Goal: Information Seeking & Learning: Learn about a topic

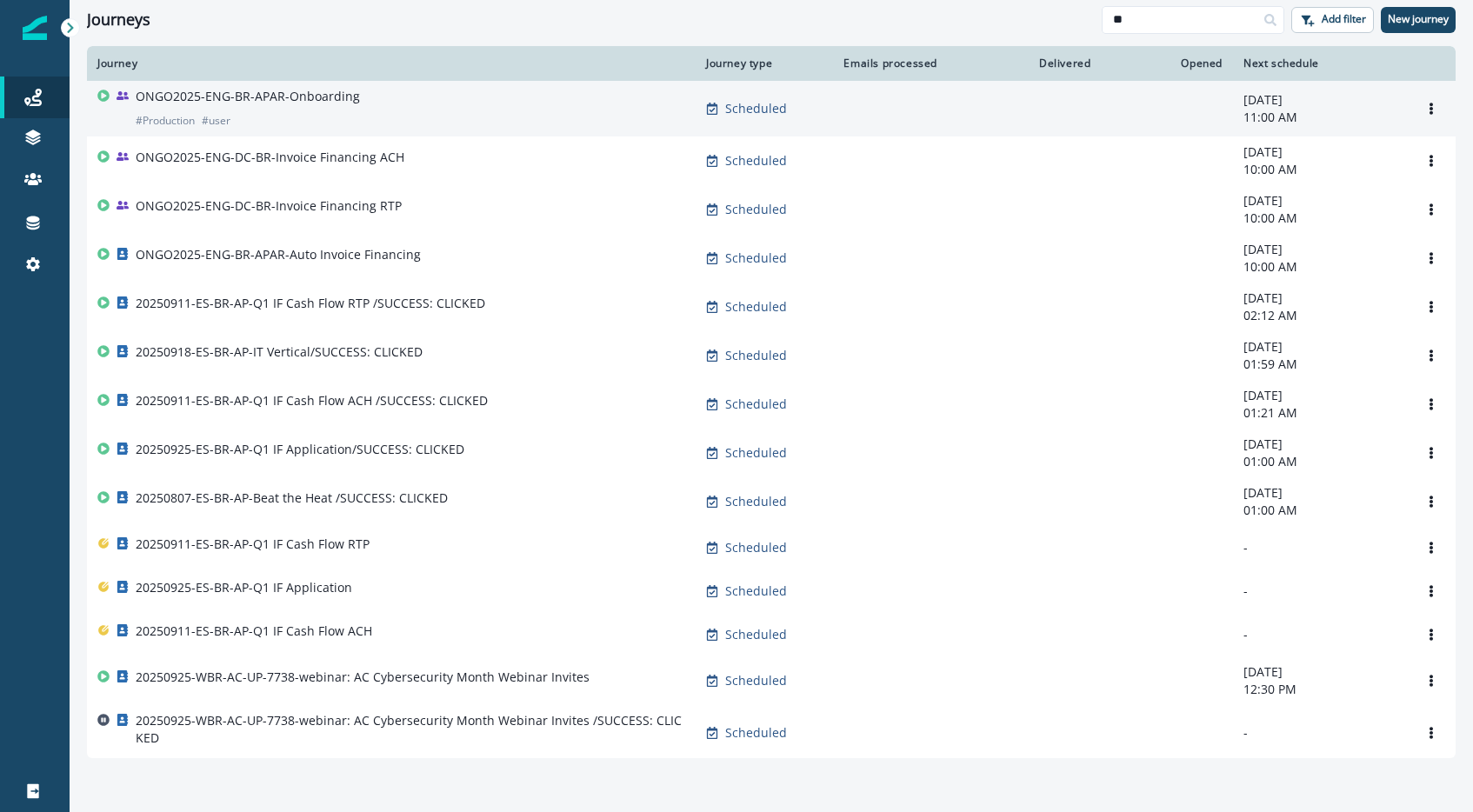
click at [325, 103] on p "ONGO2025-ENG-BR-APAR-Onboarding" at bounding box center [248, 96] width 224 height 17
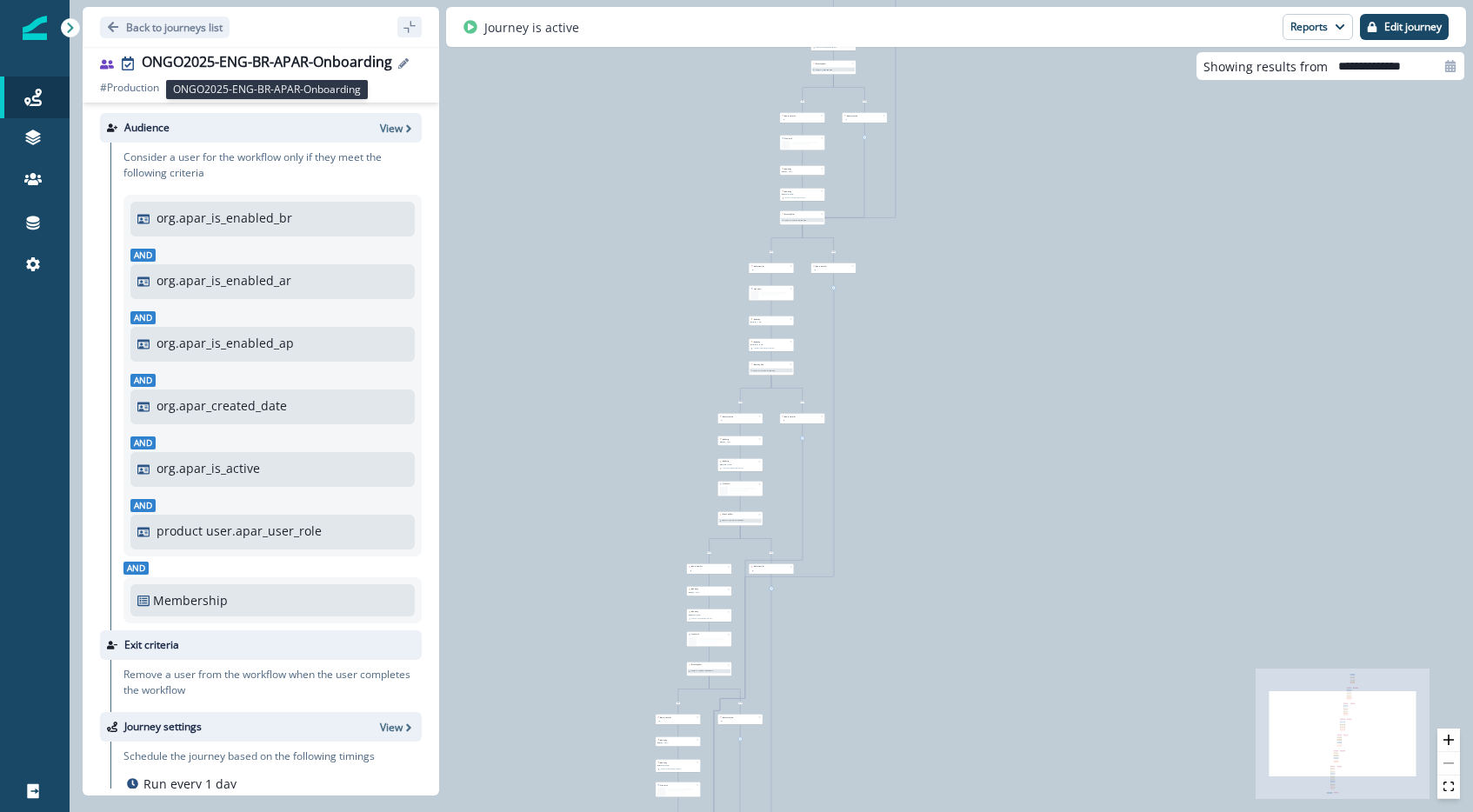
click at [226, 57] on div "ONGO2025-ENG-BR-APAR-Onboarding" at bounding box center [267, 63] width 250 height 19
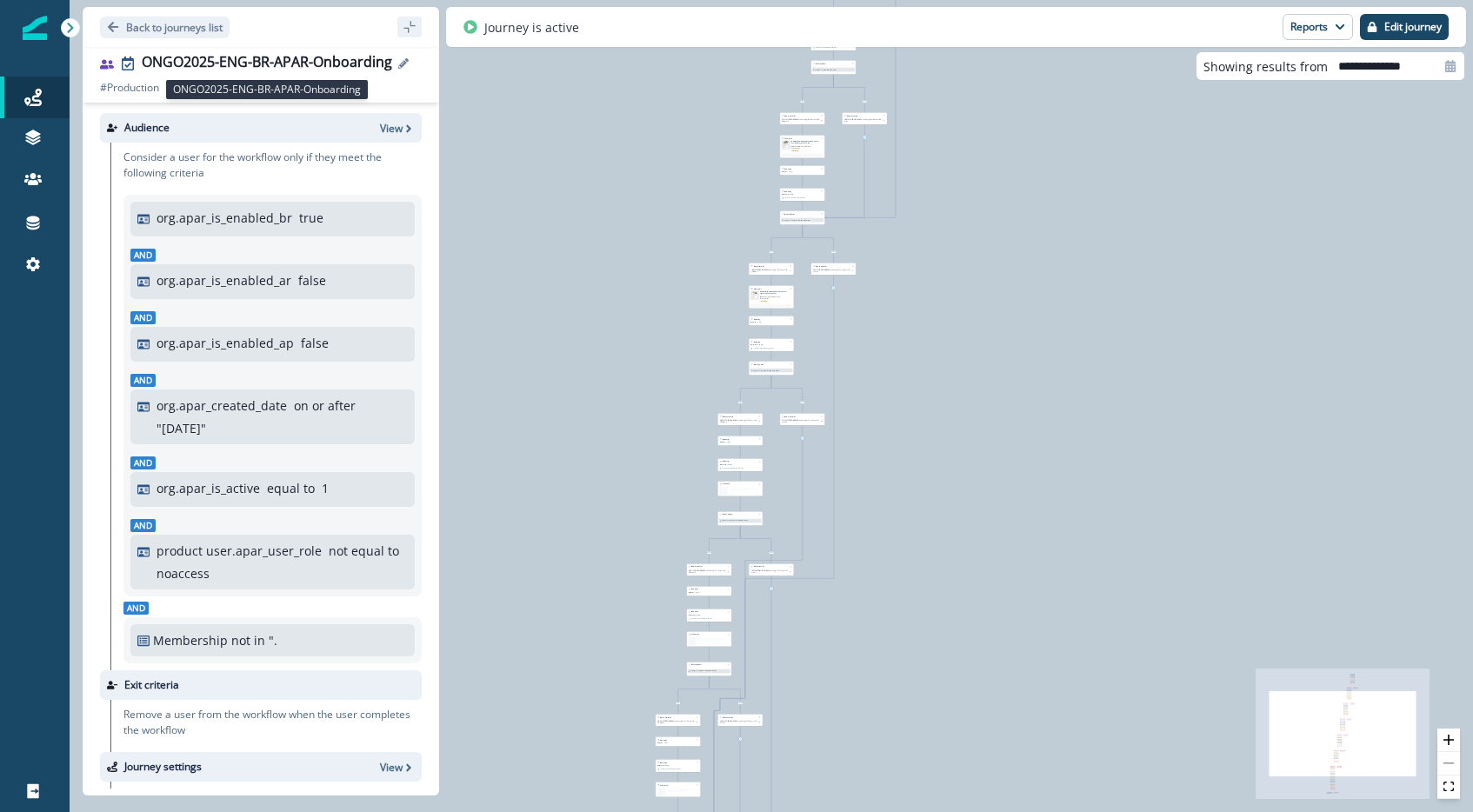
click at [226, 57] on div "ONGO2025-ENG-BR-APAR-Onboarding" at bounding box center [267, 63] width 250 height 19
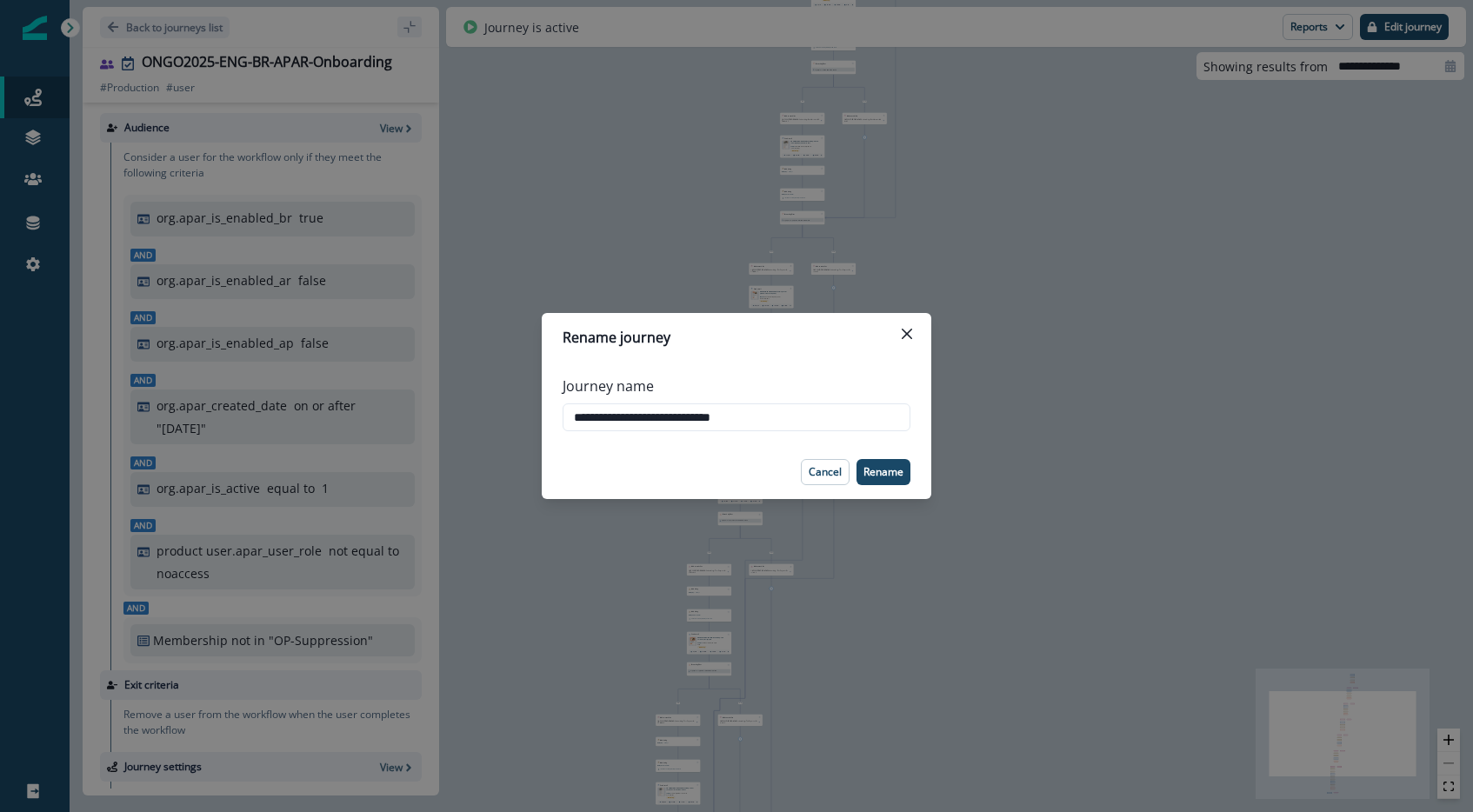
click at [926, 350] on header "Rename journey" at bounding box center [736, 337] width 390 height 49
click at [910, 336] on icon "Close" at bounding box center [907, 335] width 11 height 11
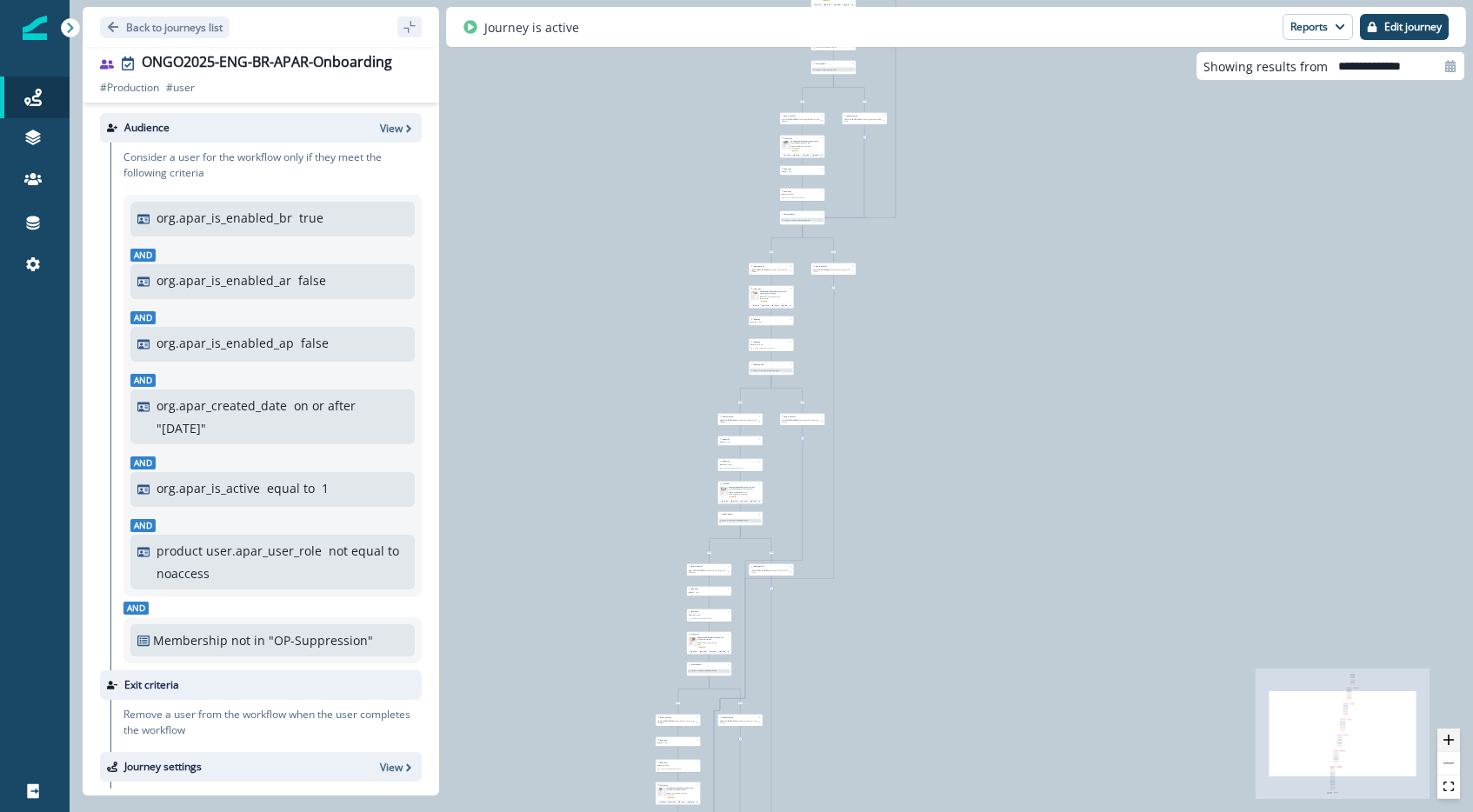
click at [1449, 750] on button "zoom in" at bounding box center [1449, 741] width 23 height 24
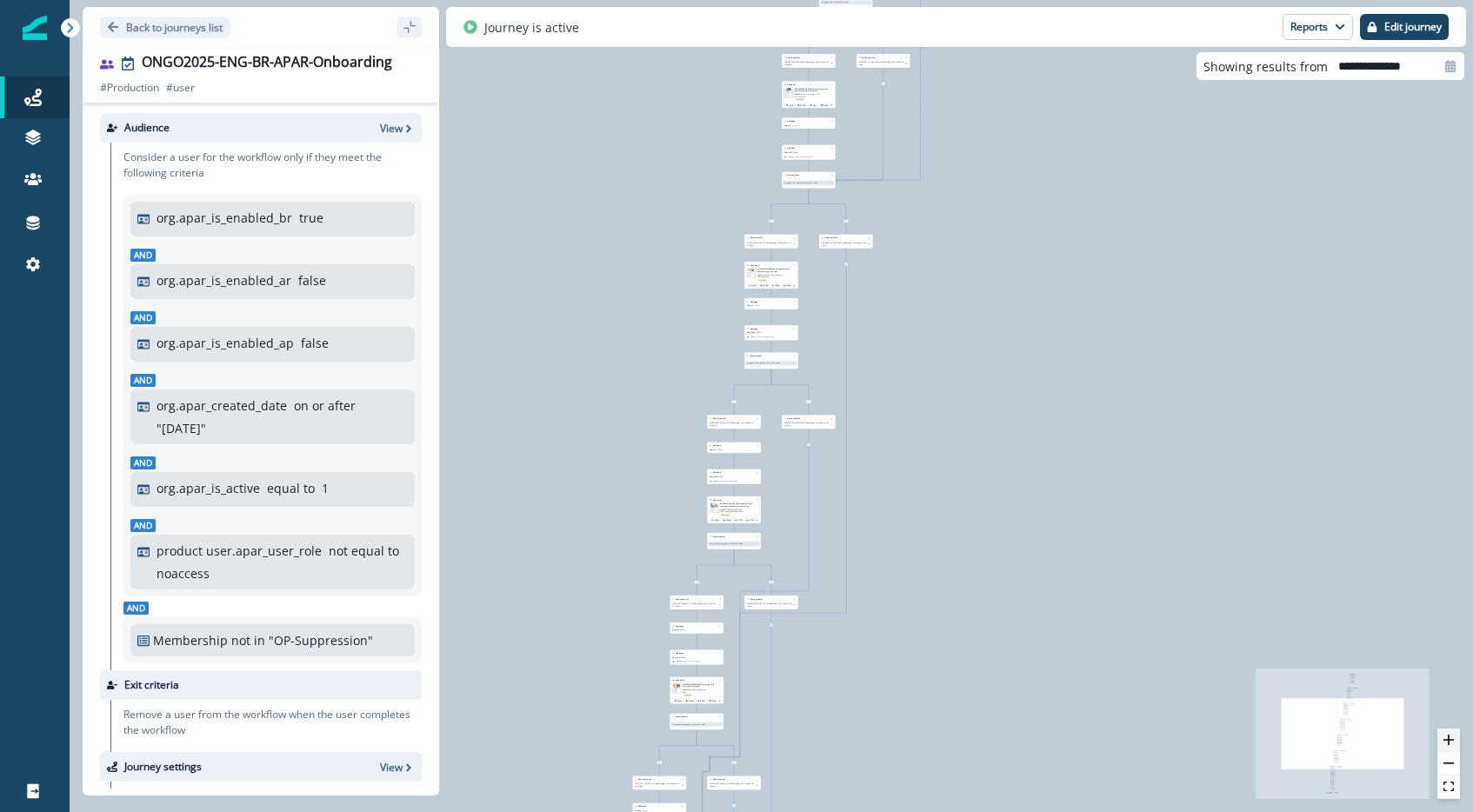
click at [1447, 747] on button "zoom in" at bounding box center [1449, 741] width 23 height 24
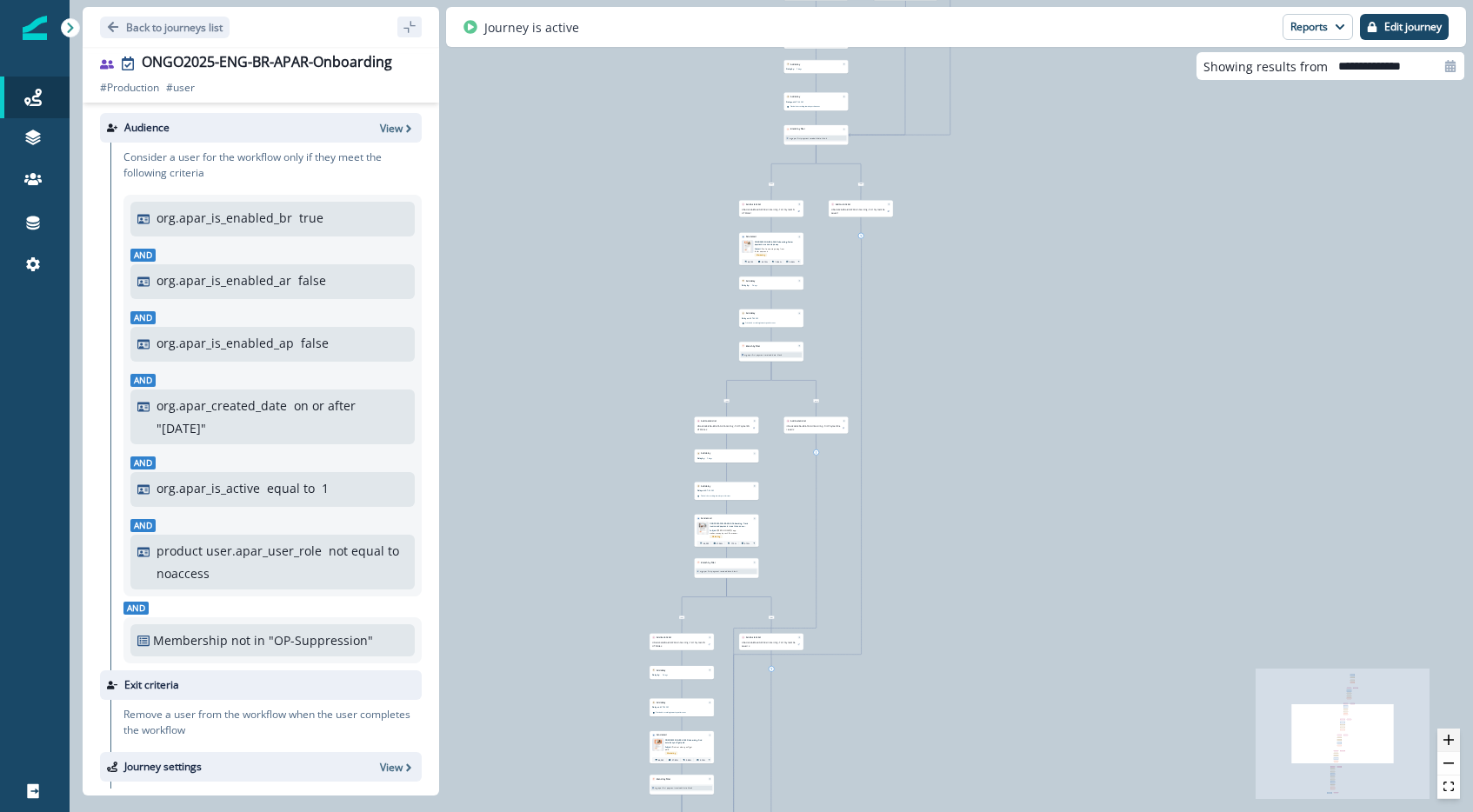
click at [1447, 747] on button "zoom in" at bounding box center [1449, 741] width 23 height 24
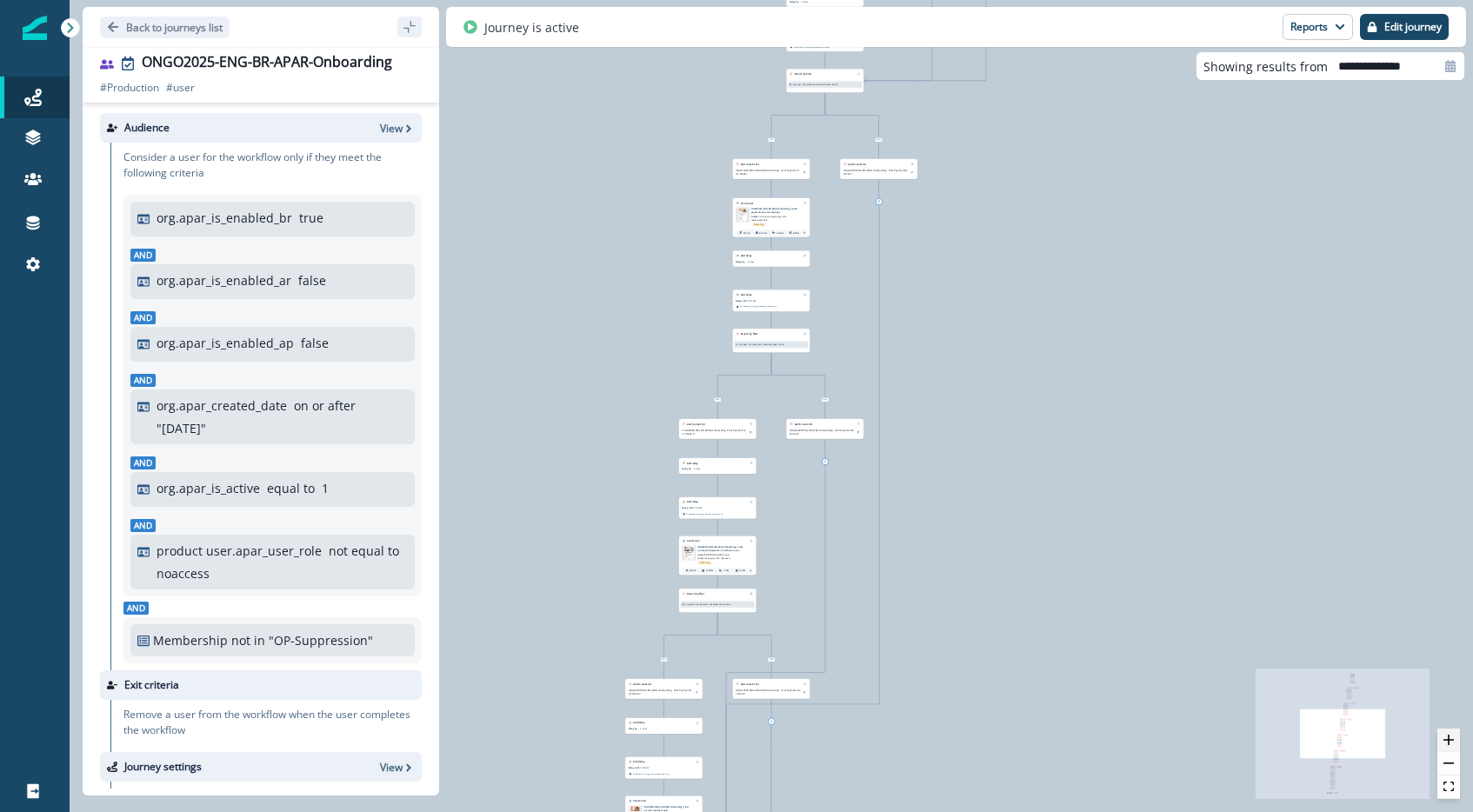
click at [1457, 742] on button "zoom in" at bounding box center [1449, 741] width 23 height 24
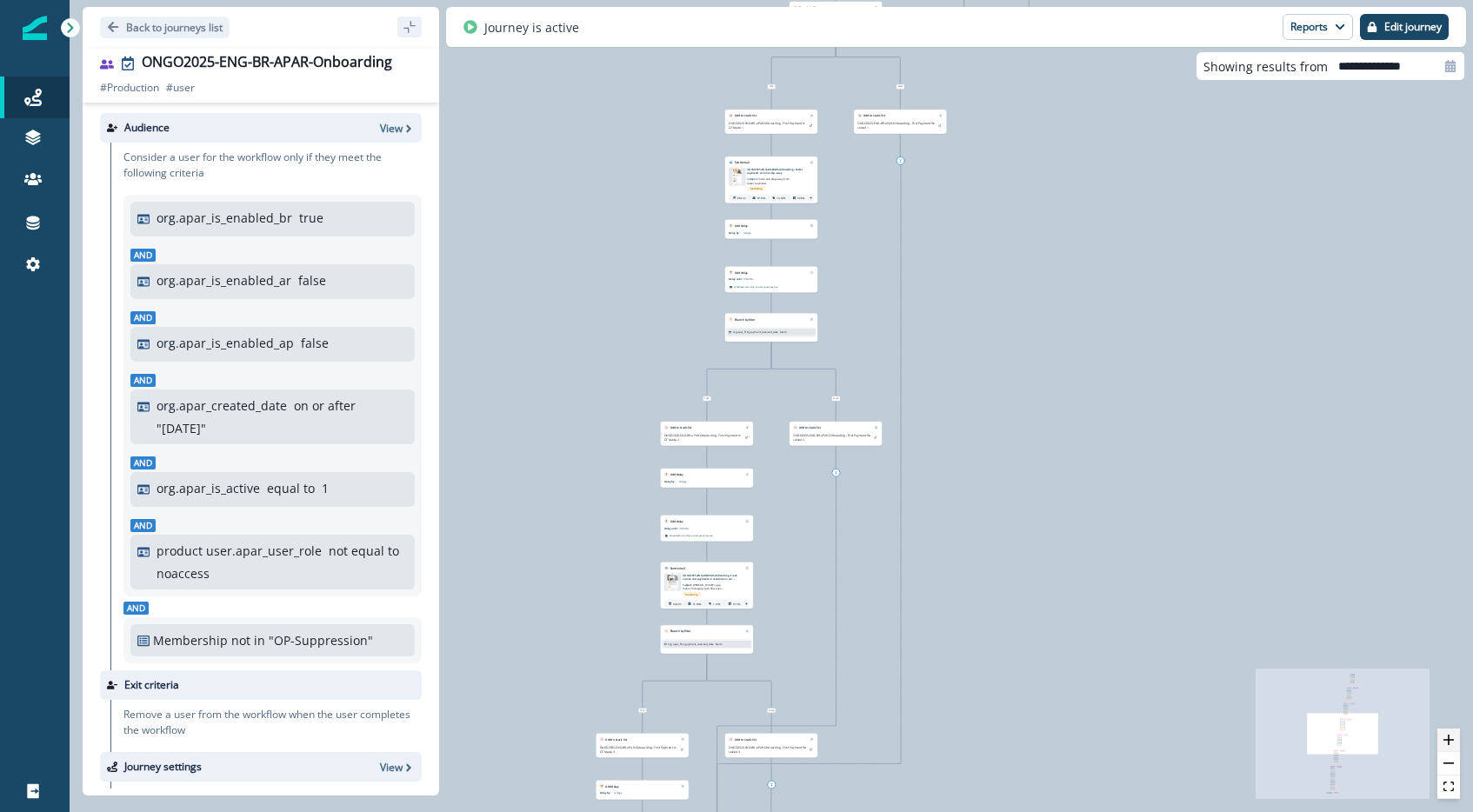
click at [1457, 741] on button "zoom in" at bounding box center [1449, 741] width 23 height 24
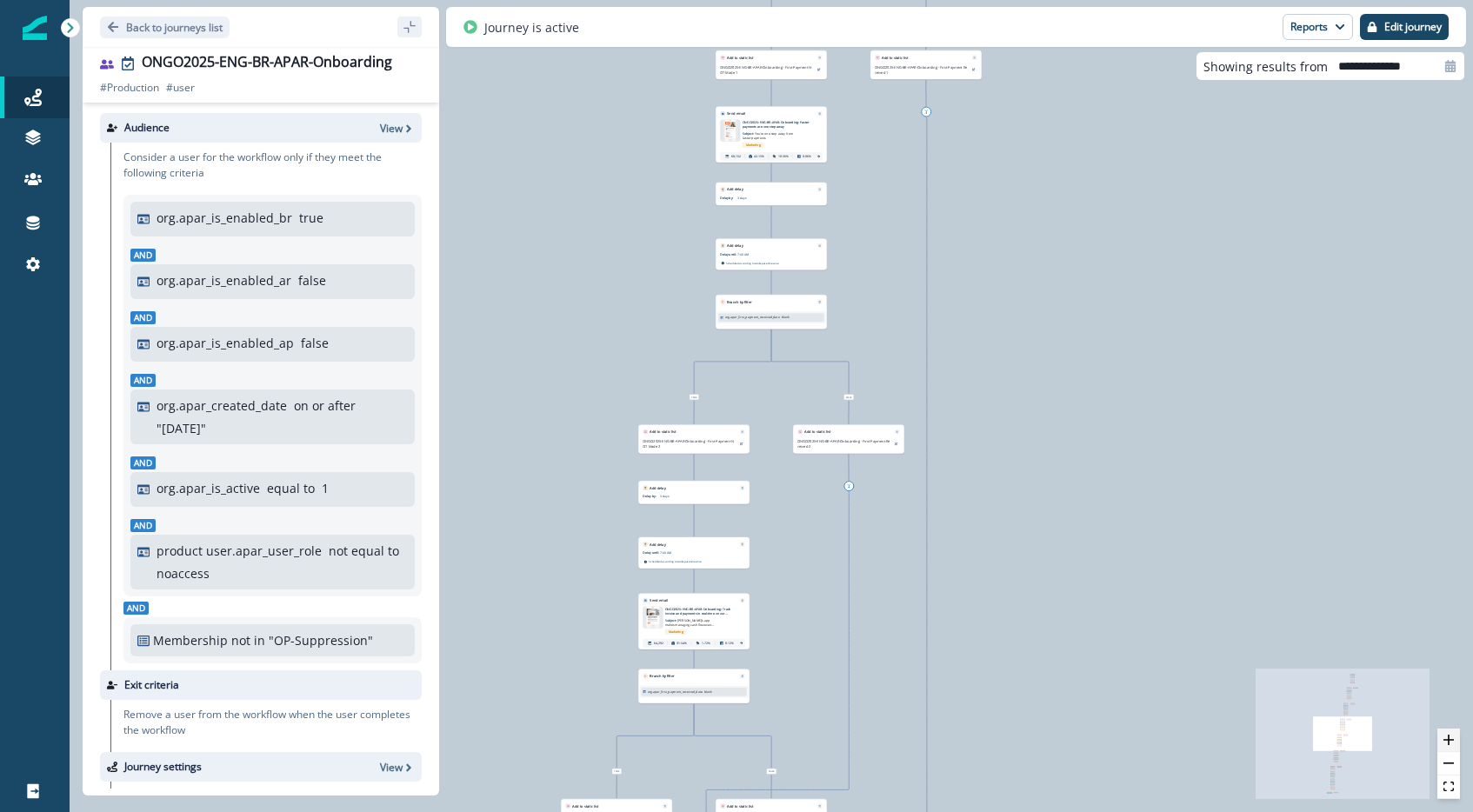
click at [1457, 741] on button "zoom in" at bounding box center [1449, 741] width 23 height 24
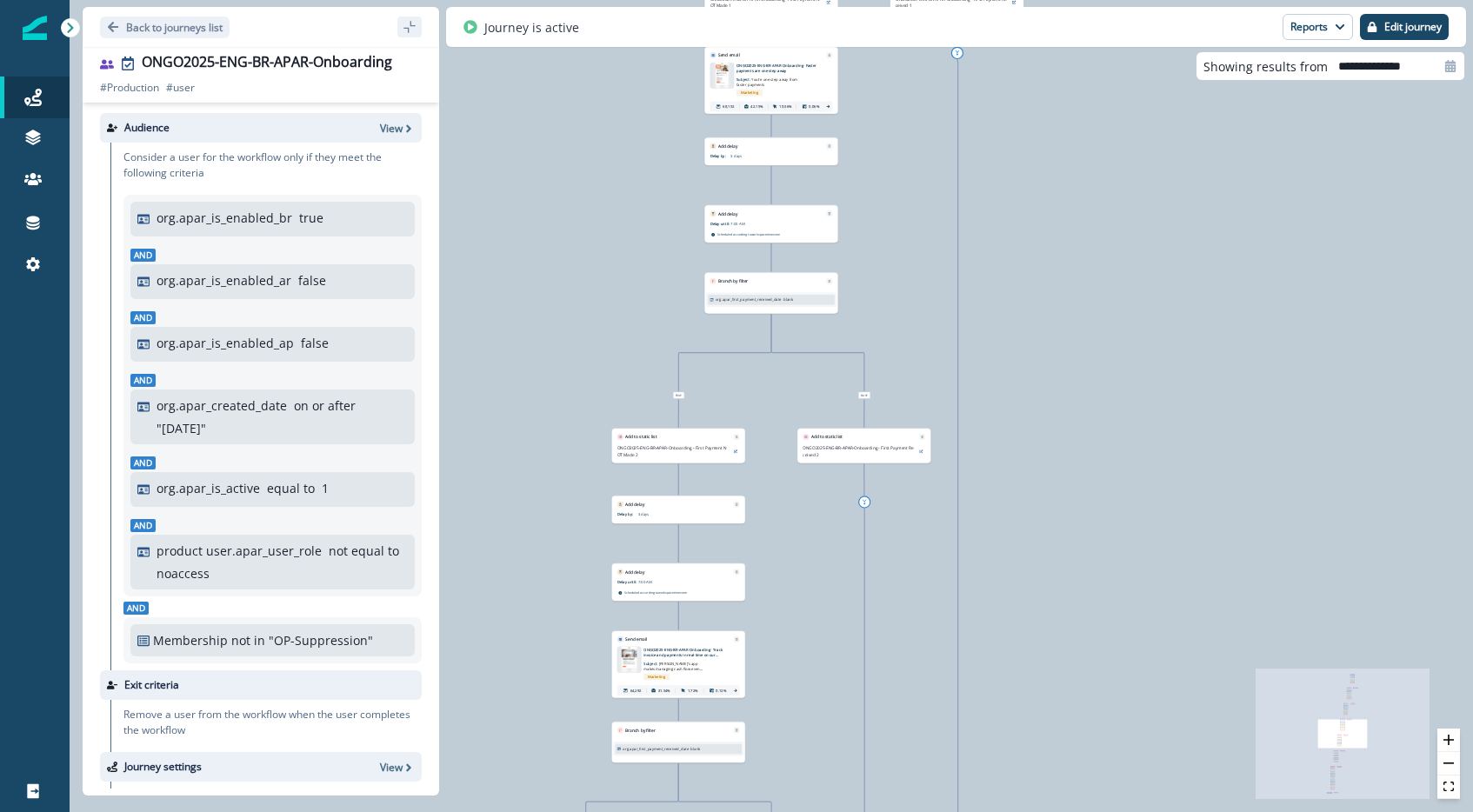
drag, startPoint x: 1190, startPoint y: 354, endPoint x: 1190, endPoint y: 763, distance: 409.0
click at [1190, 763] on div "121,492 users have entered the journey Send email Email asset changed, journey …" at bounding box center [771, 406] width 1403 height 812
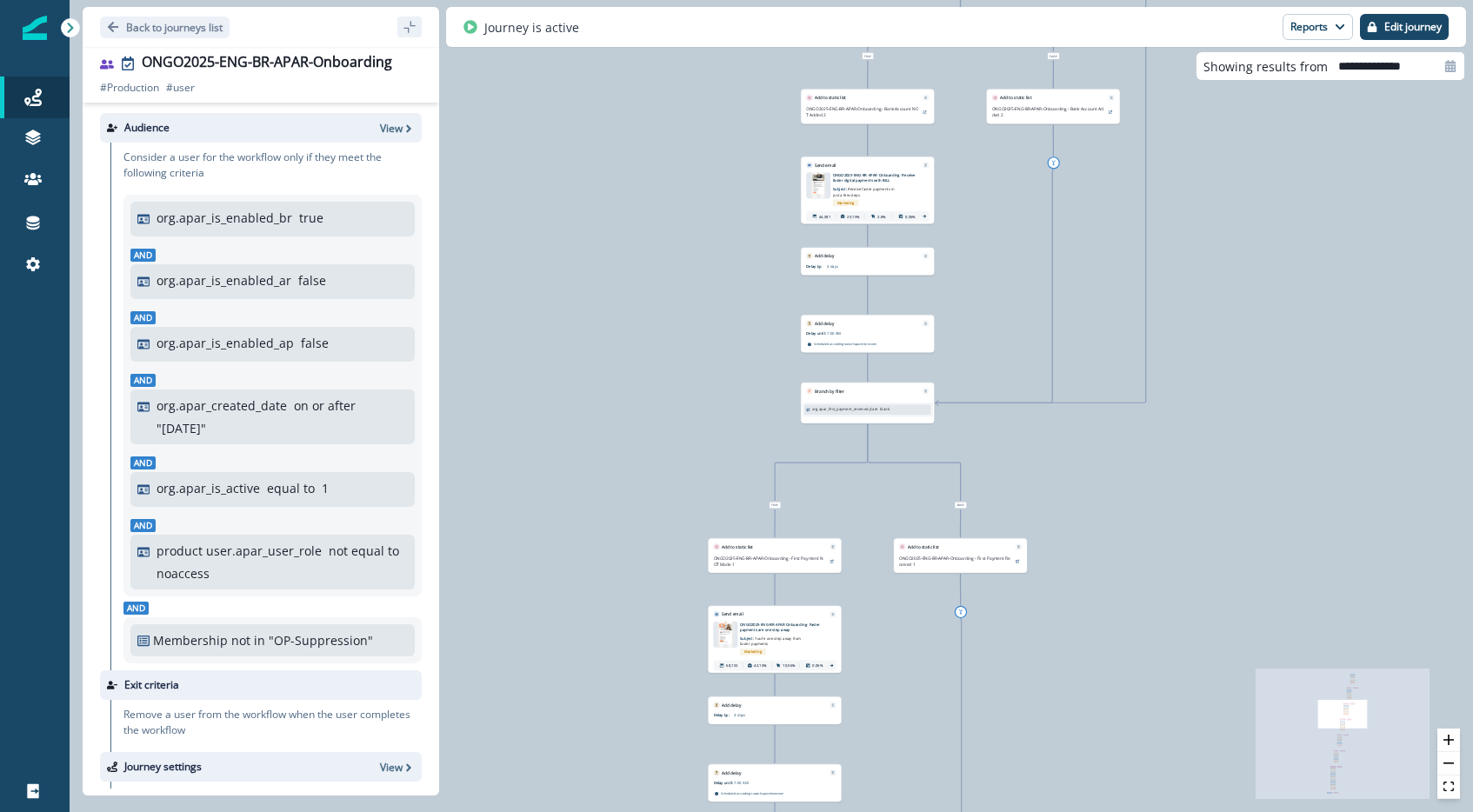
drag, startPoint x: 1122, startPoint y: 449, endPoint x: 1123, endPoint y: 609, distance: 160.0
click at [1122, 619] on div "121,492 users have entered the journey Send email Email asset changed, journey …" at bounding box center [771, 406] width 1403 height 812
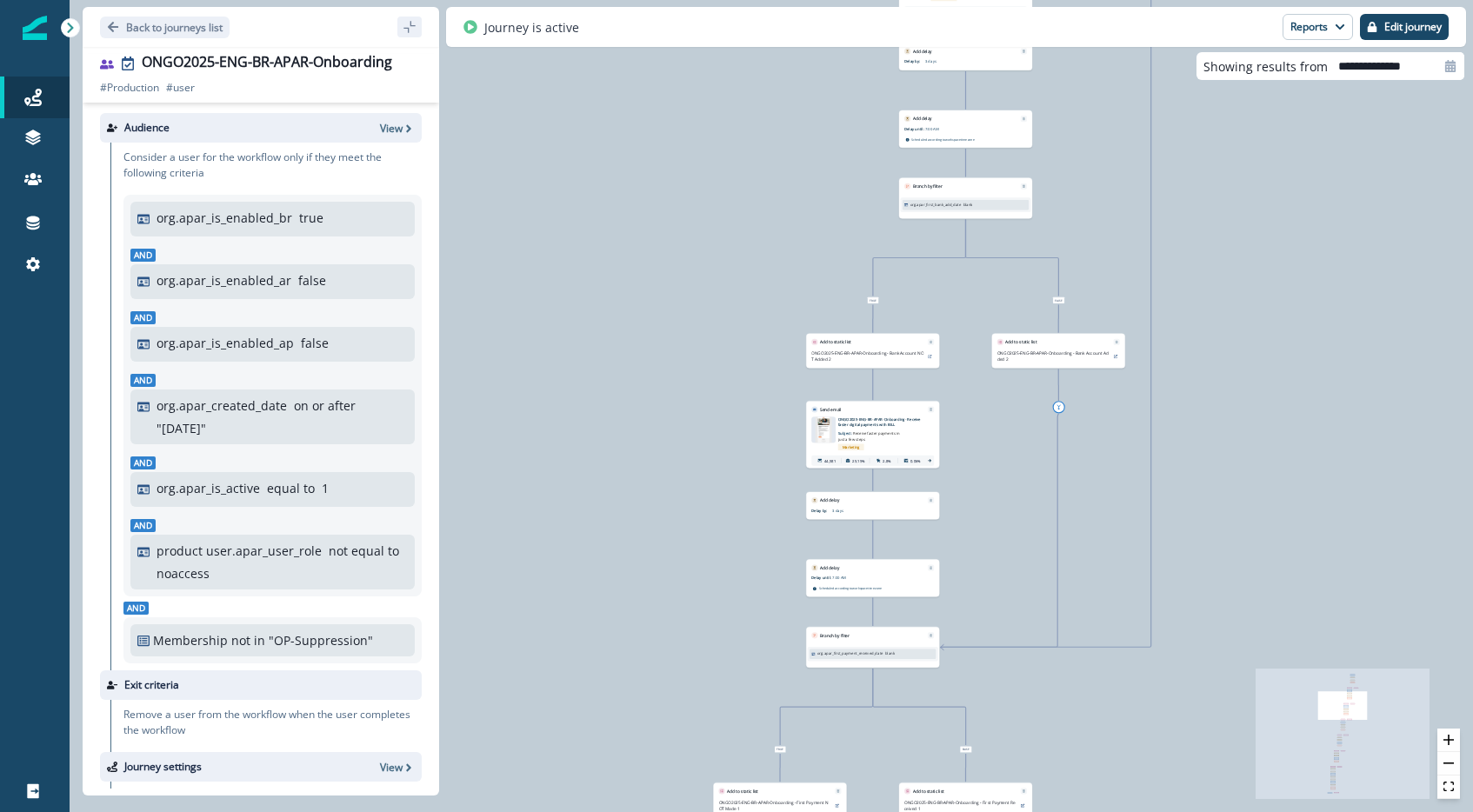
click at [1156, 520] on div "121,492 users have entered the journey Send email Email asset changed, journey …" at bounding box center [771, 406] width 1403 height 812
drag, startPoint x: 1224, startPoint y: 503, endPoint x: 1223, endPoint y: 549, distance: 46.0
click at [1223, 549] on div "121,492 users have entered the journey Send email Email asset changed, journey …" at bounding box center [771, 406] width 1403 height 812
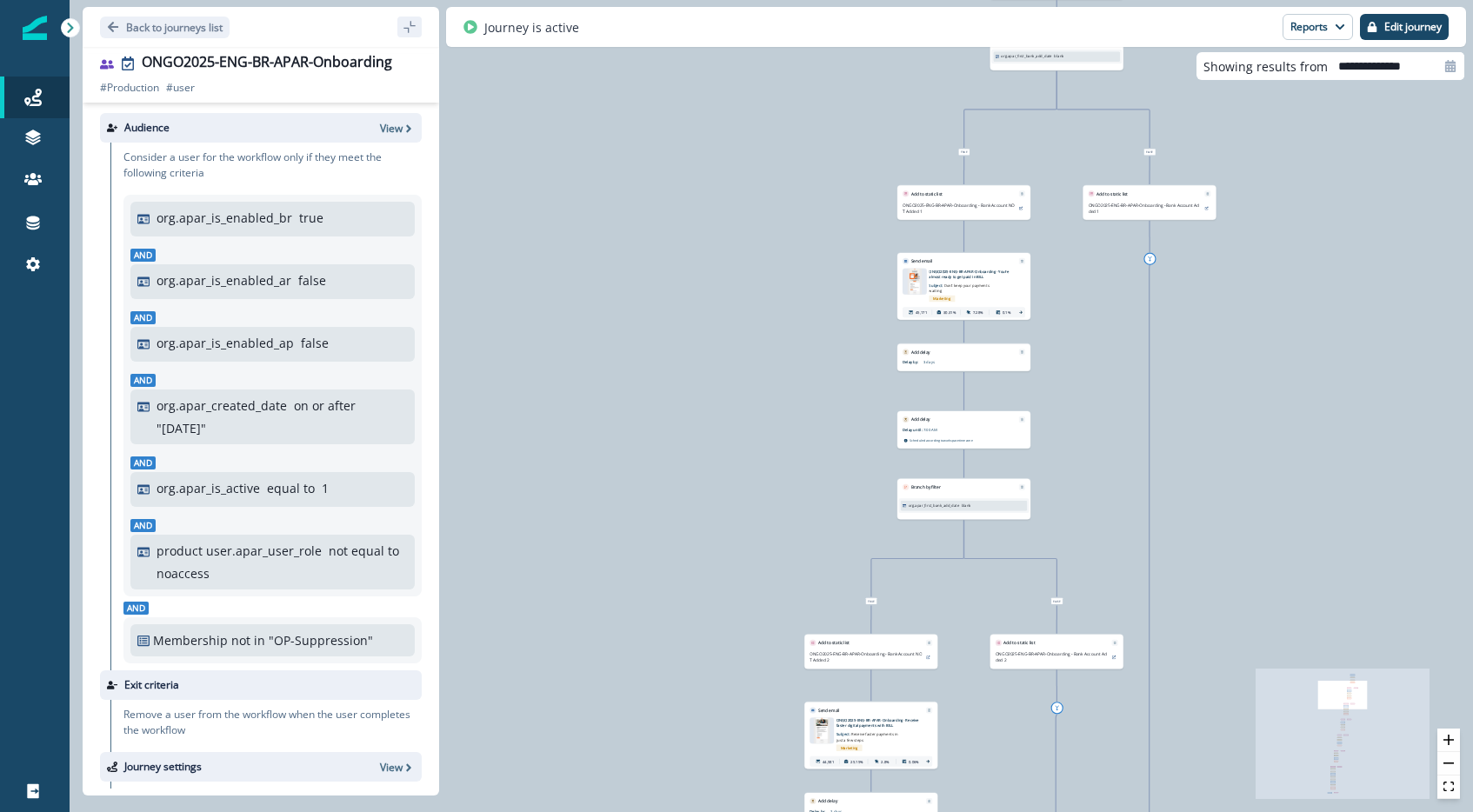
drag, startPoint x: 1281, startPoint y: 366, endPoint x: 1236, endPoint y: 596, distance: 234.4
click at [1236, 599] on div "121,492 users have entered the journey Send email Email asset changed, journey …" at bounding box center [771, 406] width 1403 height 812
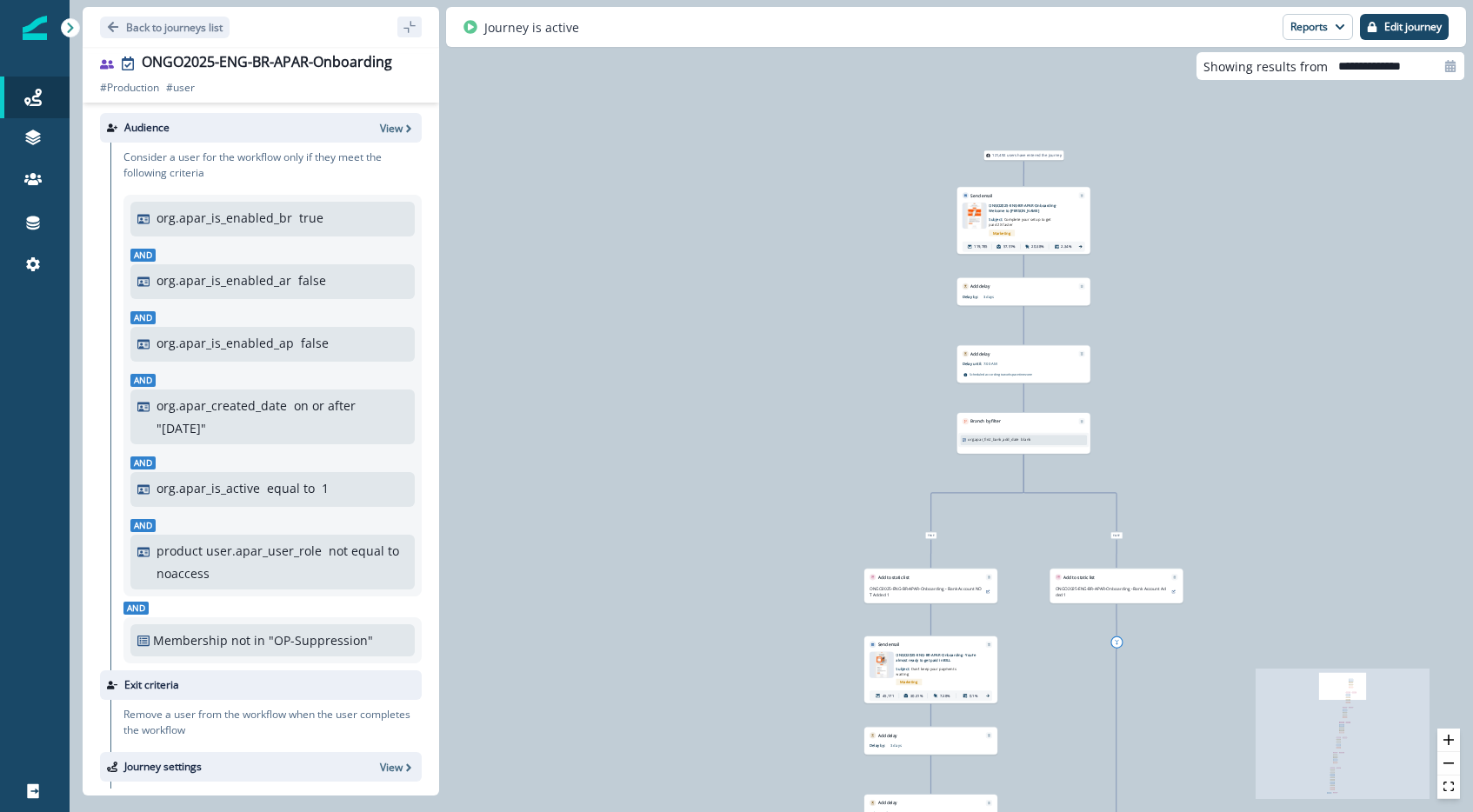
drag, startPoint x: 1272, startPoint y: 324, endPoint x: 1281, endPoint y: 521, distance: 197.2
click at [1280, 522] on div "121,492 users have entered the journey Send email Email asset changed, journey …" at bounding box center [771, 406] width 1403 height 812
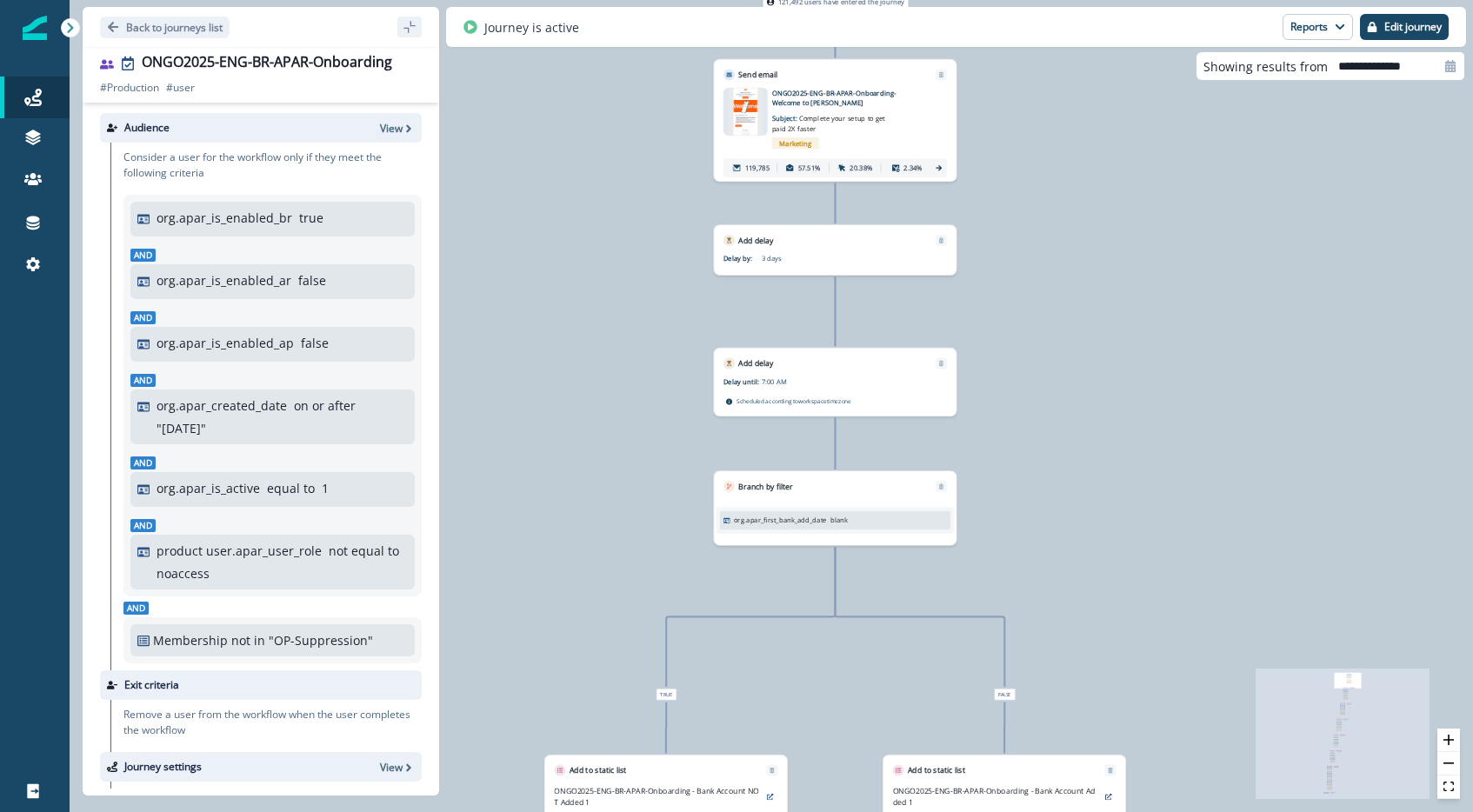
drag, startPoint x: 1062, startPoint y: 250, endPoint x: 1106, endPoint y: 354, distance: 112.9
click at [1106, 354] on div "121,492 users have entered the journey Send email Email asset changed, journey …" at bounding box center [771, 406] width 1403 height 812
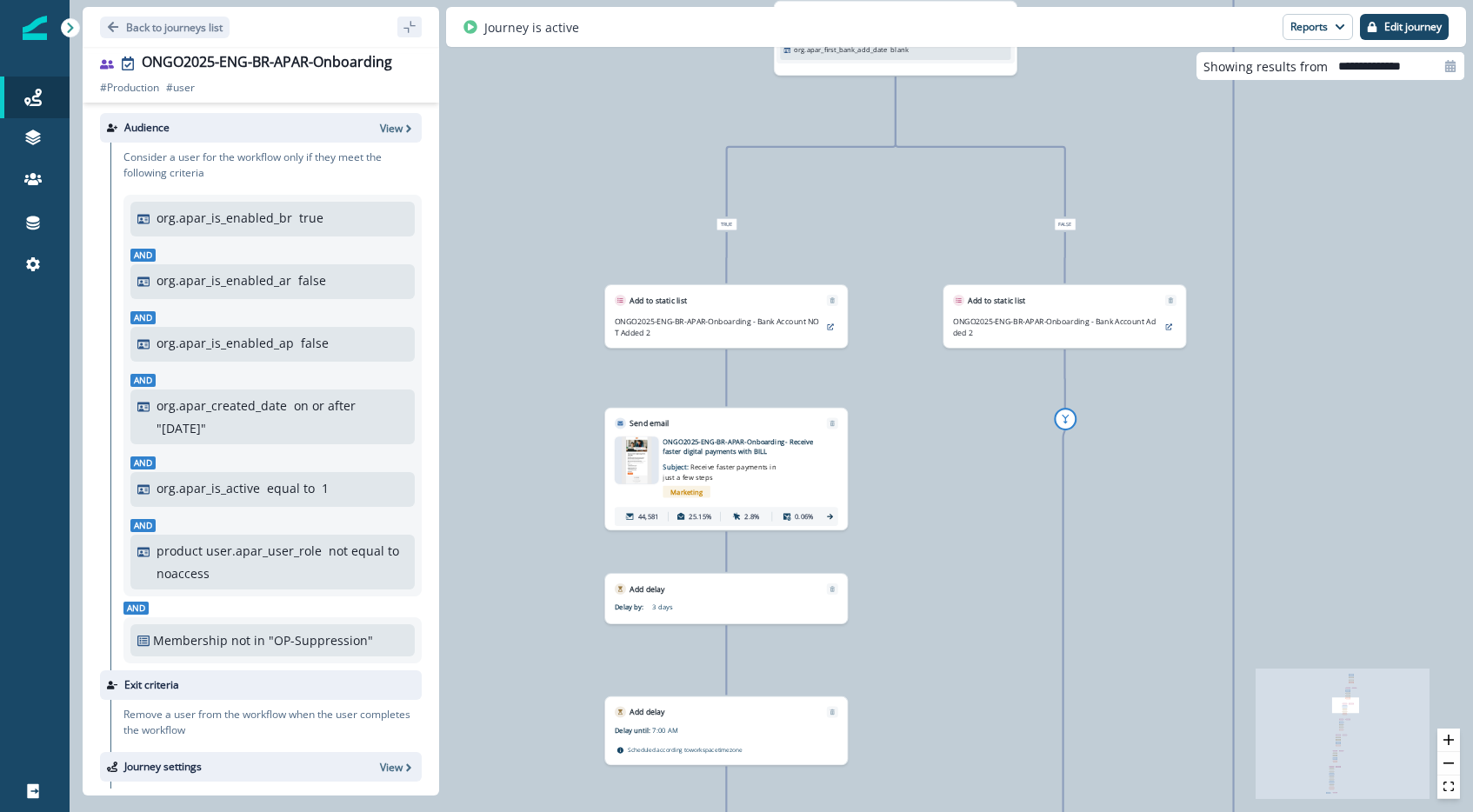
drag, startPoint x: 813, startPoint y: 437, endPoint x: 960, endPoint y: 212, distance: 268.8
click at [960, 212] on div "121,492 users have entered the journey Send email Email asset changed, journey …" at bounding box center [771, 406] width 1403 height 812
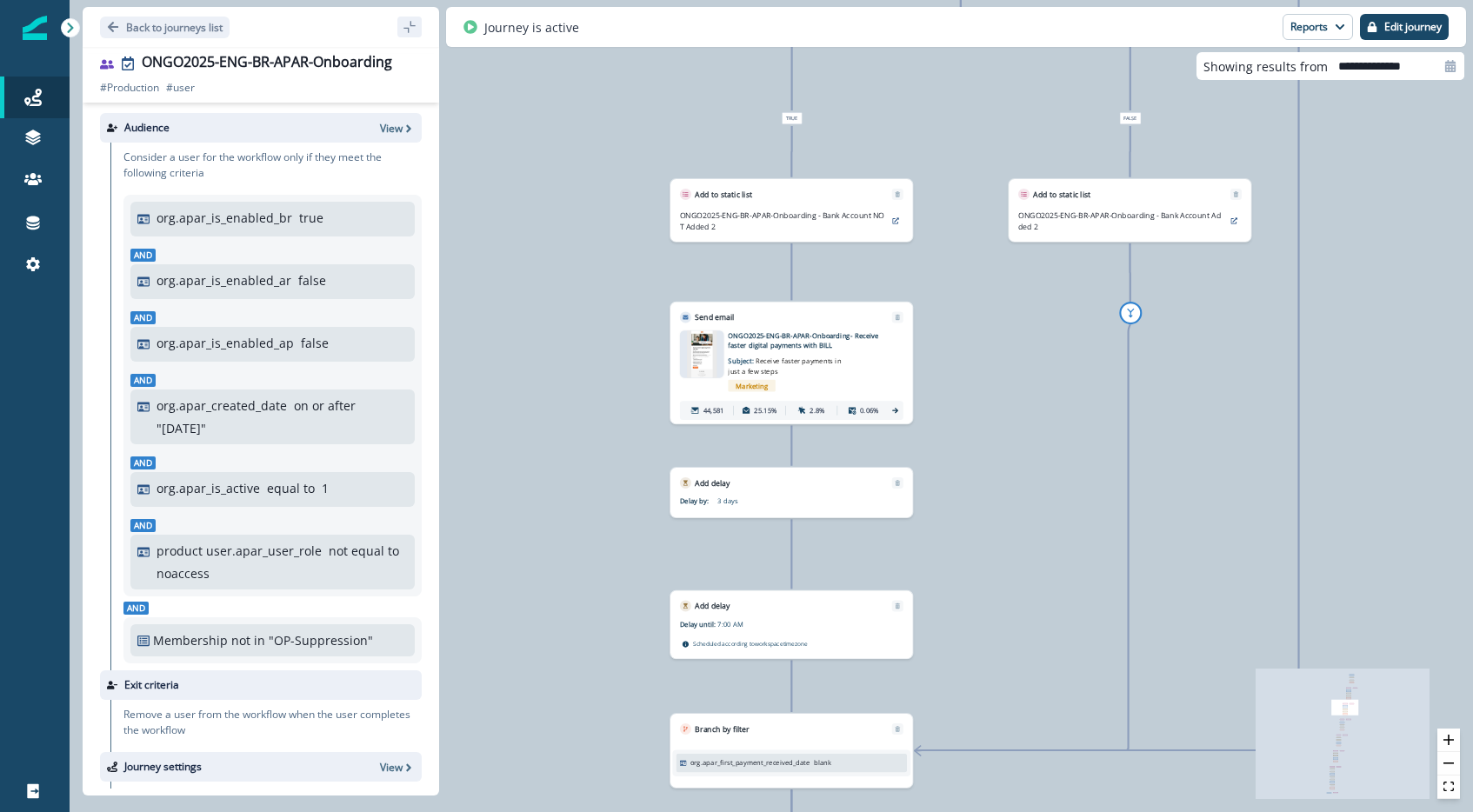
drag, startPoint x: 907, startPoint y: 397, endPoint x: 968, endPoint y: 292, distance: 121.4
click at [968, 292] on div "121,492 users have entered the journey Send email Email asset changed, journey …" at bounding box center [771, 406] width 1403 height 812
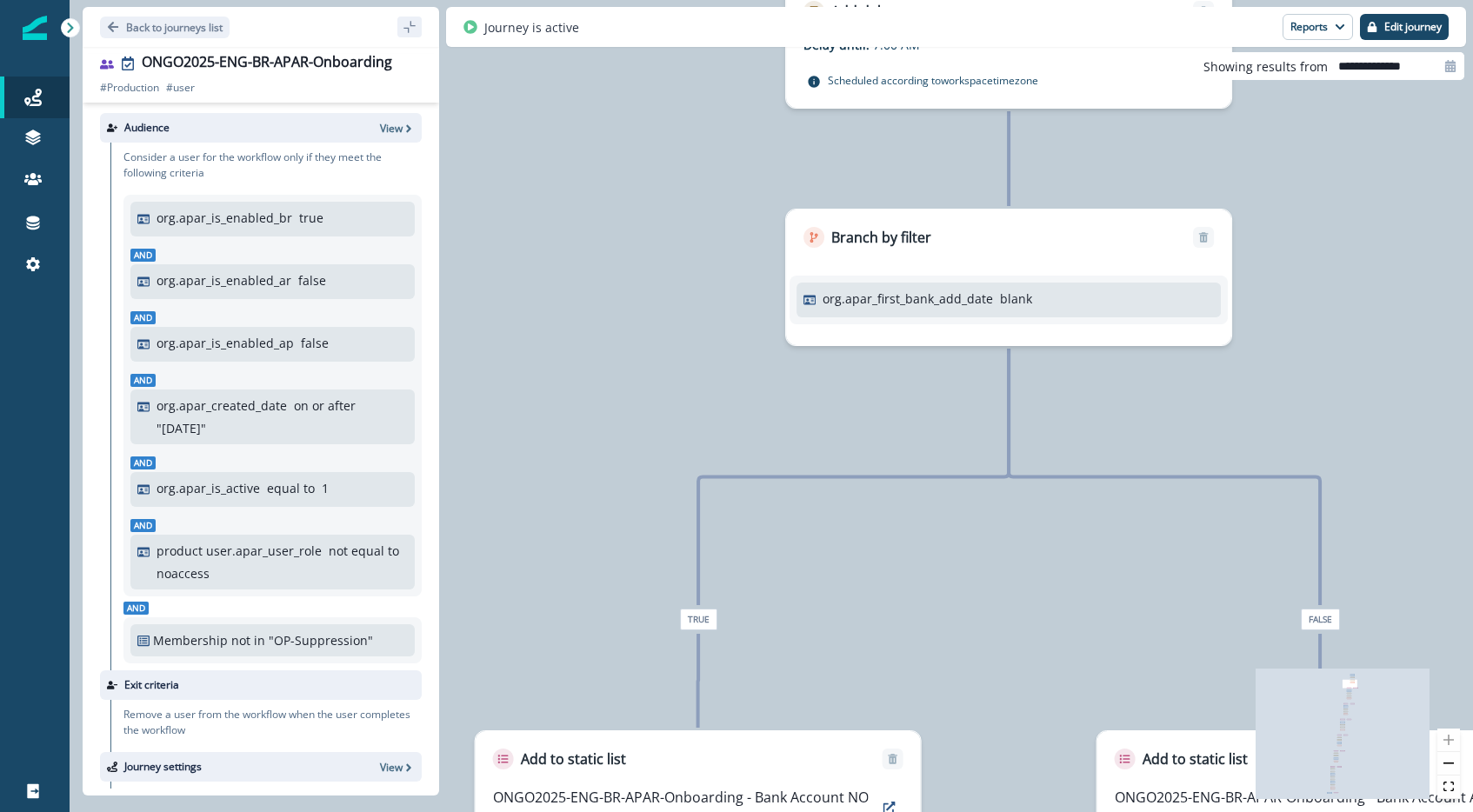
drag, startPoint x: 822, startPoint y: 432, endPoint x: 451, endPoint y: 423, distance: 371.1
click at [451, 423] on div "121,492 users have entered the journey Send email Email asset changed, journey …" at bounding box center [771, 406] width 1403 height 812
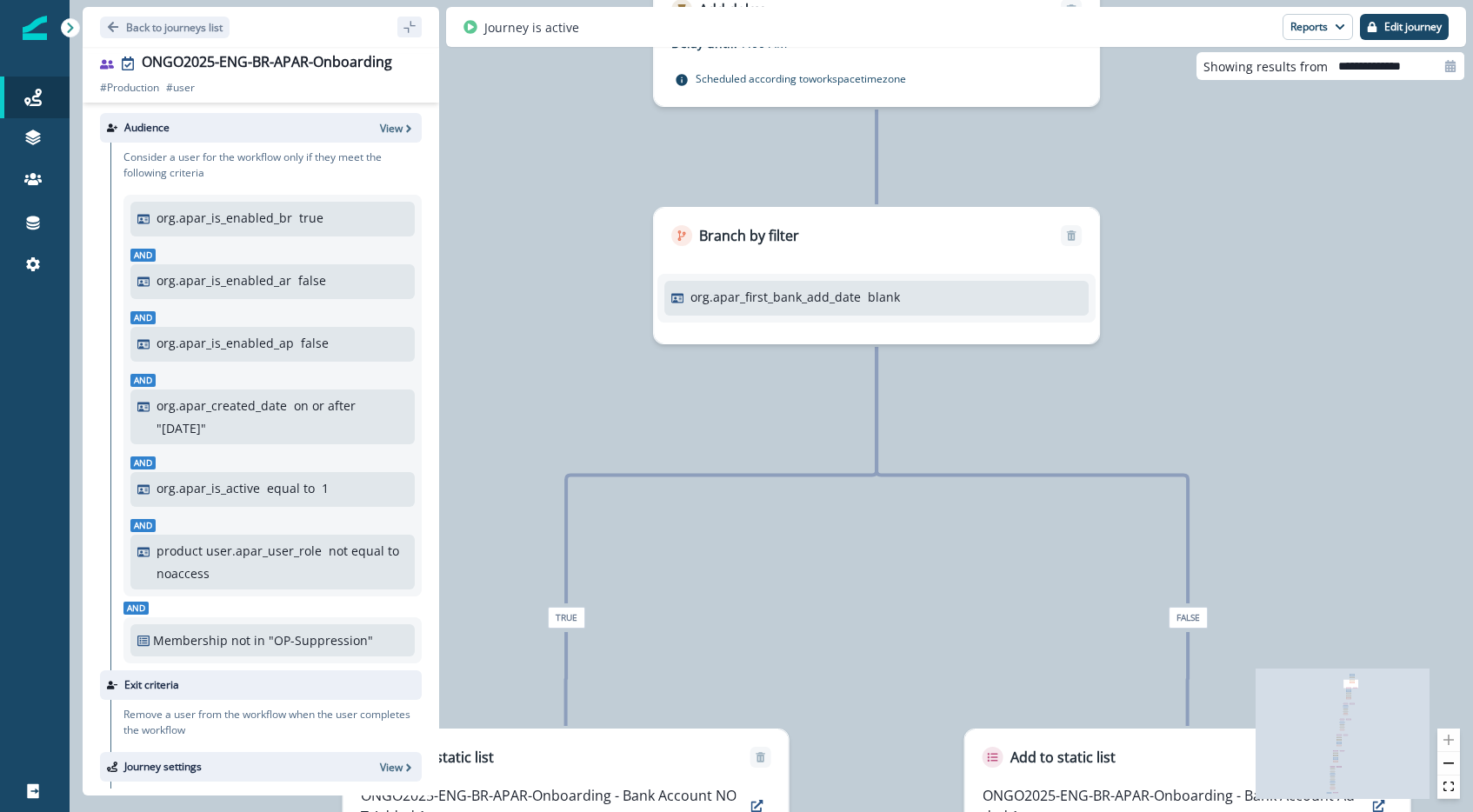
drag, startPoint x: 692, startPoint y: 251, endPoint x: 595, endPoint y: 250, distance: 97.0
click at [595, 250] on div "121,492 users have entered the journey Send email Email asset changed, journey …" at bounding box center [771, 406] width 1403 height 812
click at [380, 127] on p "View" at bounding box center [391, 128] width 23 height 14
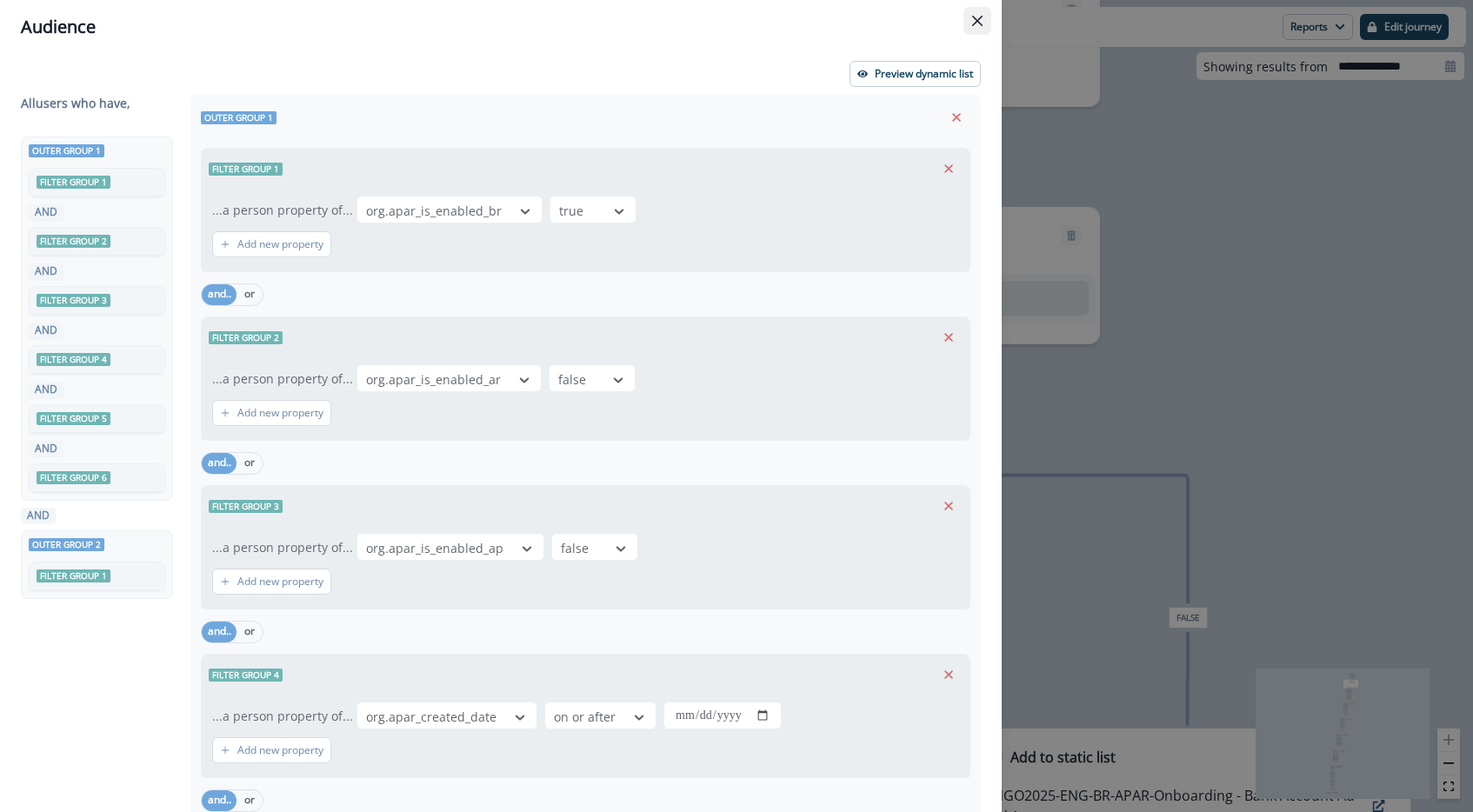
click at [974, 12] on button "Close" at bounding box center [977, 21] width 28 height 28
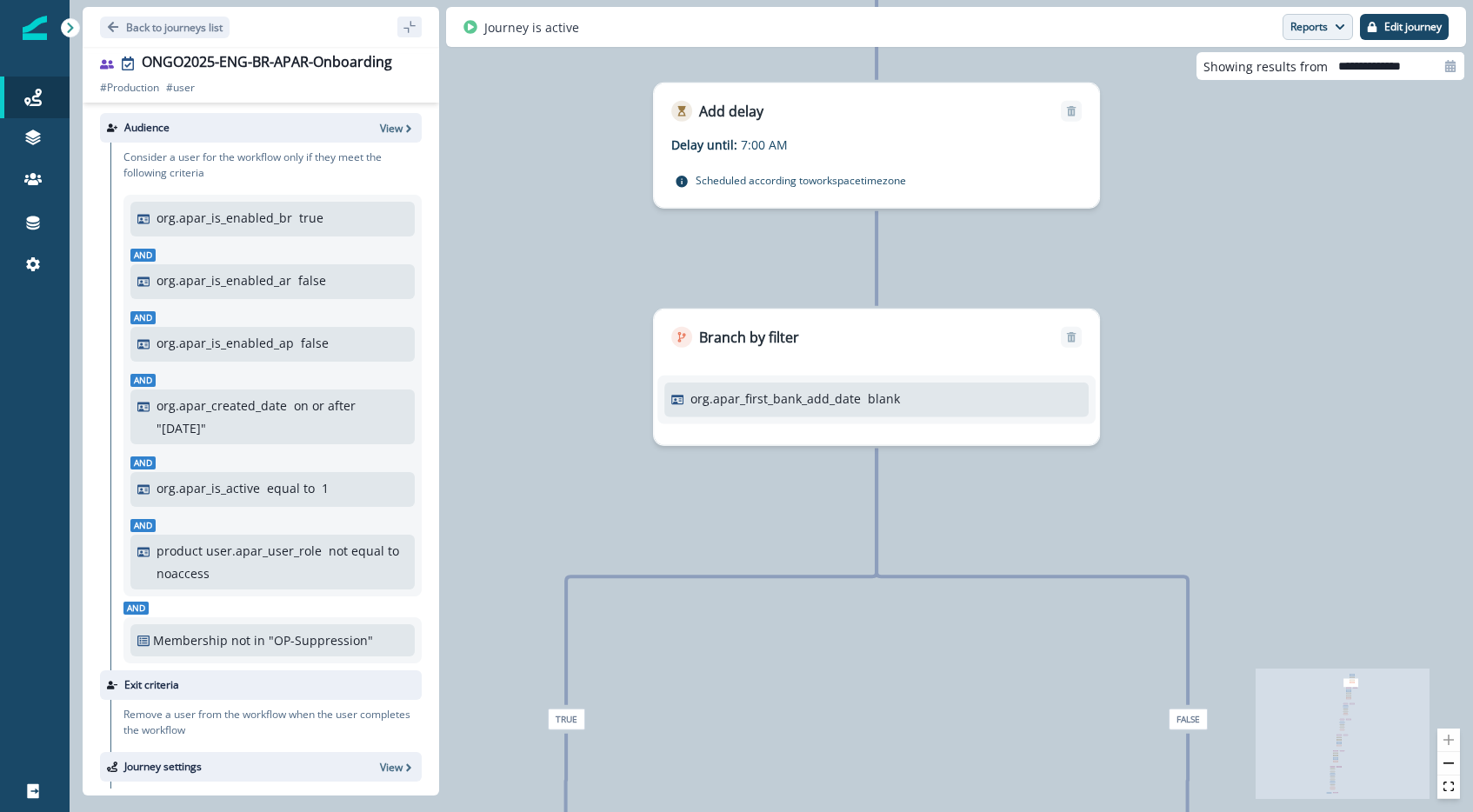
click at [1307, 38] on button "Reports" at bounding box center [1317, 26] width 71 height 26
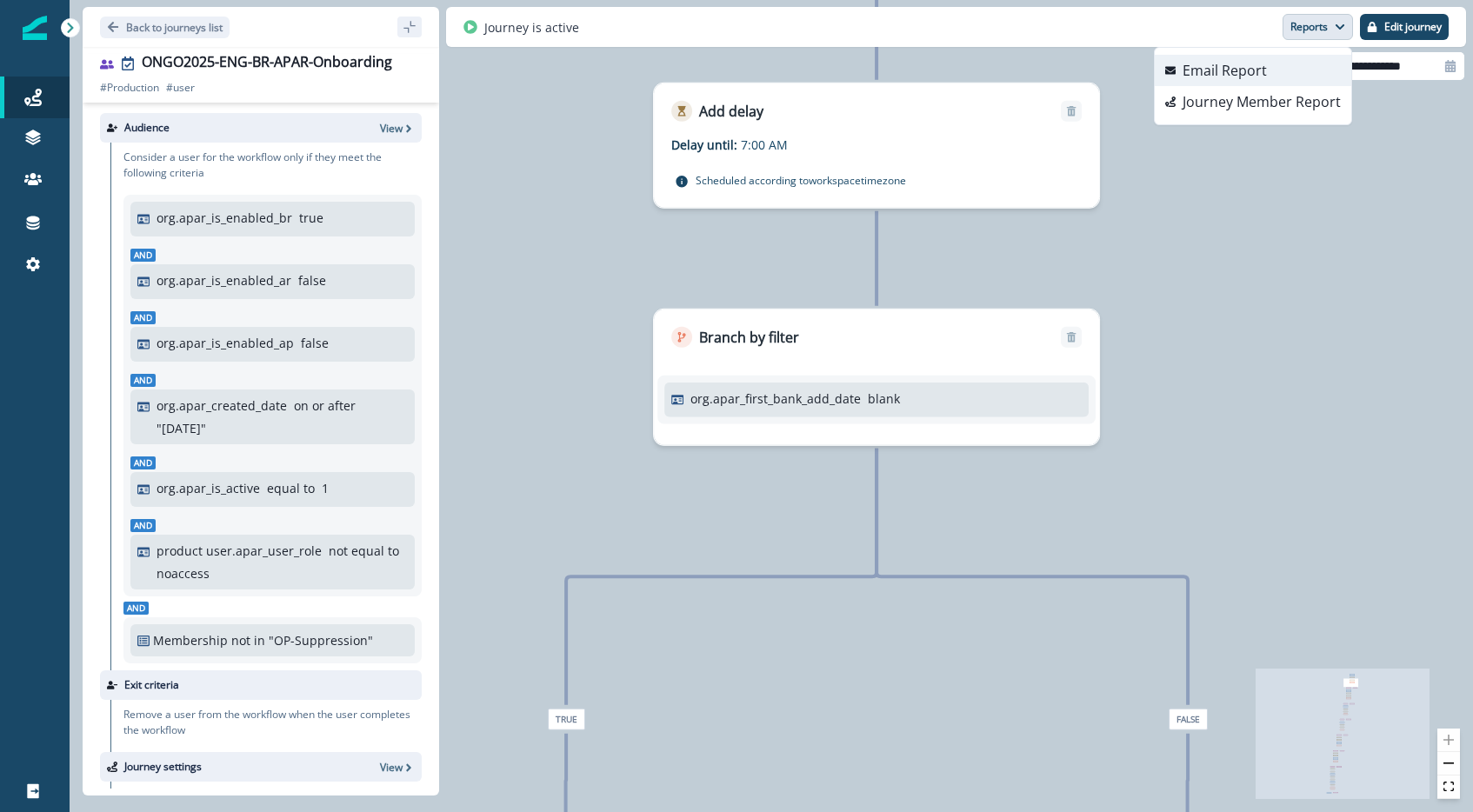
click at [1324, 79] on button "Email Report" at bounding box center [1252, 71] width 196 height 32
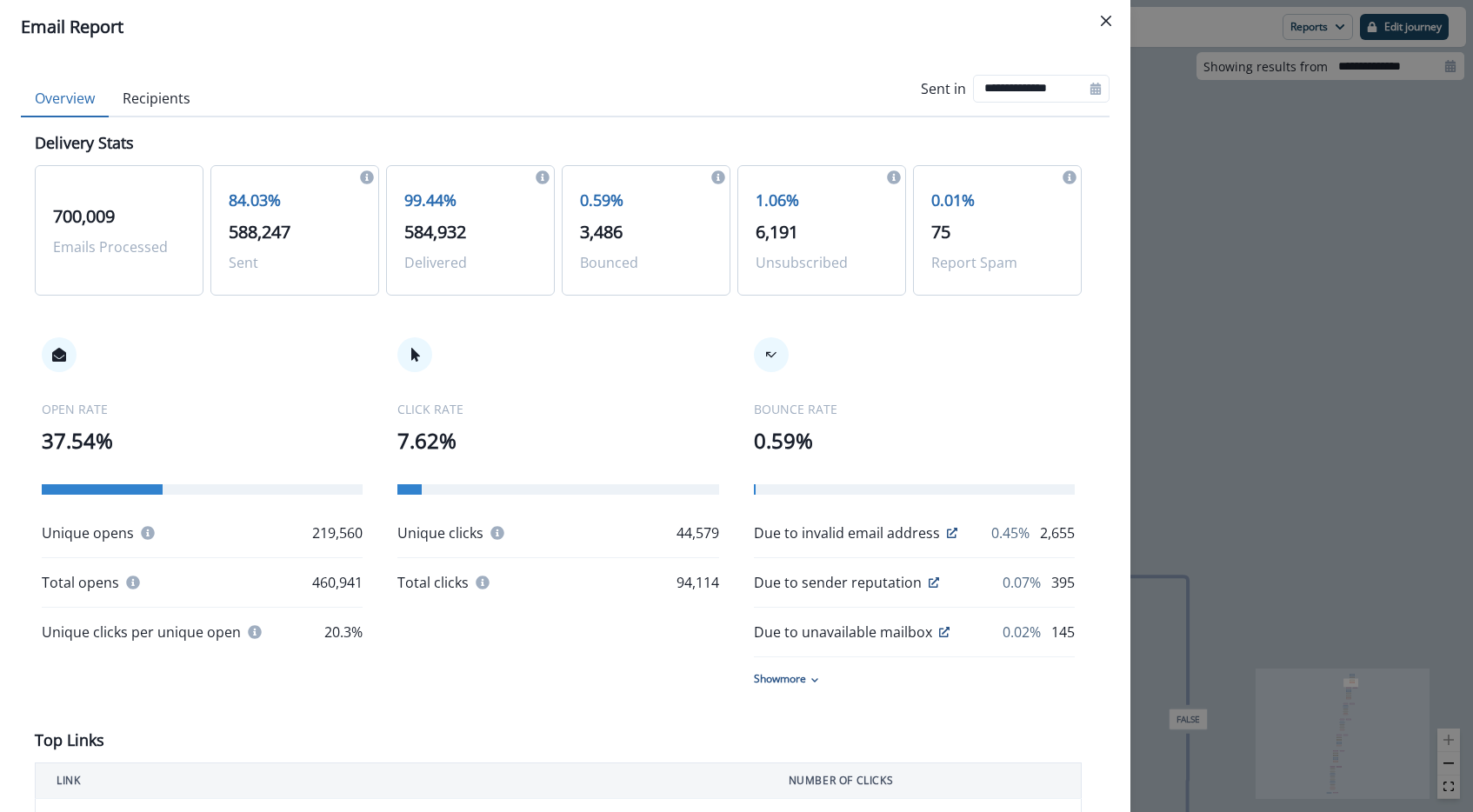
click at [1382, 205] on div "**********" at bounding box center [736, 406] width 1473 height 812
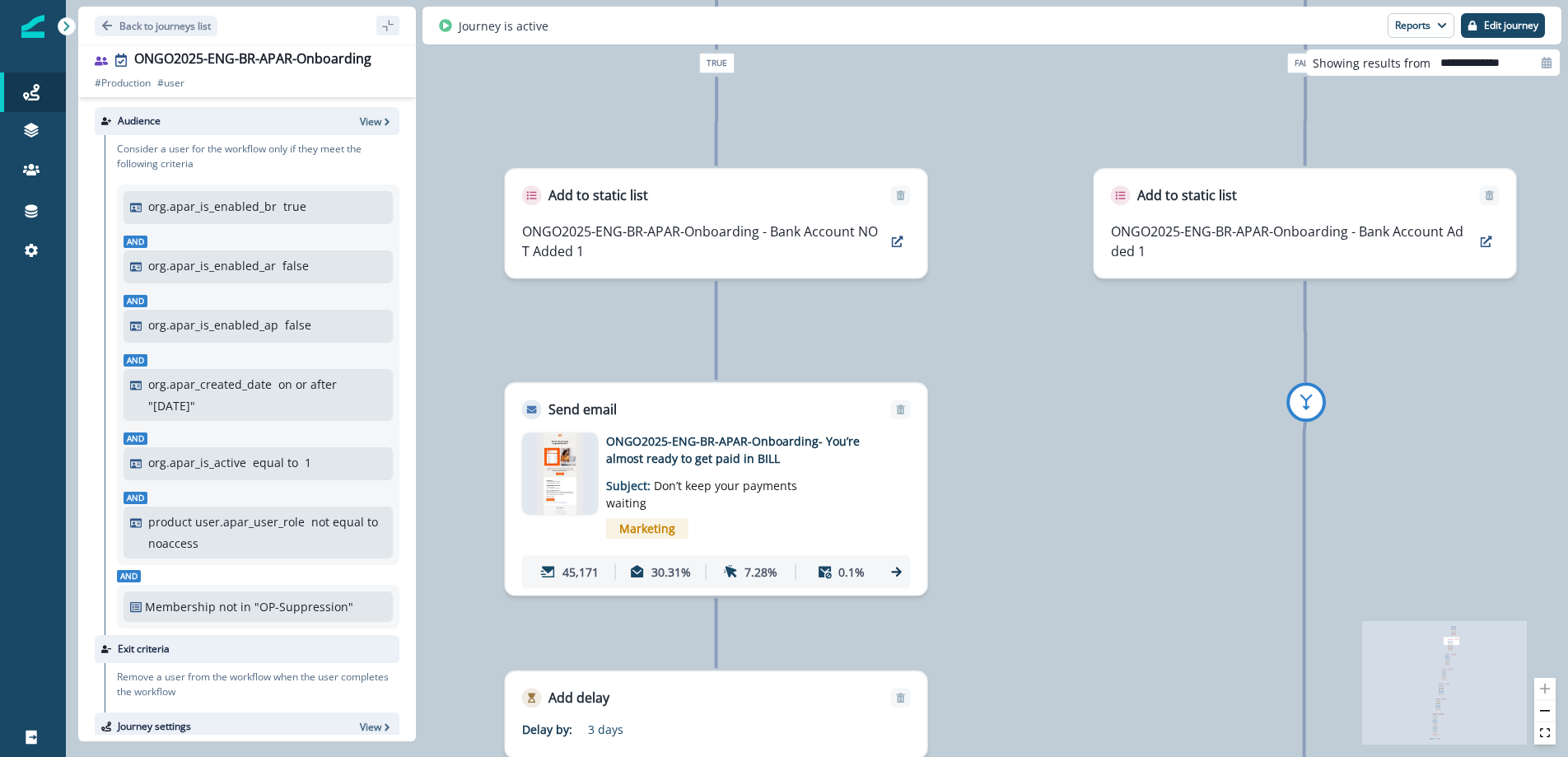
drag, startPoint x: 819, startPoint y: 454, endPoint x: 1000, endPoint y: 399, distance: 189.2
click at [1000, 399] on div "121,492 users have entered the journey Send email Email asset changed, journey …" at bounding box center [817, 378] width 1502 height 757
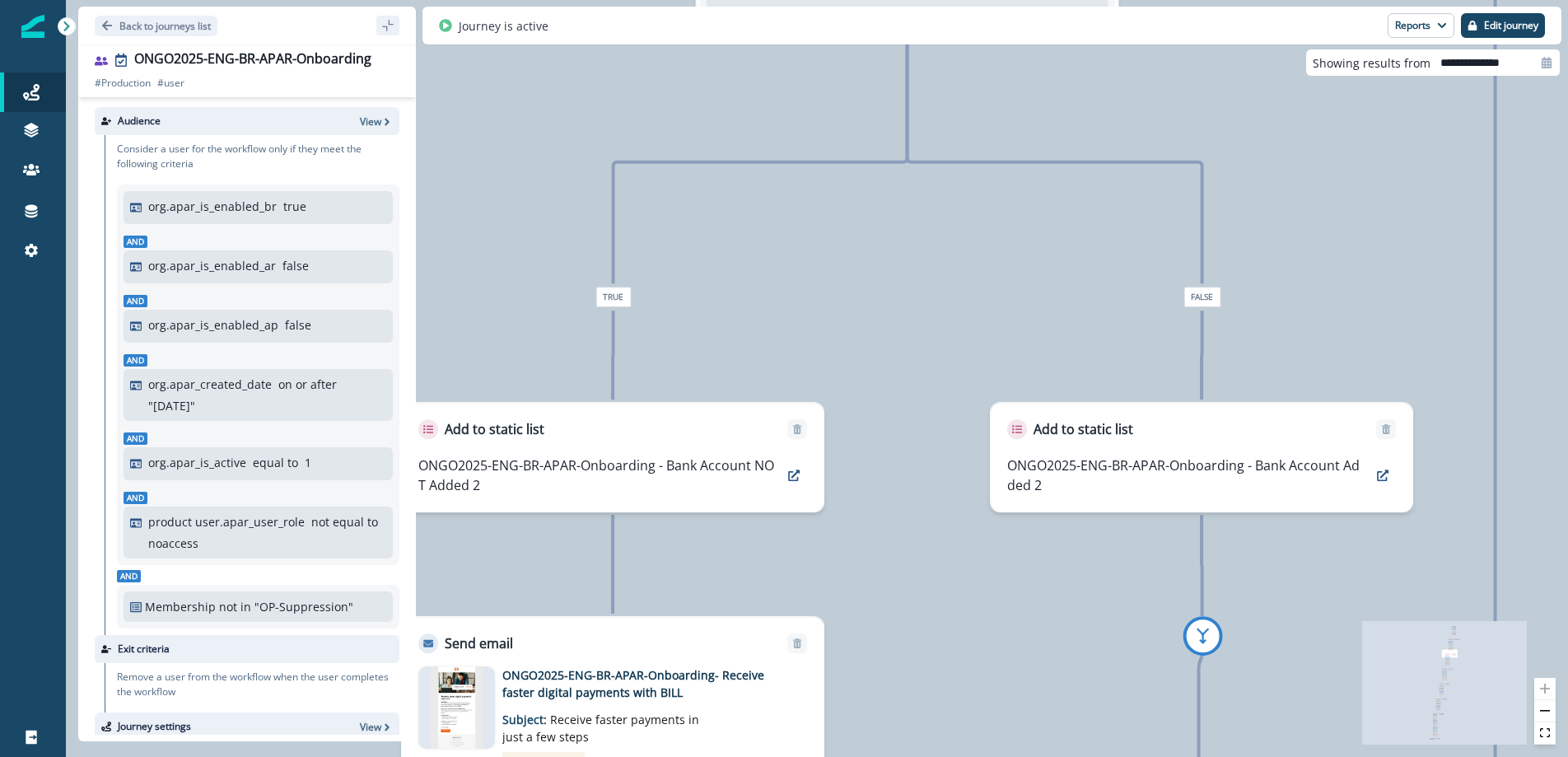
click at [1166, 287] on div "False" at bounding box center [1201, 297] width 316 height 21
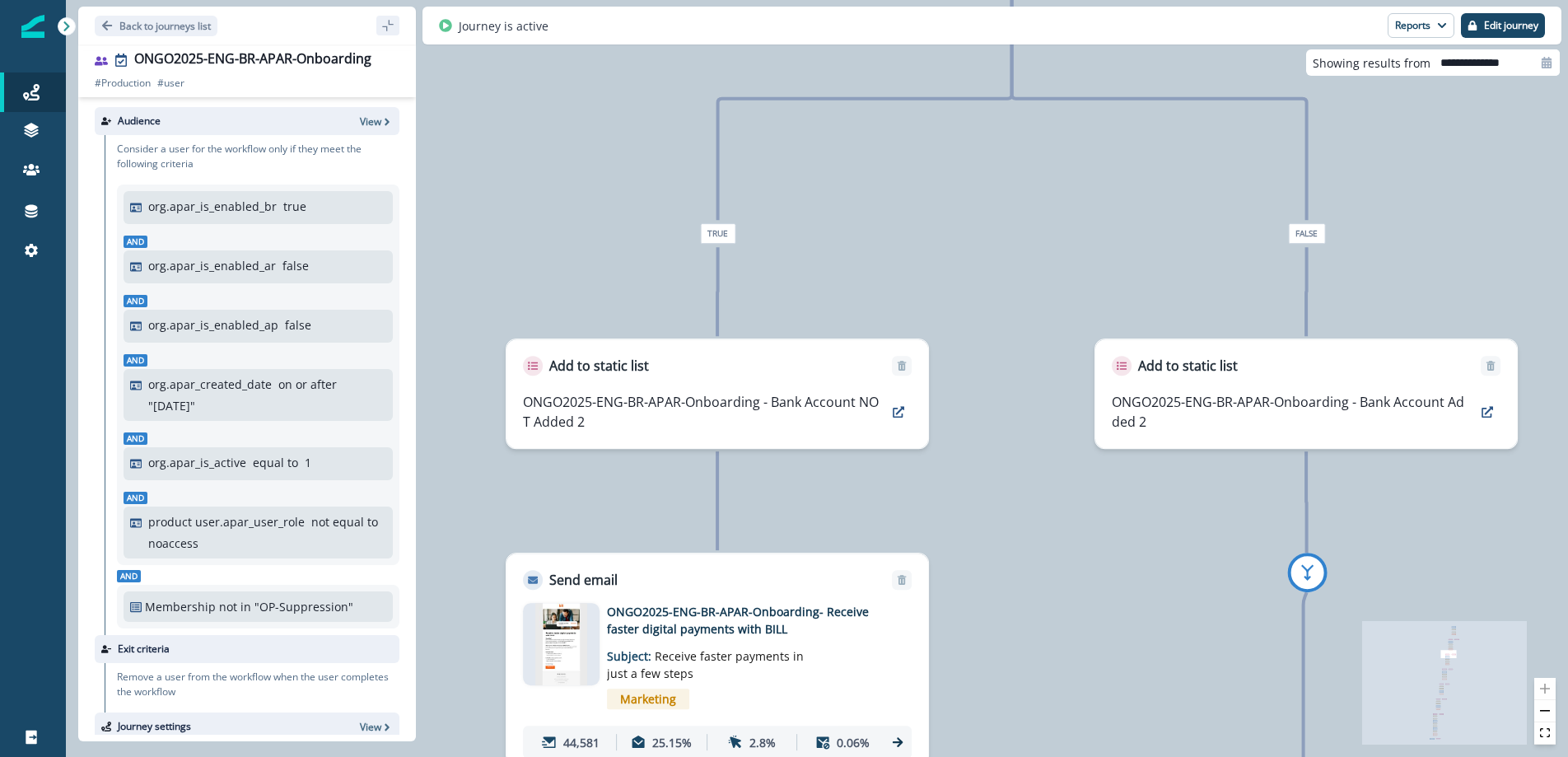
drag, startPoint x: 1059, startPoint y: 263, endPoint x: 1073, endPoint y: 255, distance: 16.1
click at [1073, 255] on div "121,492 users have entered the journey Send email Email asset changed, journey …" at bounding box center [817, 378] width 1502 height 757
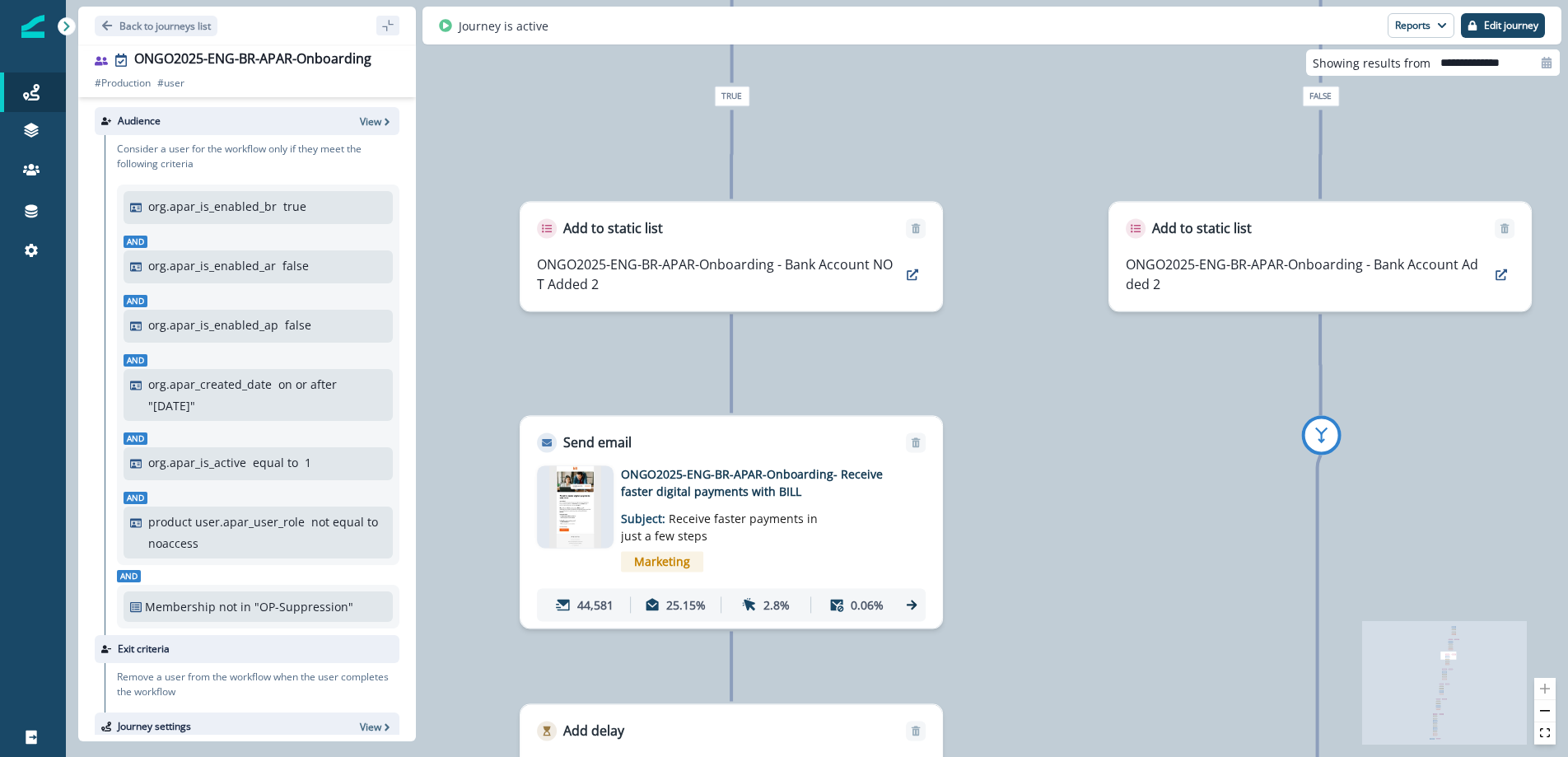
click at [795, 486] on p "ONGO2025-ENG-BR-APAR-Onboarding- Receive faster digital payments with BILL" at bounding box center [753, 482] width 264 height 34
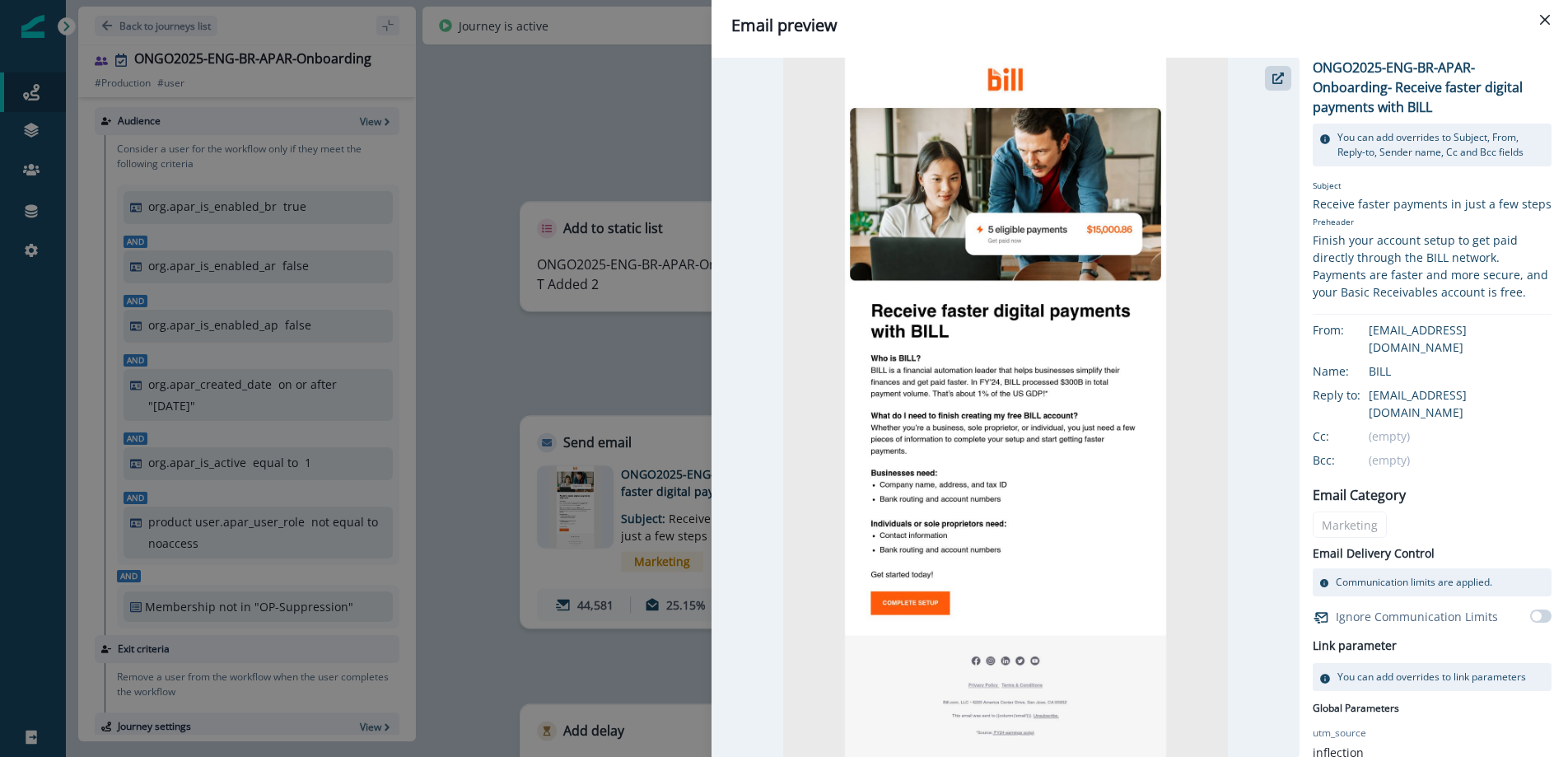
click at [1394, 98] on p "ONGO2025-ENG-BR-APAR-Onboarding- Receive faster digital payments with BILL" at bounding box center [1432, 86] width 239 height 59
copy div "ONGO2025-ENG-BR-APAR-Onboarding- Receive faster digital payments with BILL"
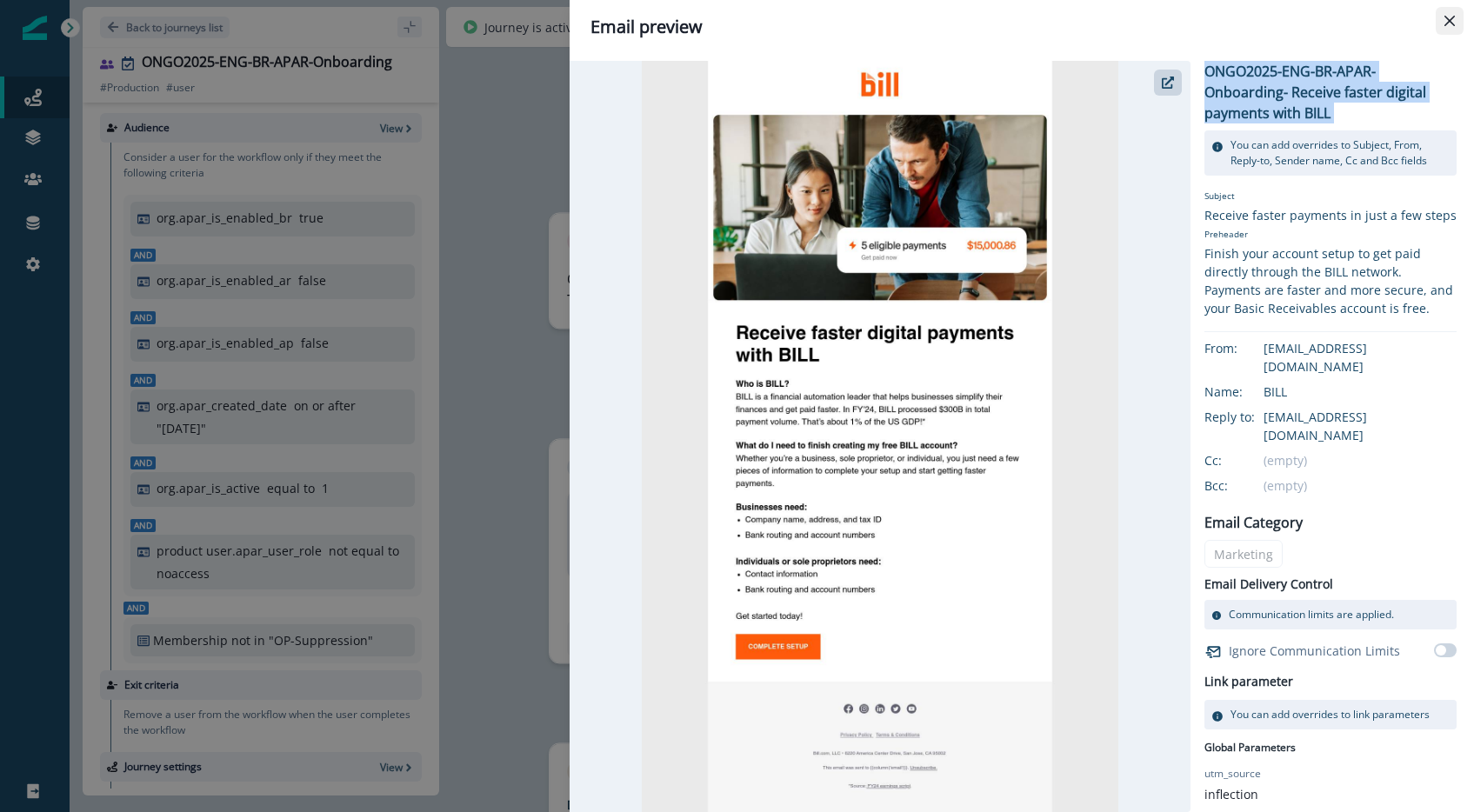
click at [1454, 16] on icon "Close" at bounding box center [1450, 21] width 11 height 11
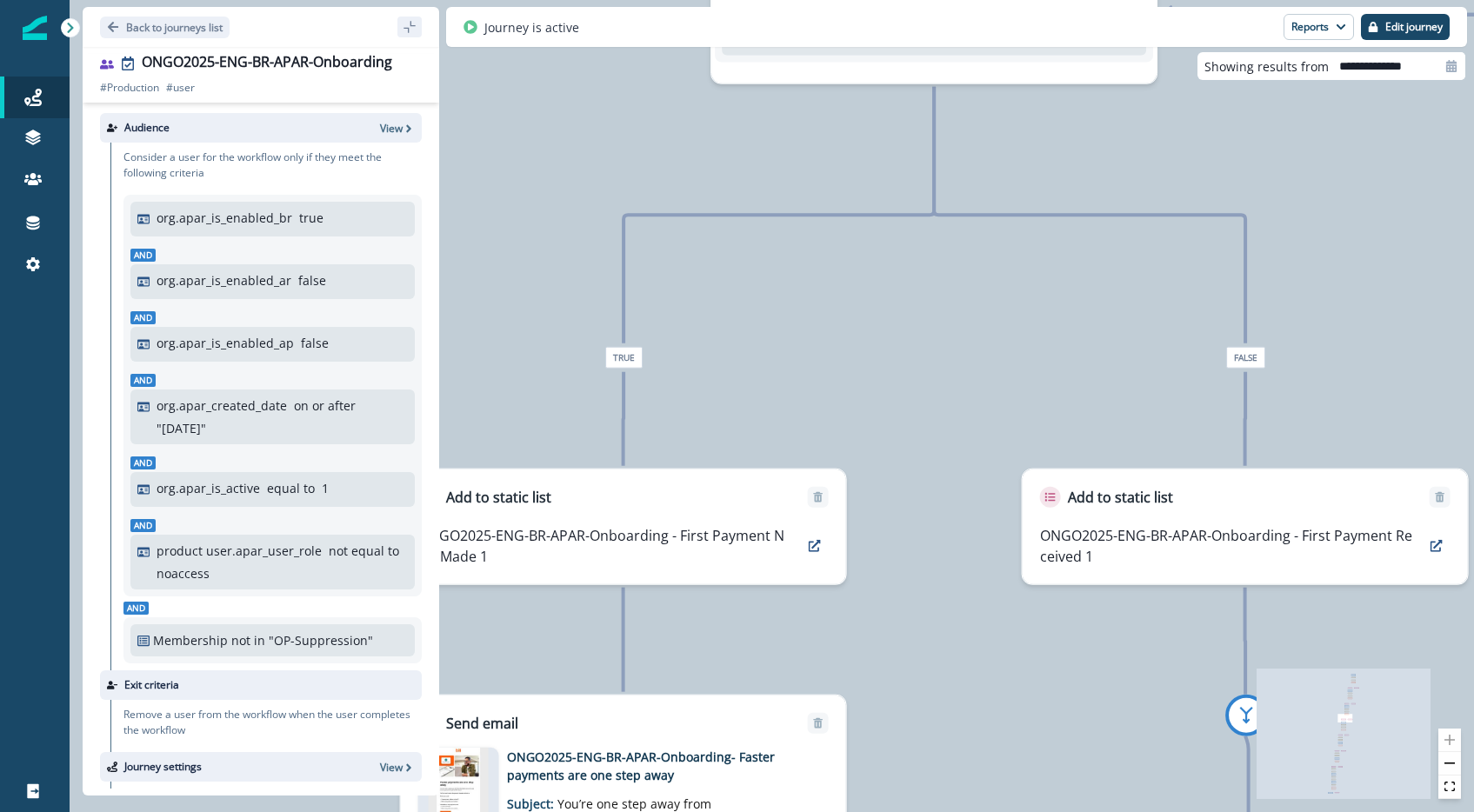
drag, startPoint x: 870, startPoint y: 385, endPoint x: 910, endPoint y: 371, distance: 42.4
click at [987, 354] on div "121,492 users have entered the journey Send email Email asset changed, journey …" at bounding box center [771, 406] width 1404 height 812
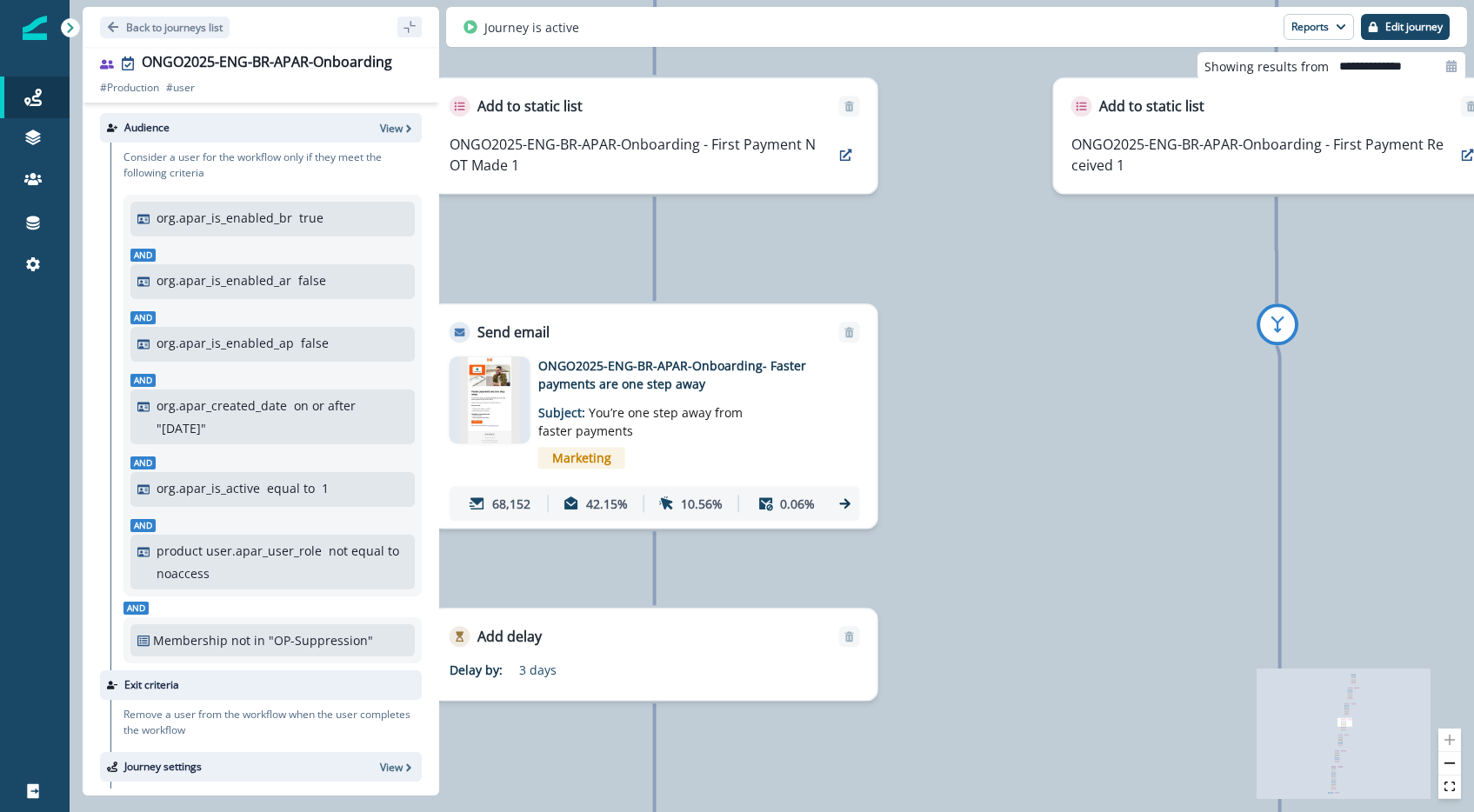
drag, startPoint x: 883, startPoint y: 393, endPoint x: 977, endPoint y: 339, distance: 108.4
click at [977, 339] on div "121,492 users have entered the journey Send email Email asset changed, journey …" at bounding box center [771, 406] width 1404 height 812
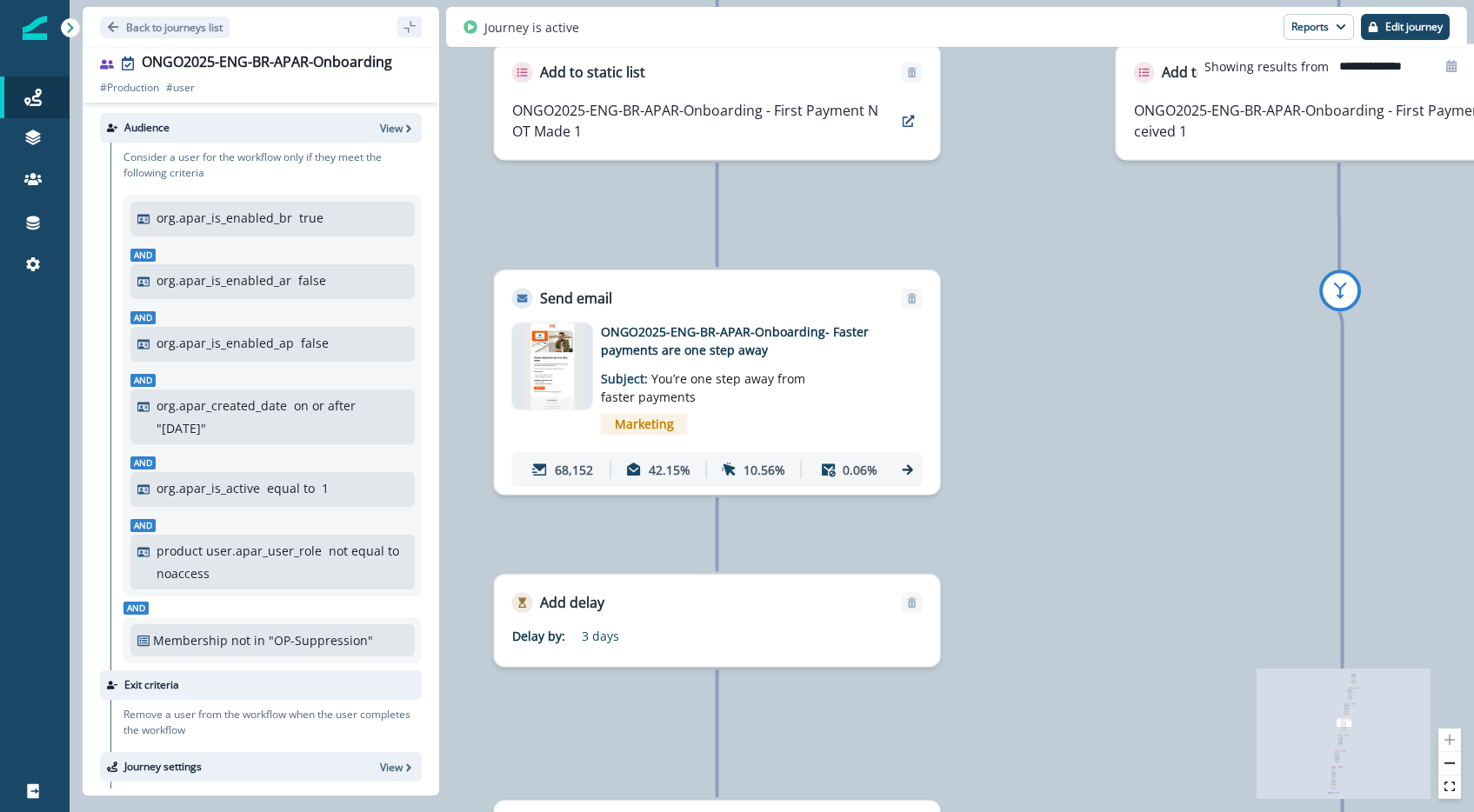
click at [700, 344] on p "ONGO2025-ENG-BR-APAR-Onboarding- Faster payments are one step away" at bounding box center [741, 341] width 279 height 36
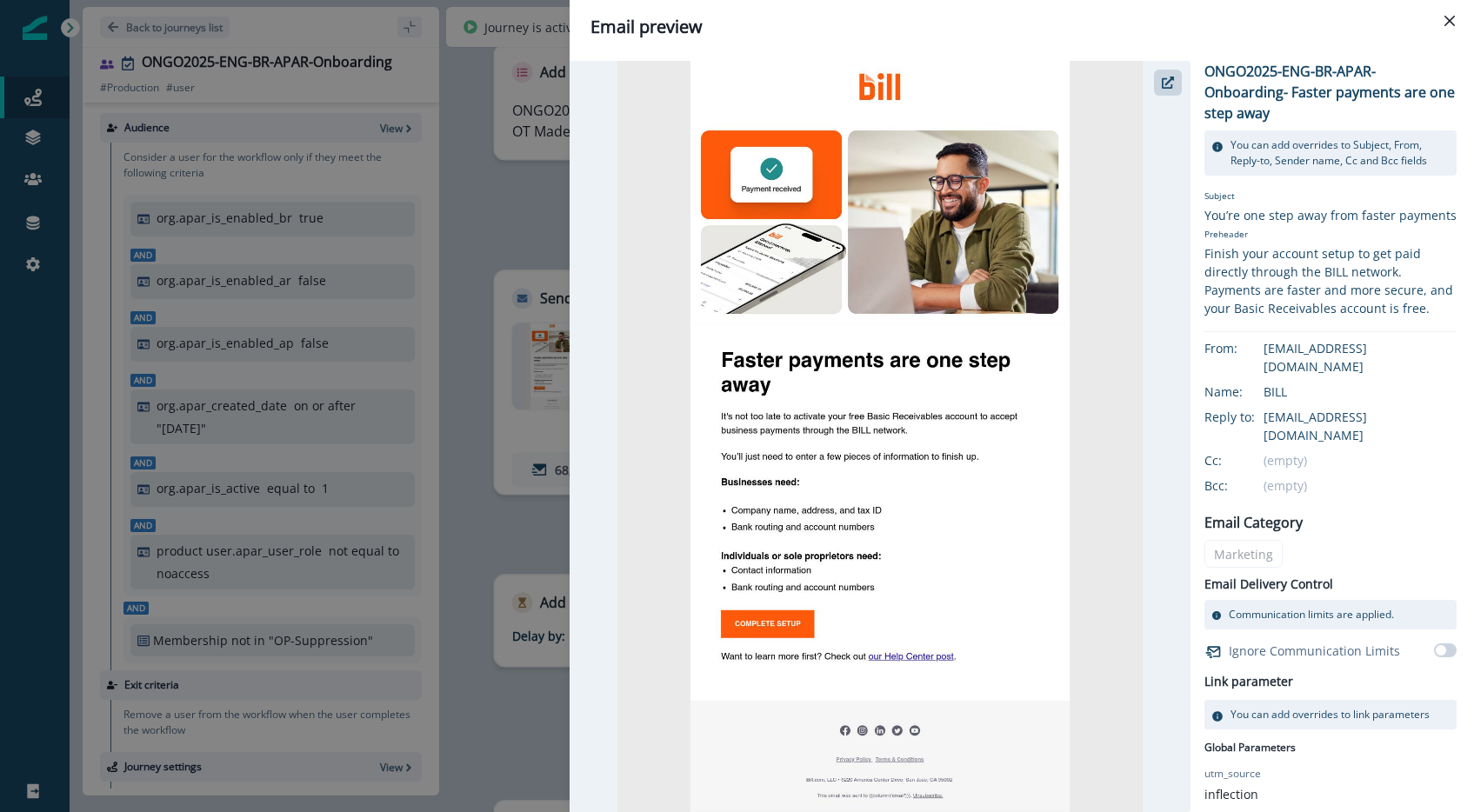
click at [1306, 97] on p "ONGO2025-ENG-BR-APAR-Onboarding- Faster payments are one step away" at bounding box center [1330, 91] width 252 height 62
copy div "ONGO2025-ENG-BR-APAR-Onboarding- Faster payments are one step away"
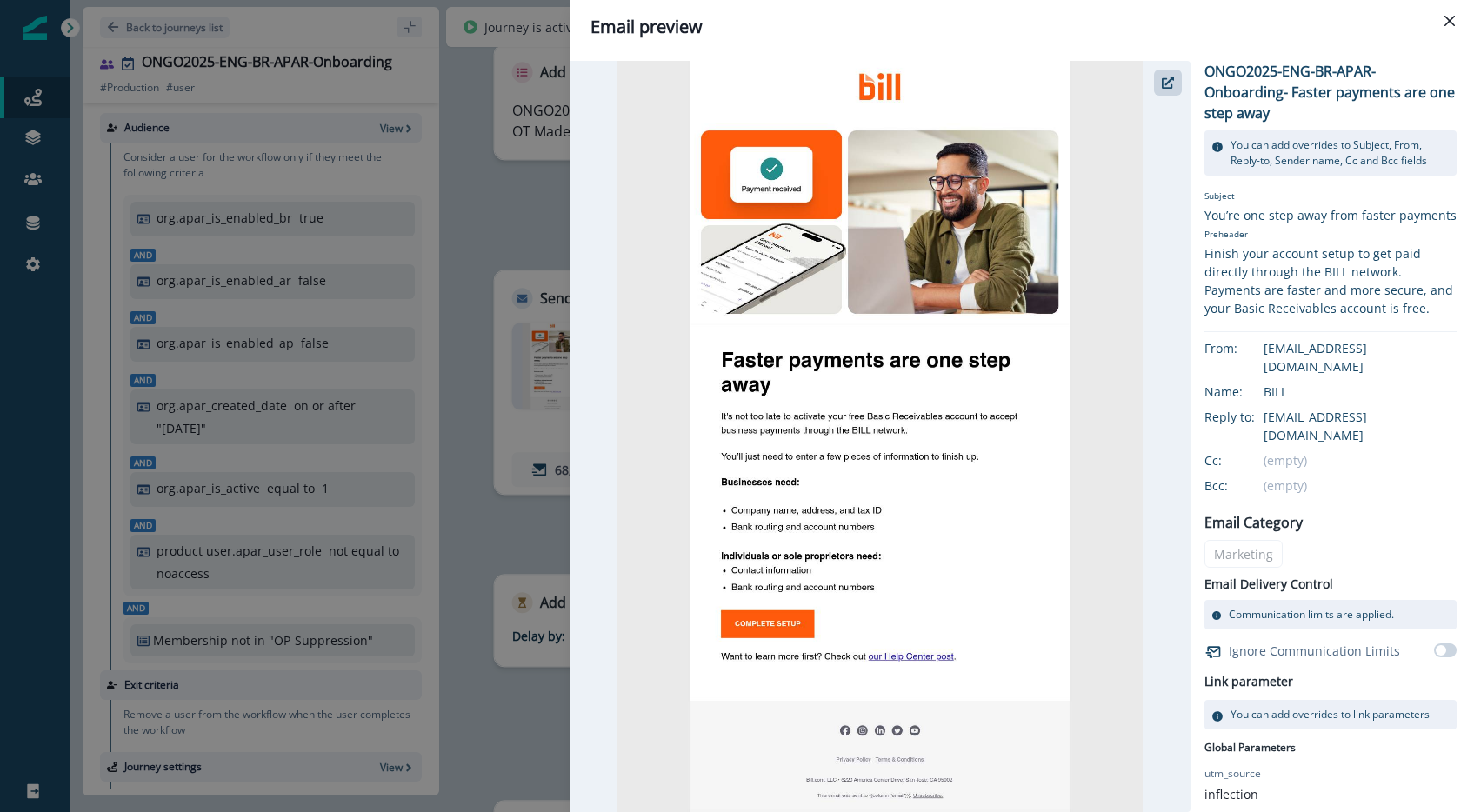
click at [1428, 22] on div "Email preview" at bounding box center [1022, 26] width 863 height 26
click at [1441, 22] on button "Close" at bounding box center [1450, 21] width 28 height 28
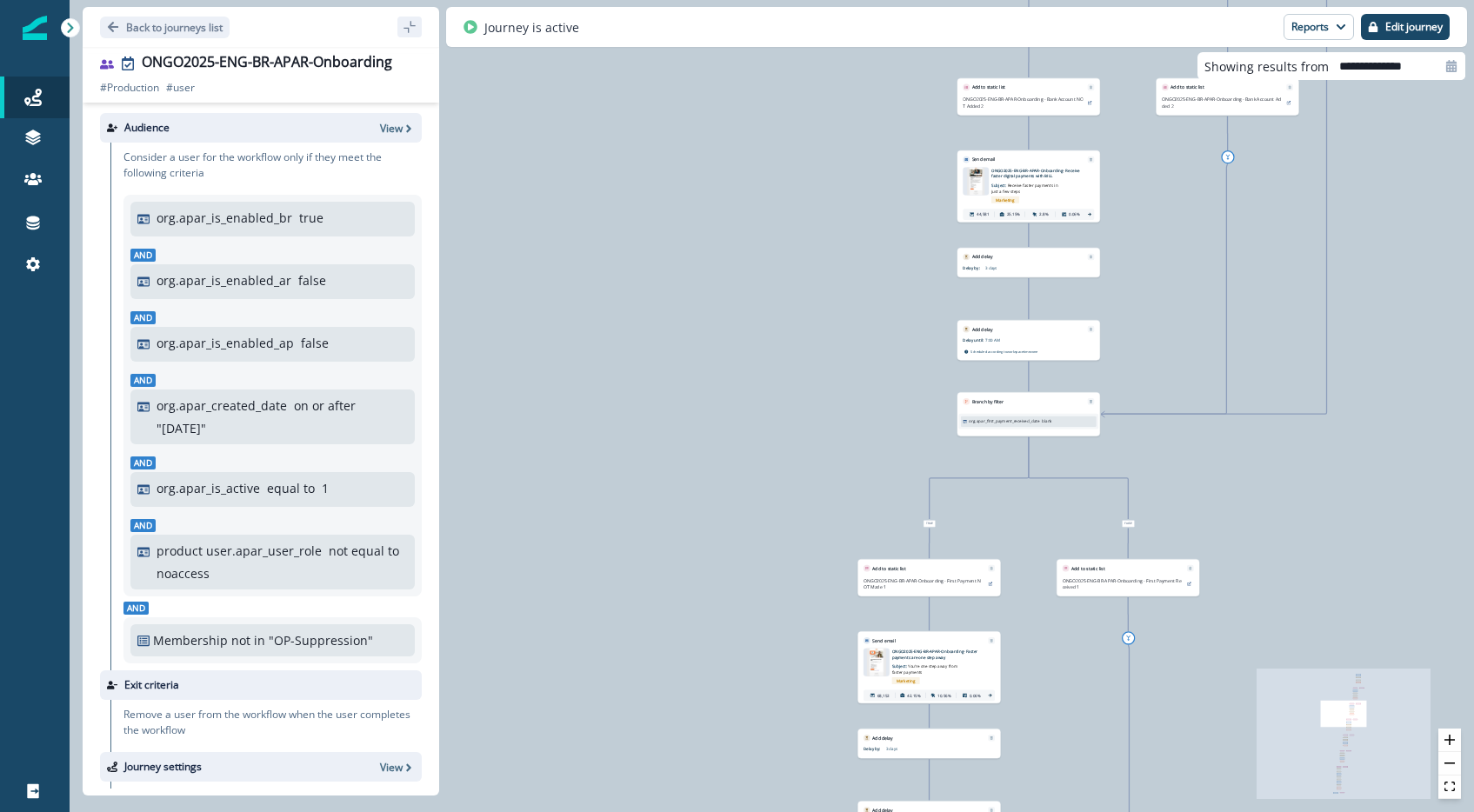
drag, startPoint x: 1210, startPoint y: 194, endPoint x: 1020, endPoint y: 336, distance: 237.2
click at [1021, 346] on div "121,492 users have entered the journey Send email Email asset changed, journey …" at bounding box center [771, 406] width 1404 height 812
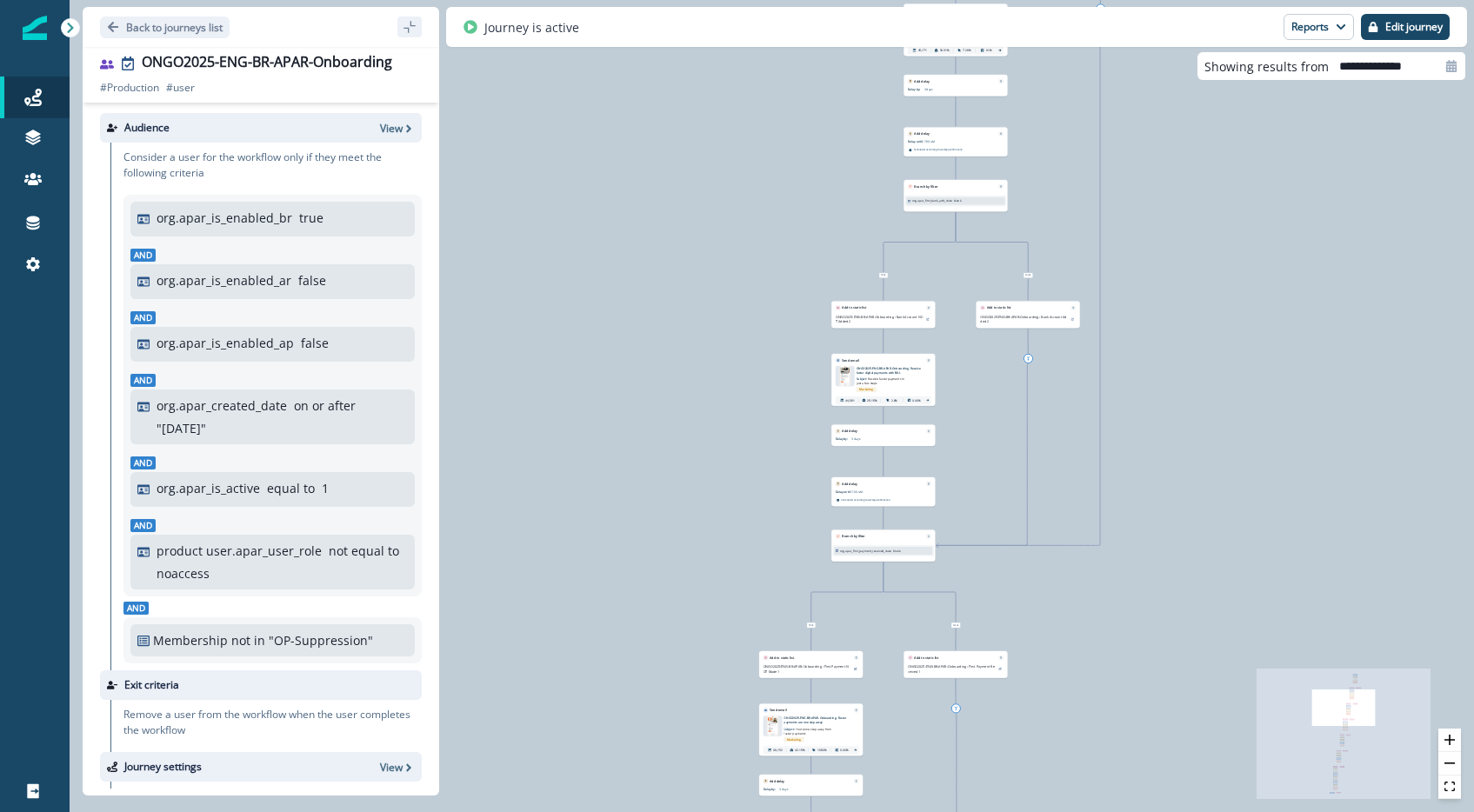
drag, startPoint x: 1078, startPoint y: 156, endPoint x: 1033, endPoint y: 340, distance: 189.4
click at [1033, 341] on div "121,492 users have entered the journey Send email Email asset changed, journey …" at bounding box center [771, 406] width 1404 height 812
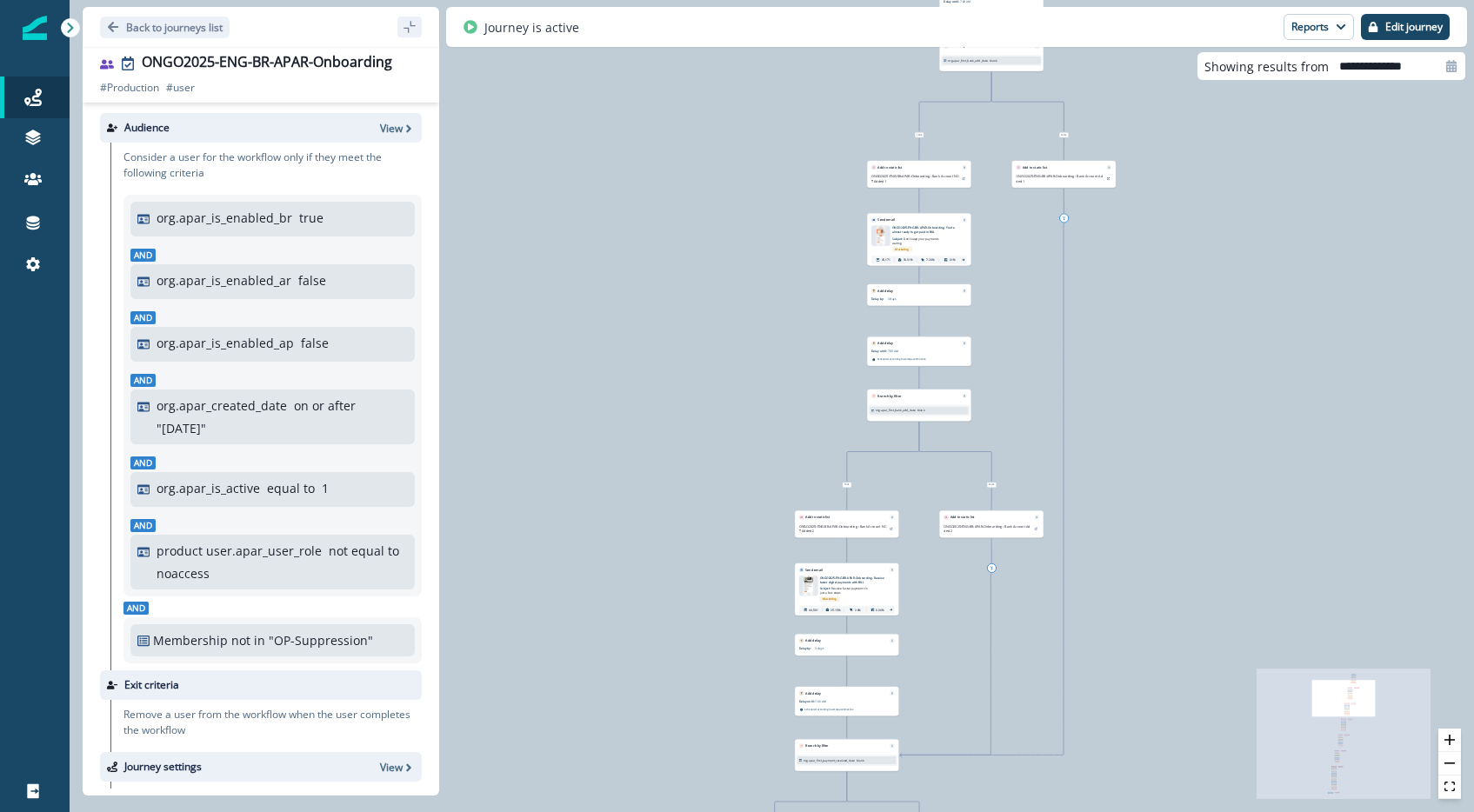
drag, startPoint x: 1053, startPoint y: 212, endPoint x: 1040, endPoint y: 316, distance: 104.8
click at [1040, 317] on div "121,492 users have entered the journey Send email Email asset changed, journey …" at bounding box center [771, 406] width 1404 height 812
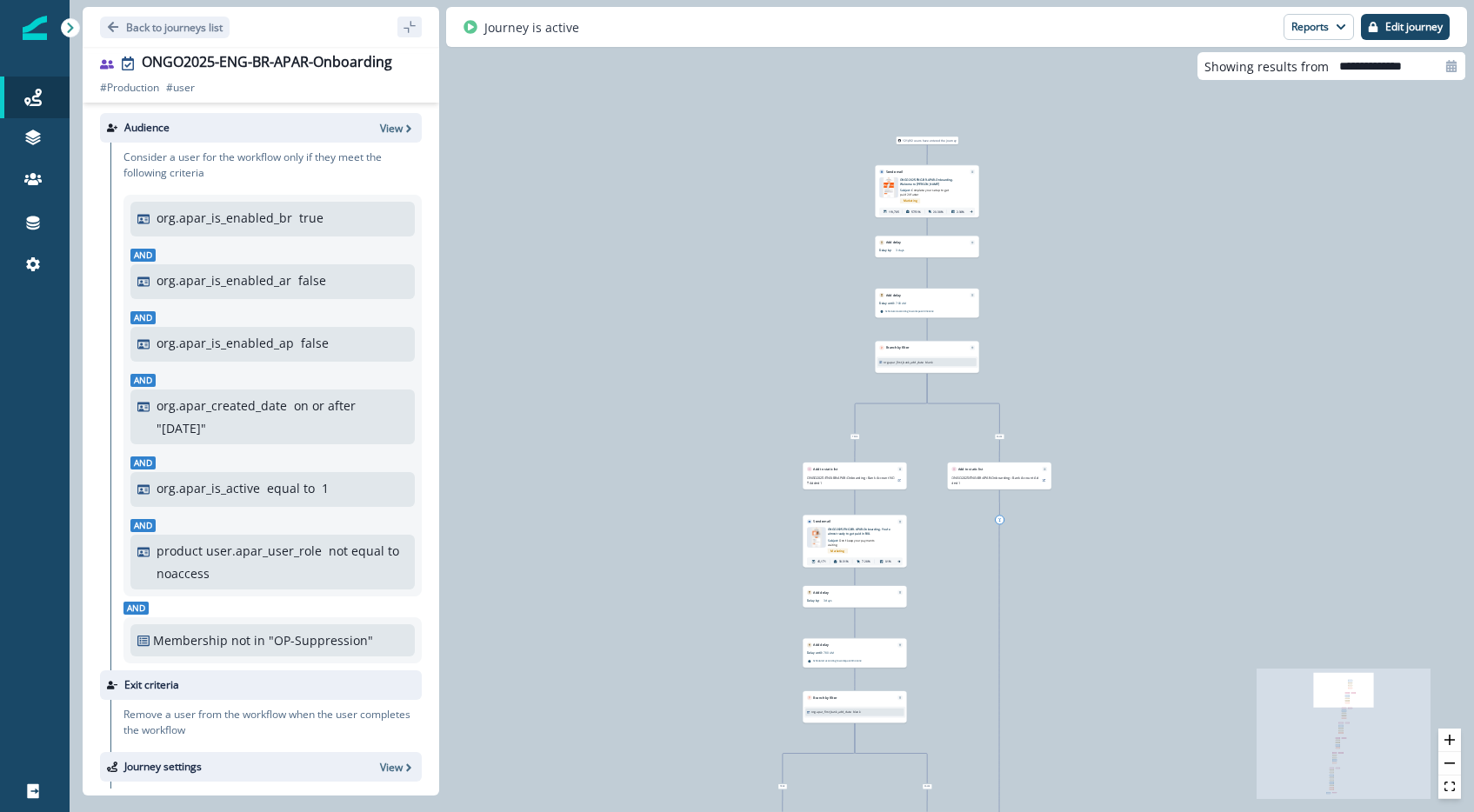
drag, startPoint x: 1032, startPoint y: 319, endPoint x: 1007, endPoint y: 432, distance: 115.7
click at [1007, 432] on div "121,492 users have entered the journey Send email Email asset changed, journey …" at bounding box center [771, 406] width 1404 height 812
click at [1052, 308] on div "121,492 users have entered the journey Send email Email asset changed, journey …" at bounding box center [771, 406] width 1404 height 812
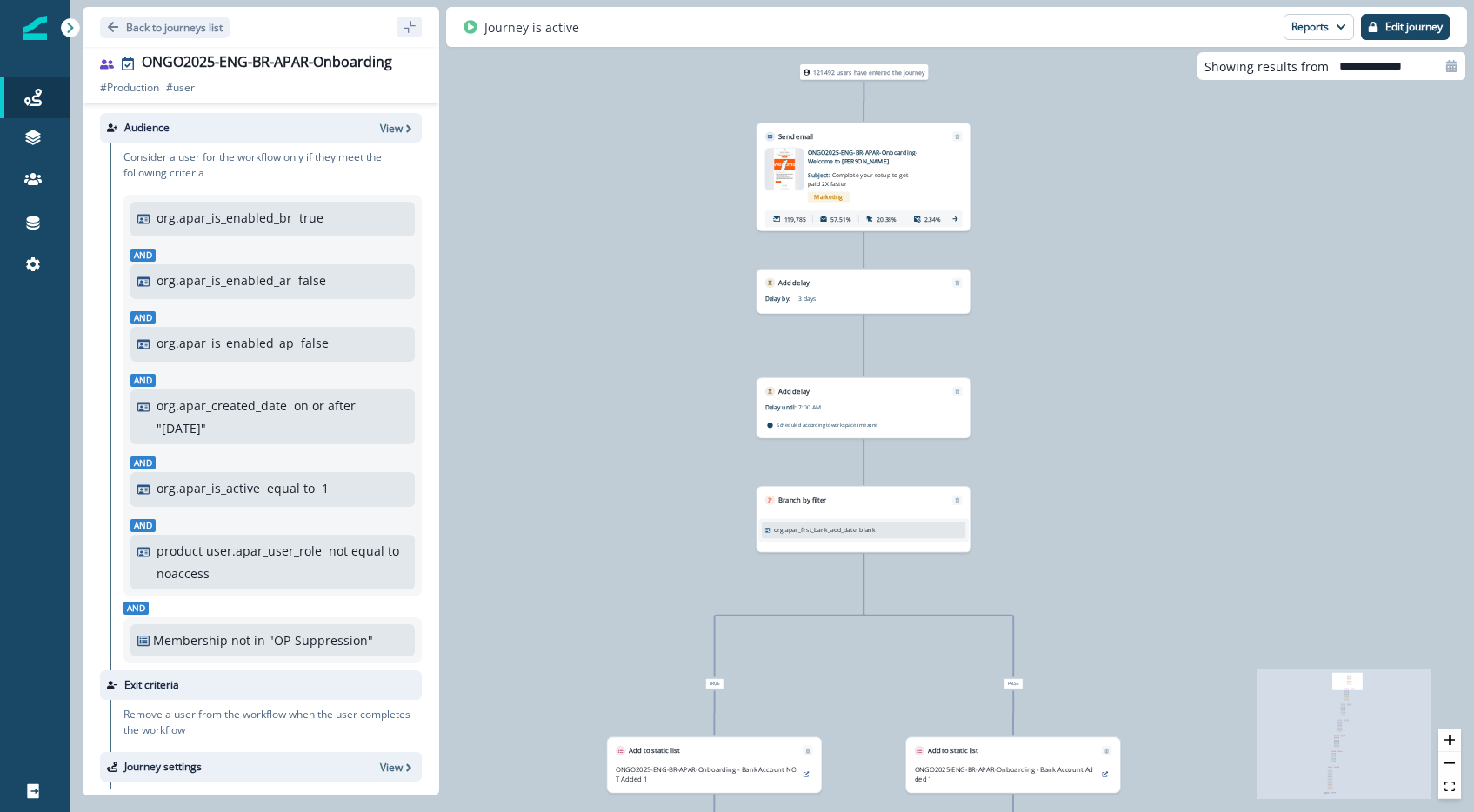
drag, startPoint x: 992, startPoint y: 249, endPoint x: 1051, endPoint y: 392, distance: 154.7
click at [1051, 392] on div "121,492 users have entered the journey Send email Email asset changed, journey …" at bounding box center [771, 406] width 1404 height 812
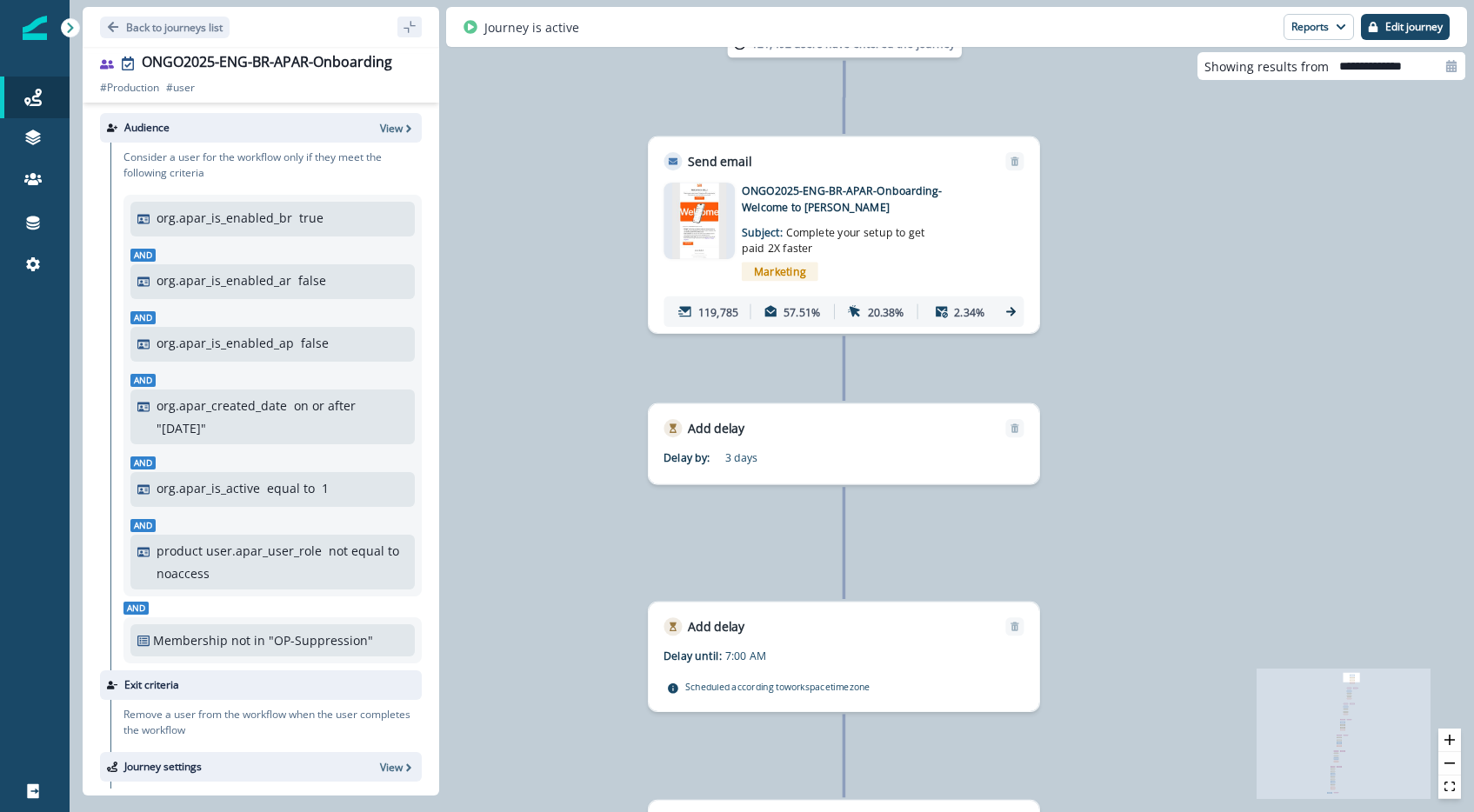
drag, startPoint x: 1034, startPoint y: 304, endPoint x: 1096, endPoint y: 359, distance: 82.9
click at [1096, 359] on div "121,492 users have entered the journey Send email Email asset changed, journey …" at bounding box center [771, 406] width 1404 height 812
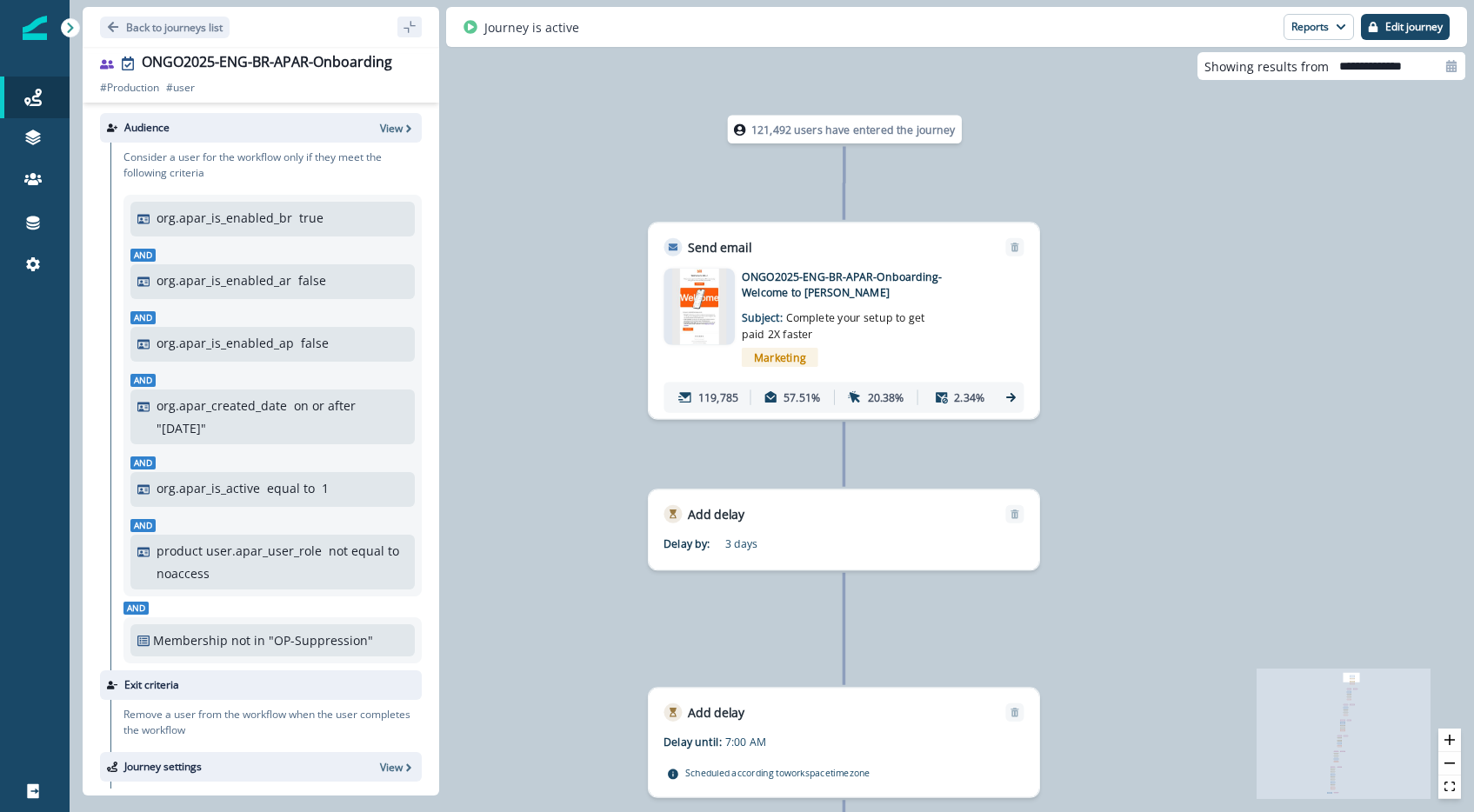
click at [868, 269] on p "ONGO2025-ENG-BR-APAR-Onboarding- Welcome to [PERSON_NAME]" at bounding box center [864, 285] width 244 height 33
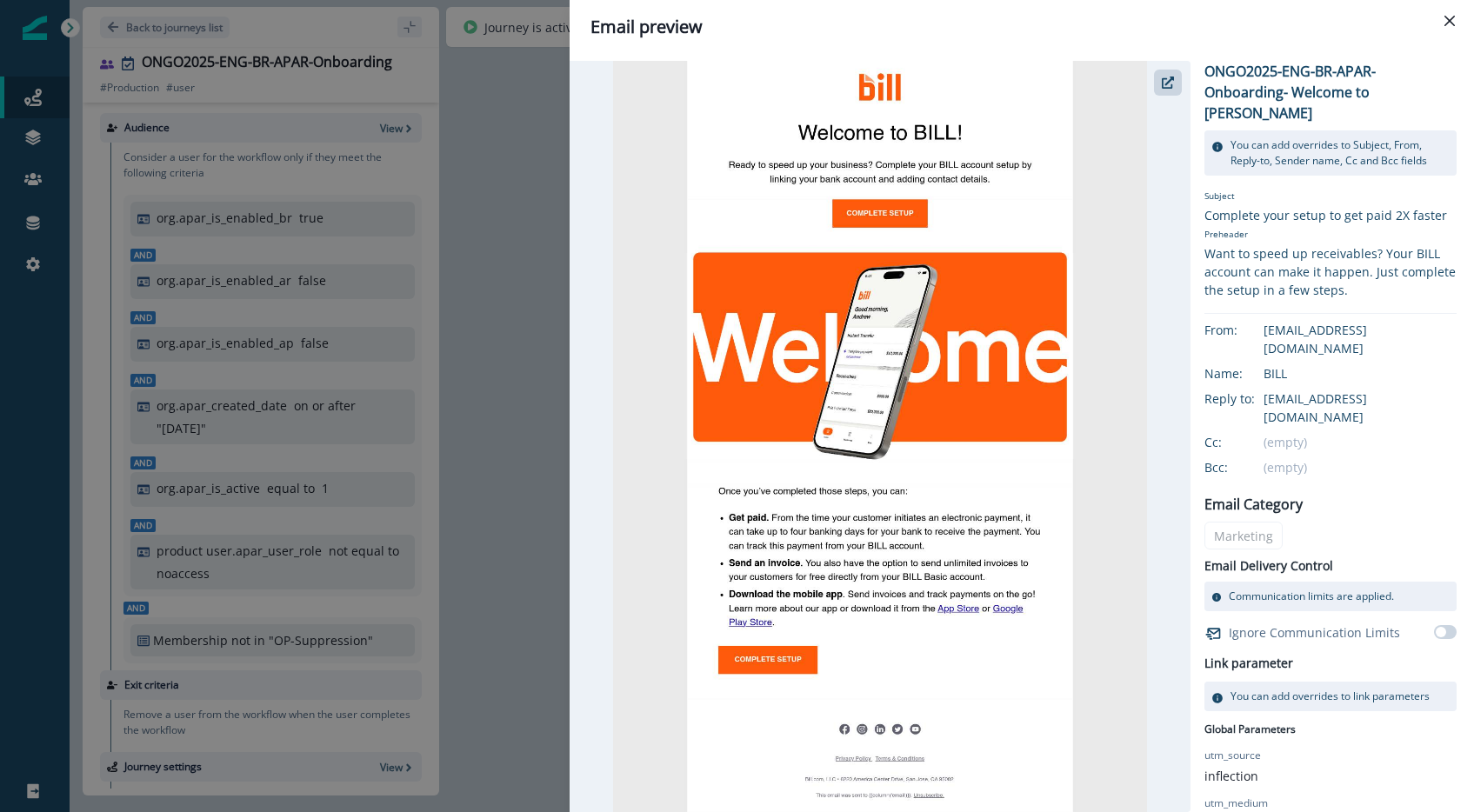
click at [1260, 71] on p "ONGO2025-ENG-BR-APAR-Onboarding- Welcome to [PERSON_NAME]" at bounding box center [1330, 91] width 252 height 62
copy div "ONGO2025-ENG-BR-APAR-Onboarding- Welcome to [PERSON_NAME]"
click at [1445, 21] on icon "Close" at bounding box center [1450, 21] width 11 height 11
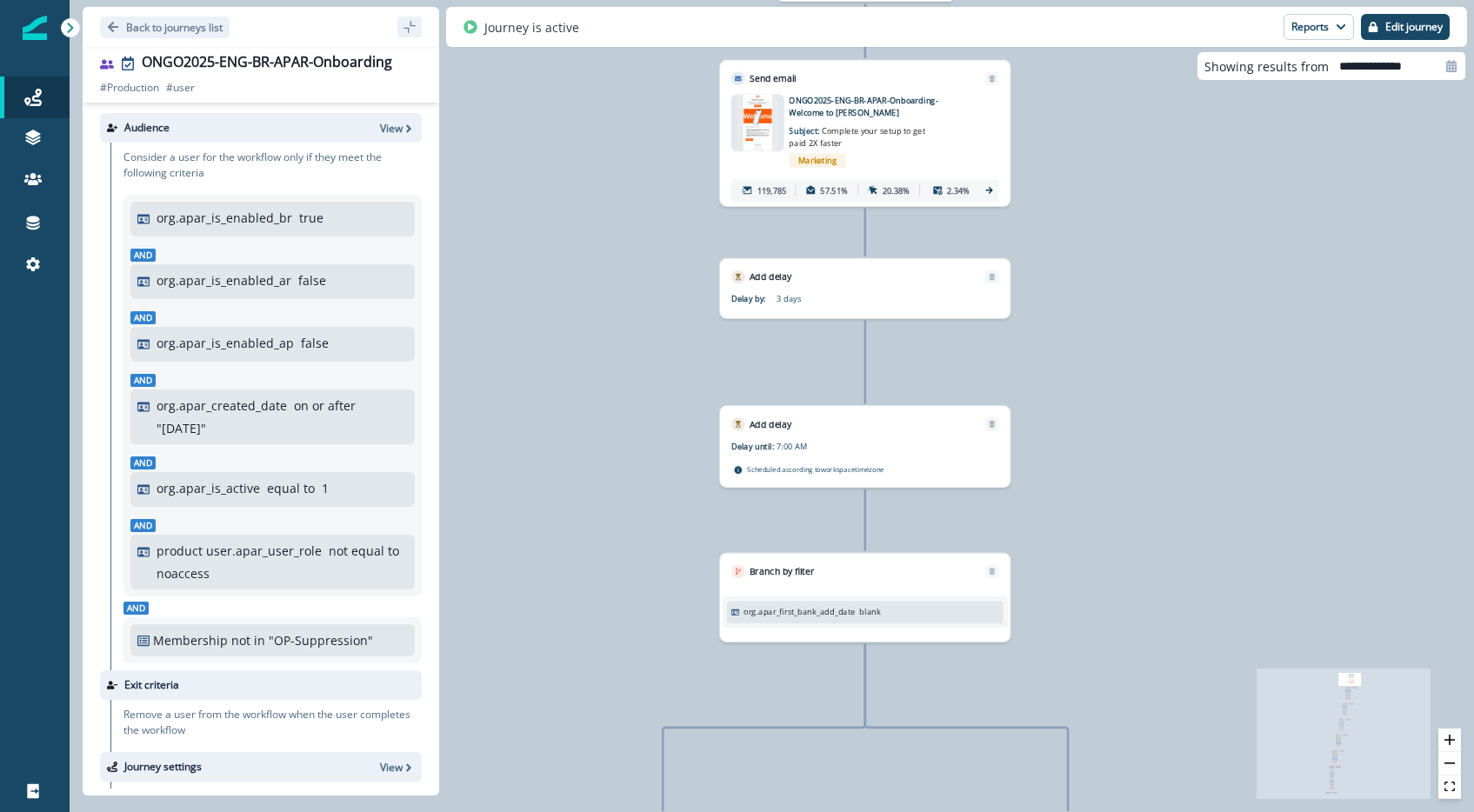
drag, startPoint x: 1169, startPoint y: 337, endPoint x: 1101, endPoint y: 295, distance: 79.9
click at [1107, 128] on div "121,492 users have entered the journey Send email Email asset changed, journey …" at bounding box center [771, 406] width 1404 height 812
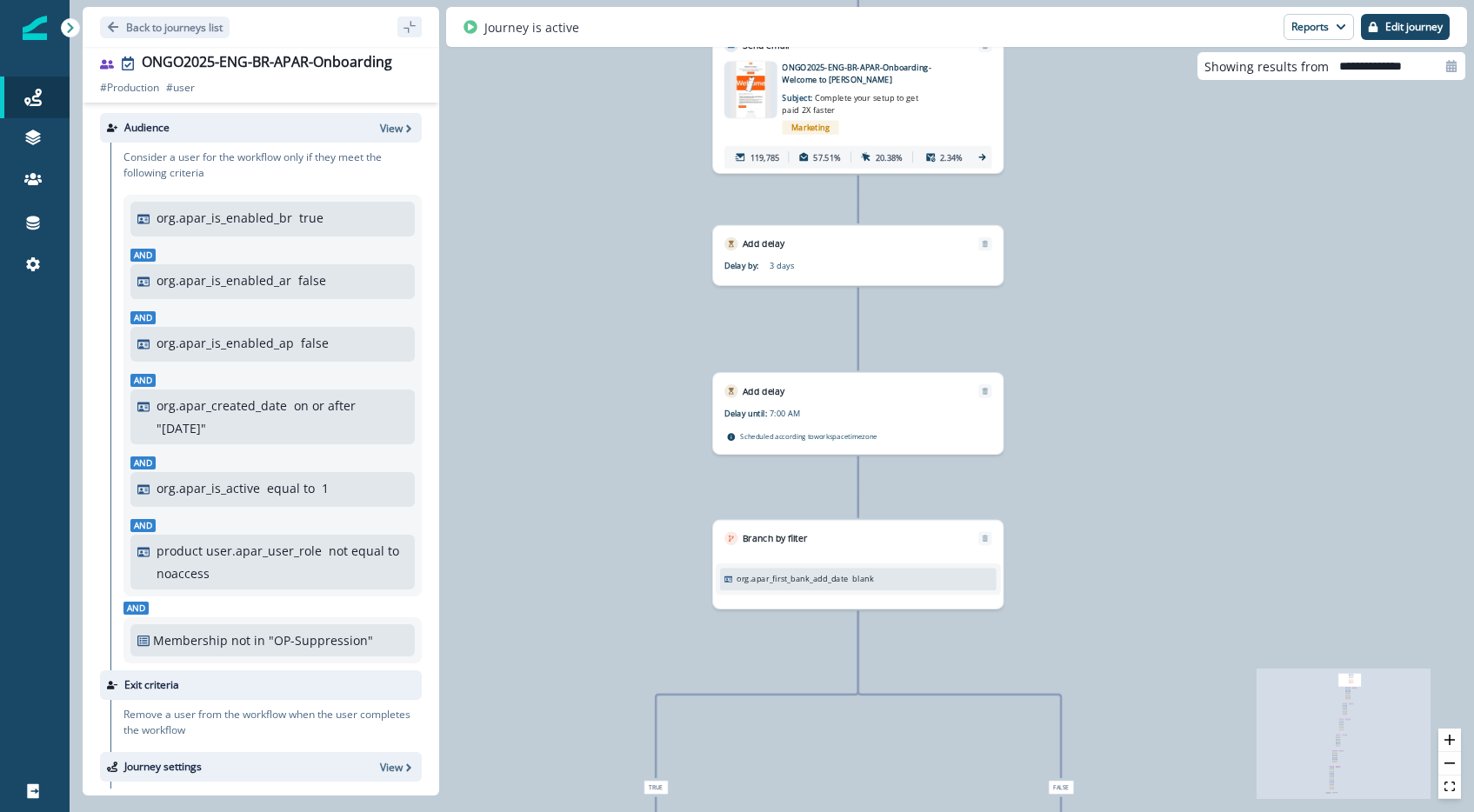
drag, startPoint x: 1053, startPoint y: 567, endPoint x: 1032, endPoint y: 335, distance: 232.9
click at [1032, 339] on div "121,492 users have entered the journey Send email Email asset changed, journey …" at bounding box center [771, 406] width 1404 height 812
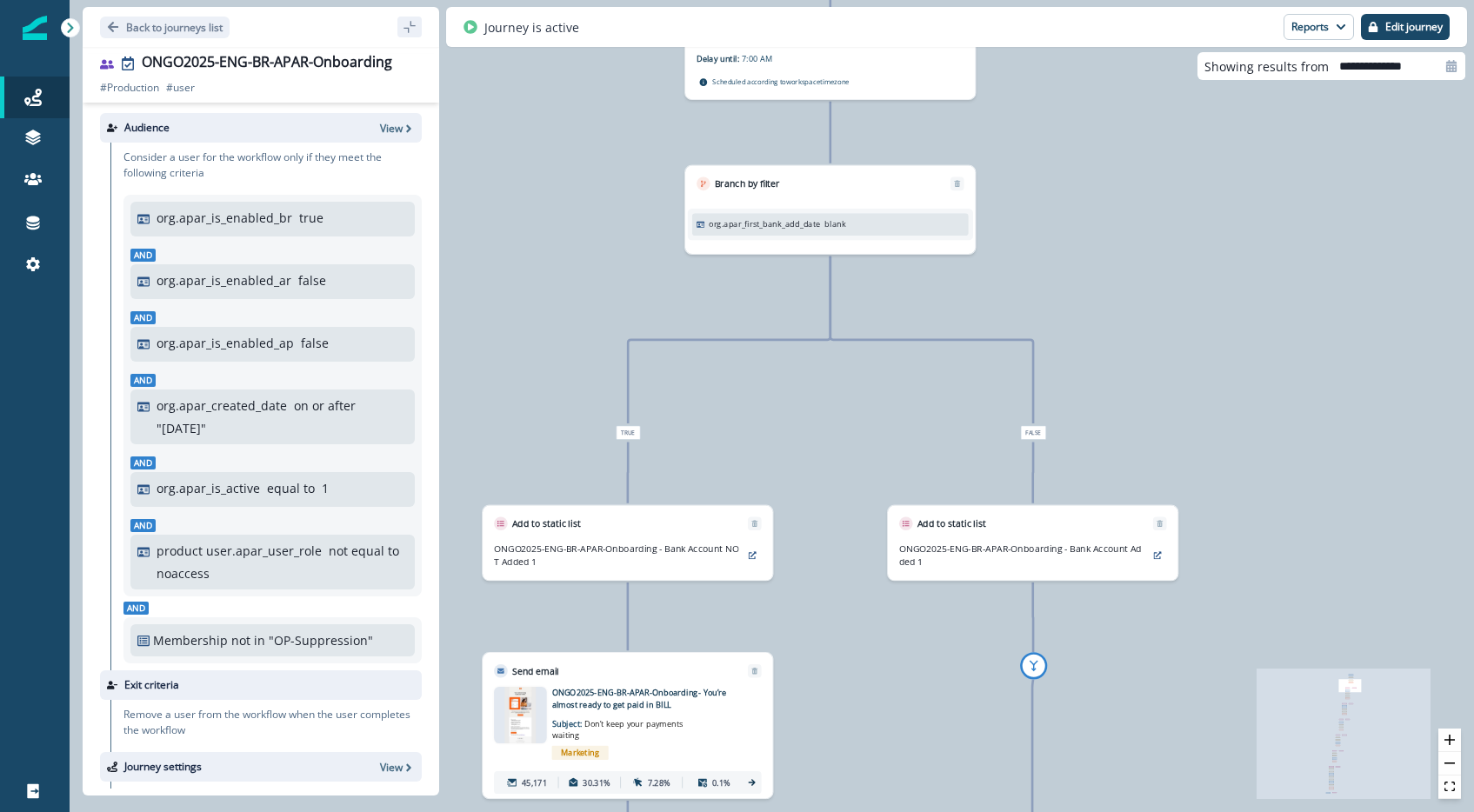
drag, startPoint x: 1054, startPoint y: 329, endPoint x: 1052, endPoint y: 288, distance: 41.0
click at [1054, 237] on div "121,492 users have entered the journey Send email Email asset changed, journey …" at bounding box center [771, 406] width 1404 height 812
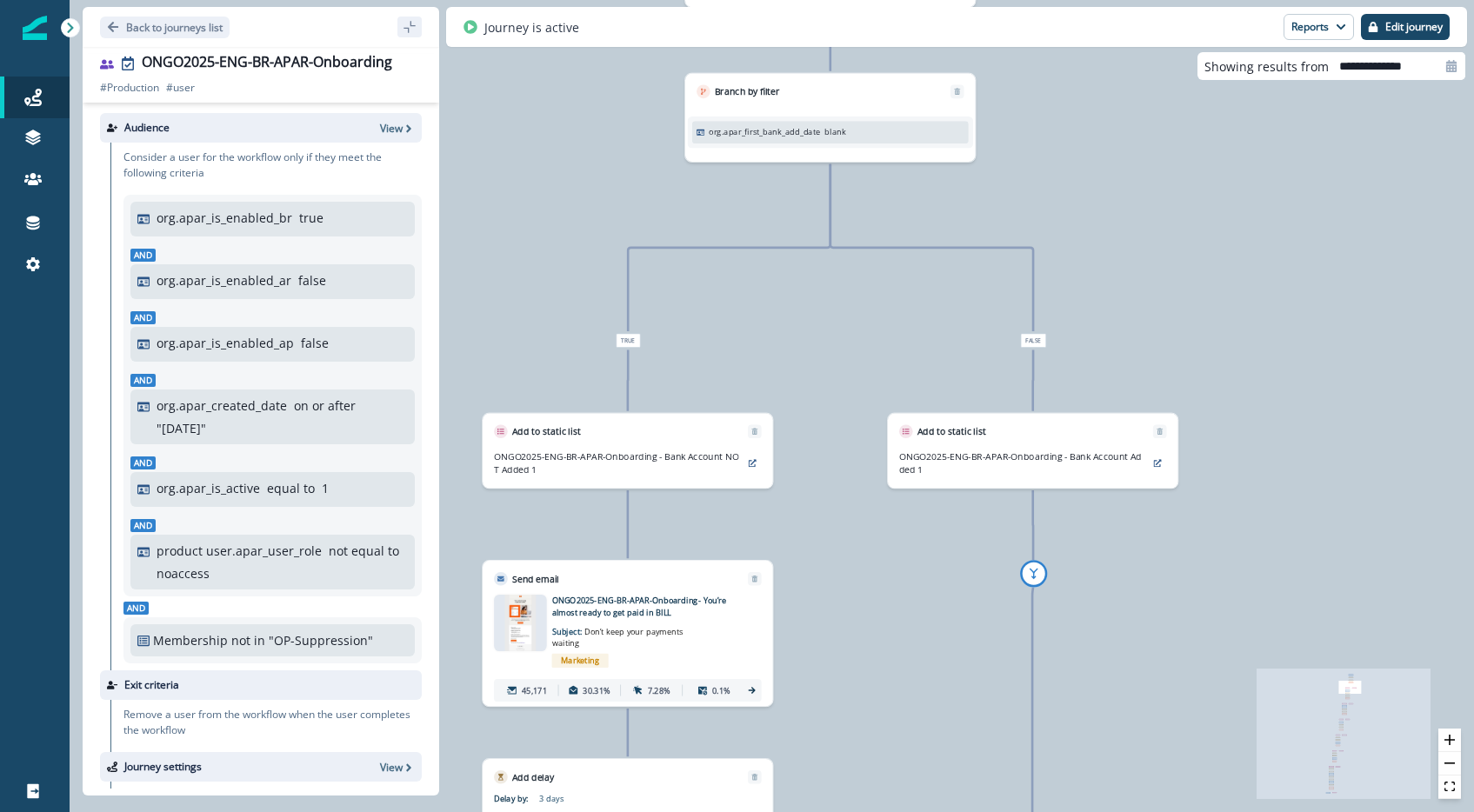
drag, startPoint x: 1075, startPoint y: 463, endPoint x: 1072, endPoint y: 274, distance: 189.0
click at [1072, 274] on div "121,492 users have entered the journey Send email Email asset changed, journey …" at bounding box center [771, 406] width 1404 height 812
drag, startPoint x: 1129, startPoint y: 461, endPoint x: 1141, endPoint y: 304, distance: 157.5
click at [1141, 303] on div "121,492 users have entered the journey Send email Email asset changed, journey …" at bounding box center [771, 406] width 1404 height 812
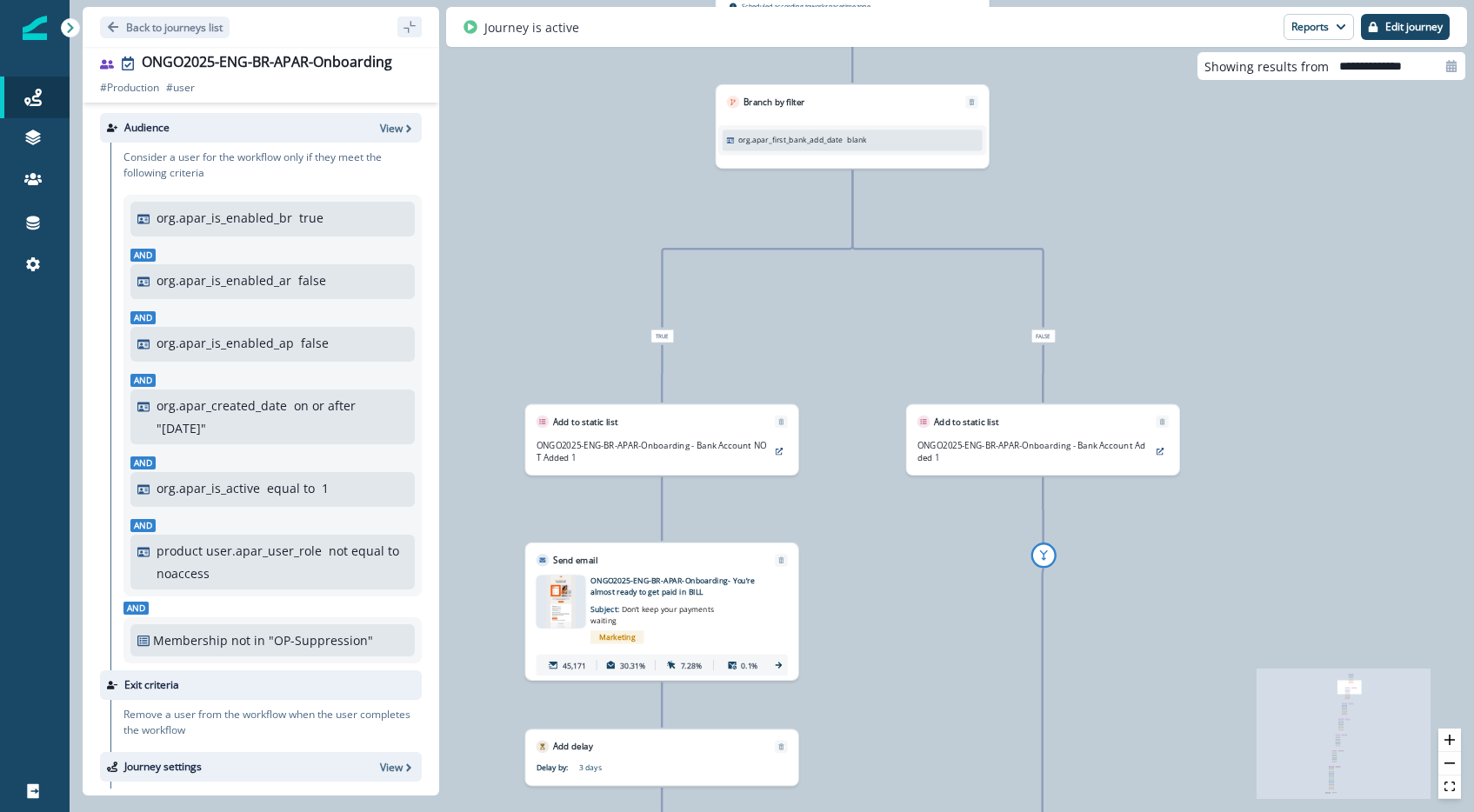
drag, startPoint x: 1166, startPoint y: 538, endPoint x: 1150, endPoint y: 303, distance: 235.5
click at [1150, 303] on div "121,492 users have entered the journey Send email Email asset changed, journey …" at bounding box center [771, 406] width 1404 height 812
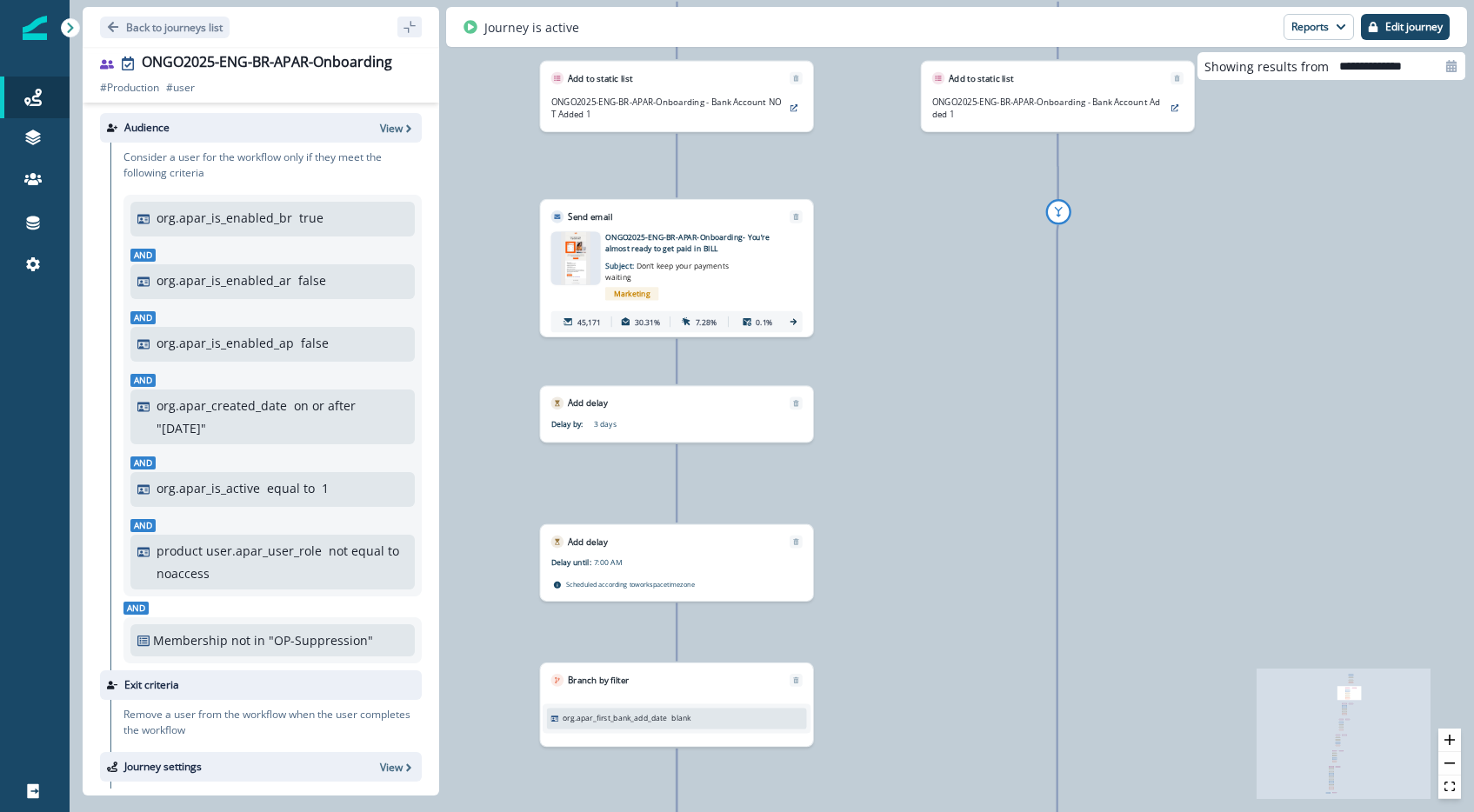
drag, startPoint x: 893, startPoint y: 402, endPoint x: 921, endPoint y: 292, distance: 113.5
click at [921, 292] on div "121,492 users have entered the journey Send email Email asset changed, journey …" at bounding box center [771, 406] width 1404 height 812
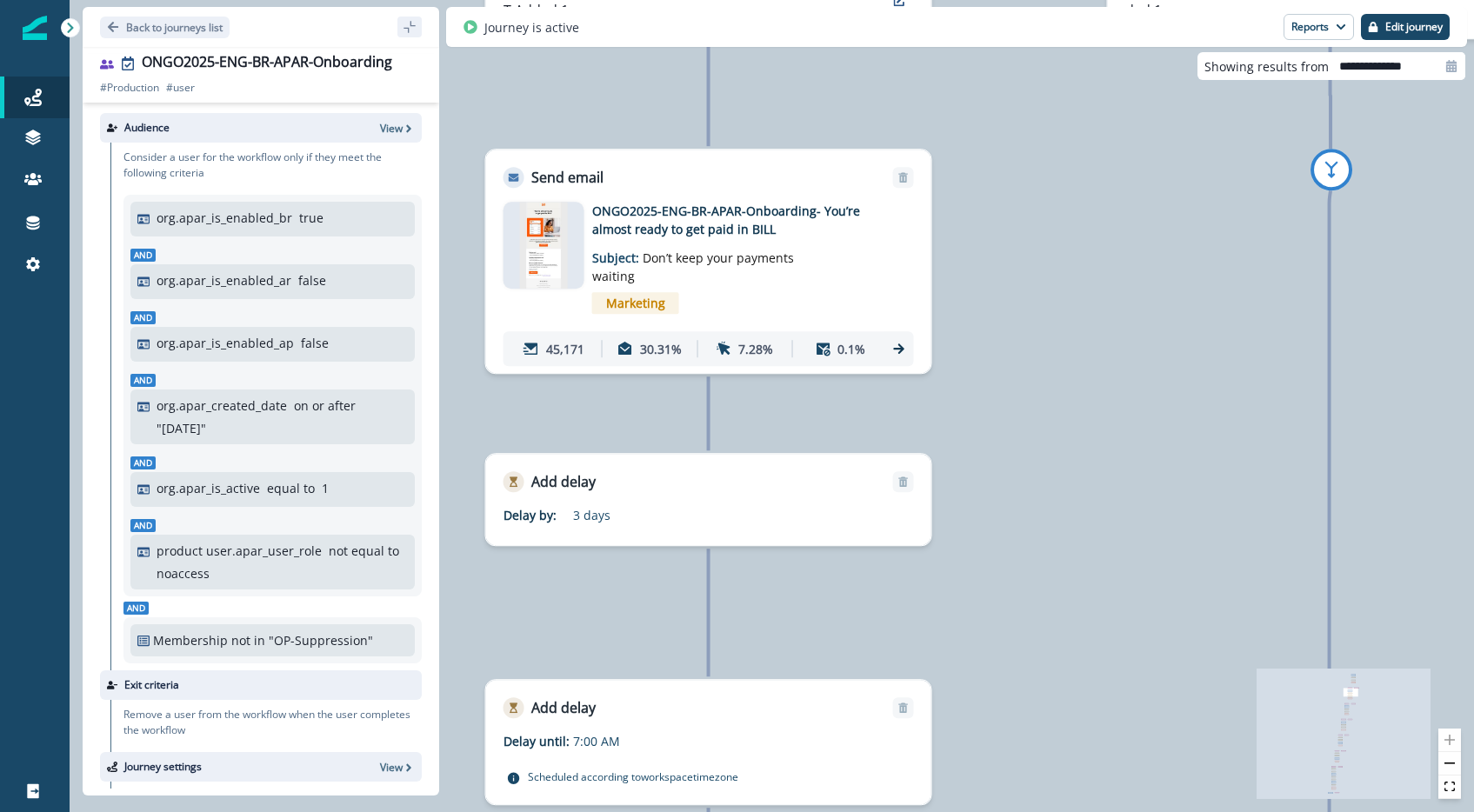
click at [687, 216] on p "ONGO2025-ENG-BR-APAR-Onboarding- You’re almost ready to get paid in BILL" at bounding box center [732, 220] width 279 height 36
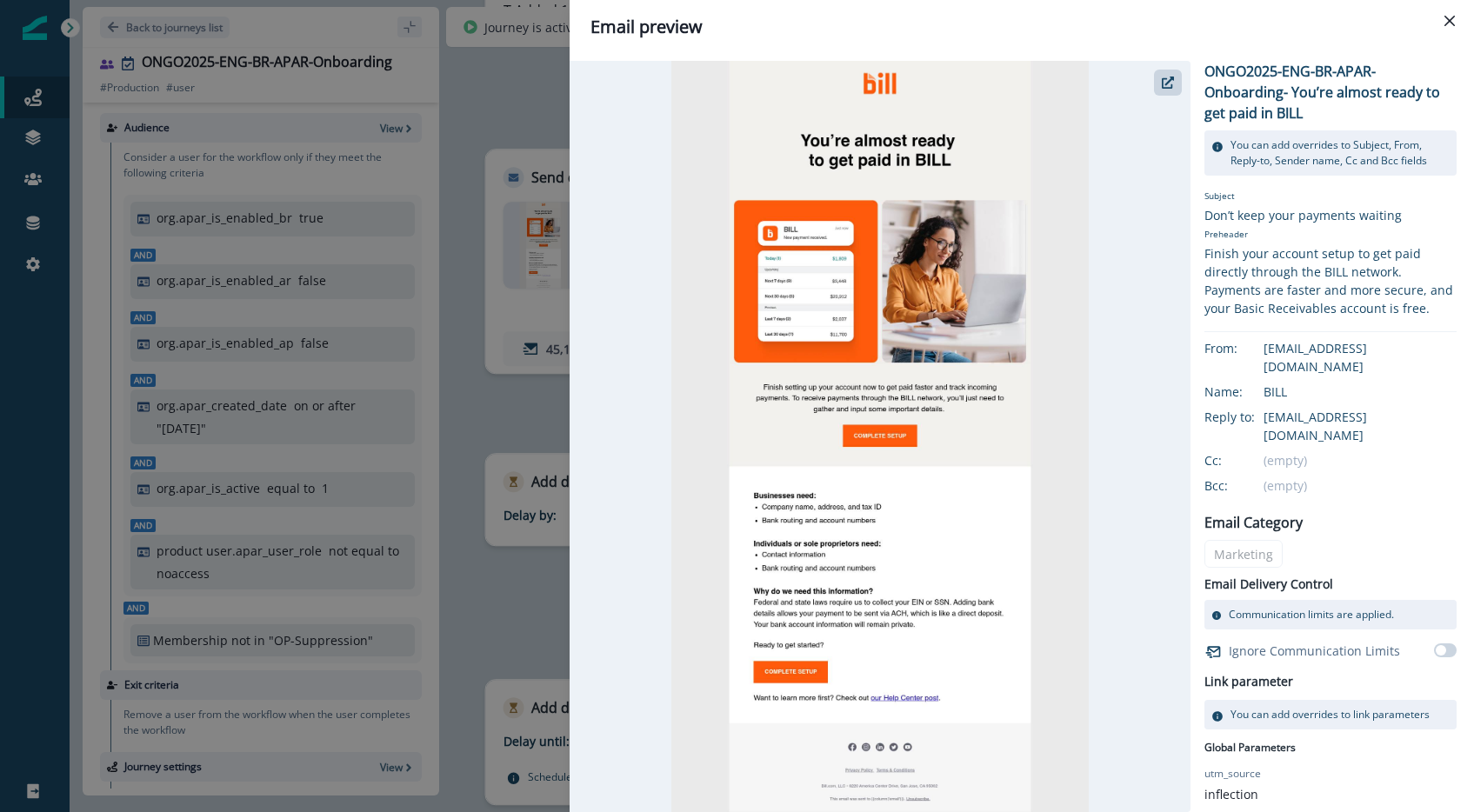
click at [1301, 100] on p "ONGO2025-ENG-BR-APAR-Onboarding- You’re almost ready to get paid in BILL" at bounding box center [1330, 91] width 252 height 62
copy div "ONGO2025-ENG-BR-APAR-Onboarding- You’re almost ready to get paid in BILL"
click at [1448, 17] on icon "Close" at bounding box center [1450, 21] width 11 height 11
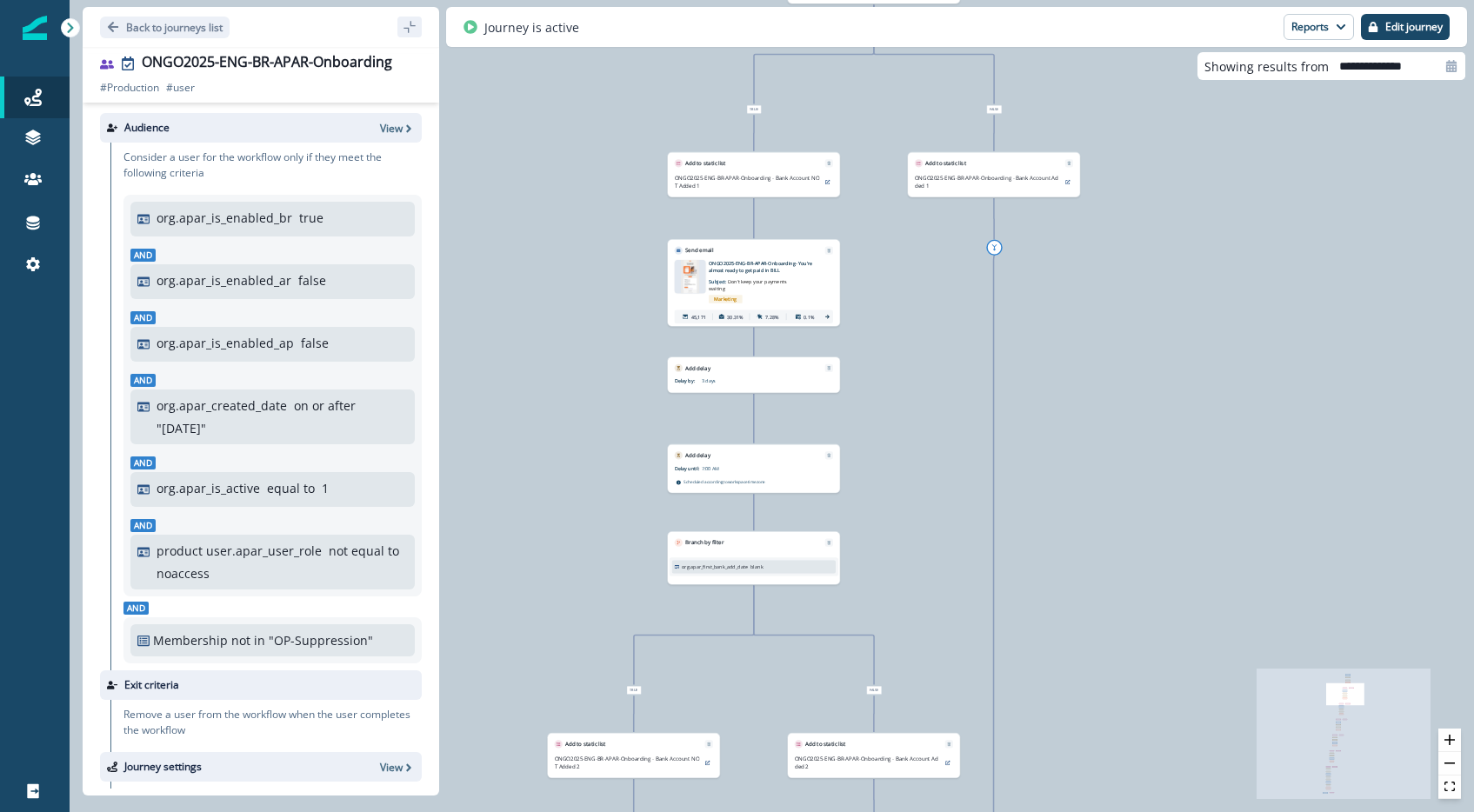
drag, startPoint x: 1139, startPoint y: 352, endPoint x: 897, endPoint y: 335, distance: 242.6
click at [897, 335] on div "121,492 users have entered the journey Send email Email asset changed, journey …" at bounding box center [771, 406] width 1404 height 812
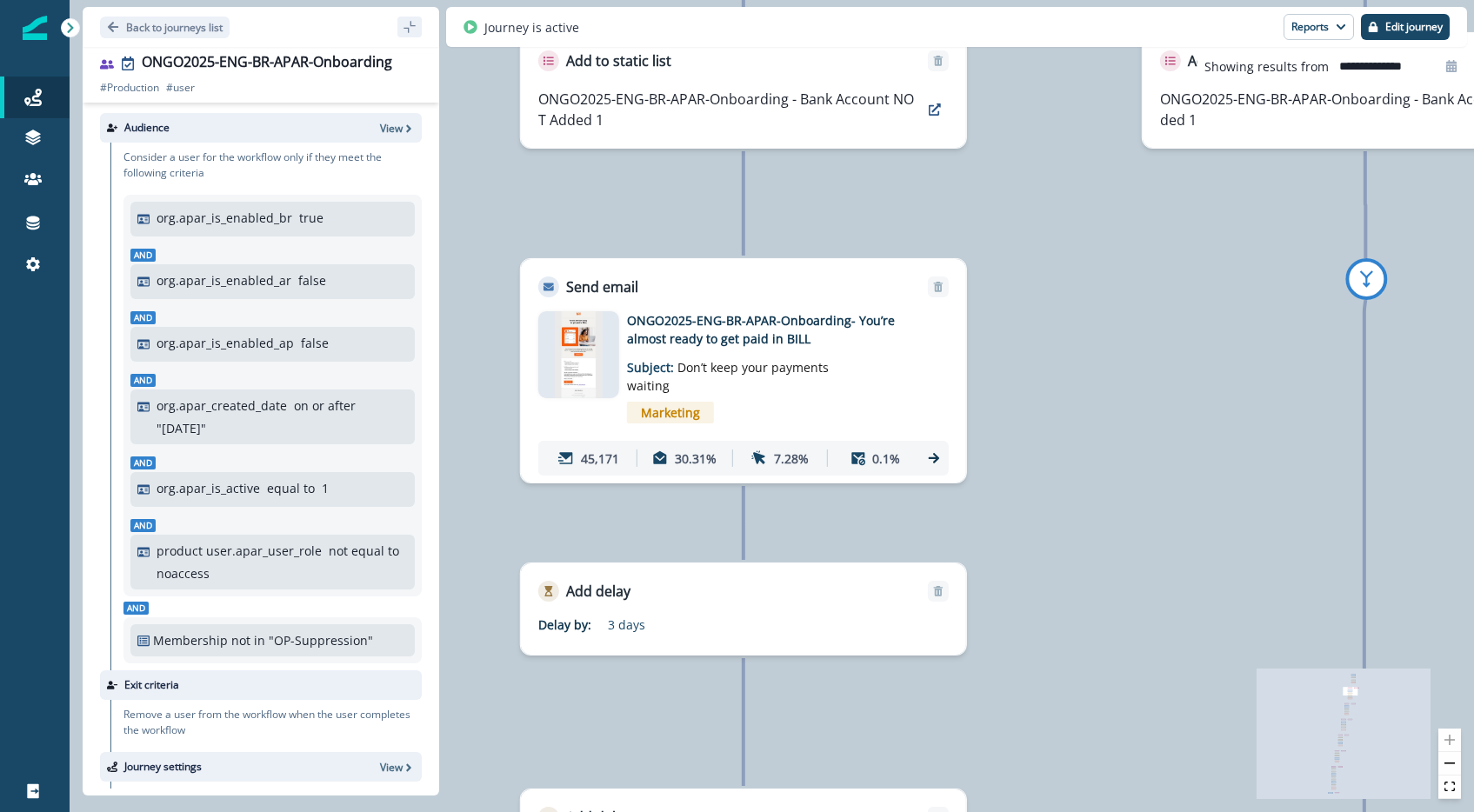
click at [858, 387] on div "ONGO2025-ENG-BR-APAR-Onboarding- You’re almost ready to get paid in BILL Subjec…" at bounding box center [769, 371] width 285 height 119
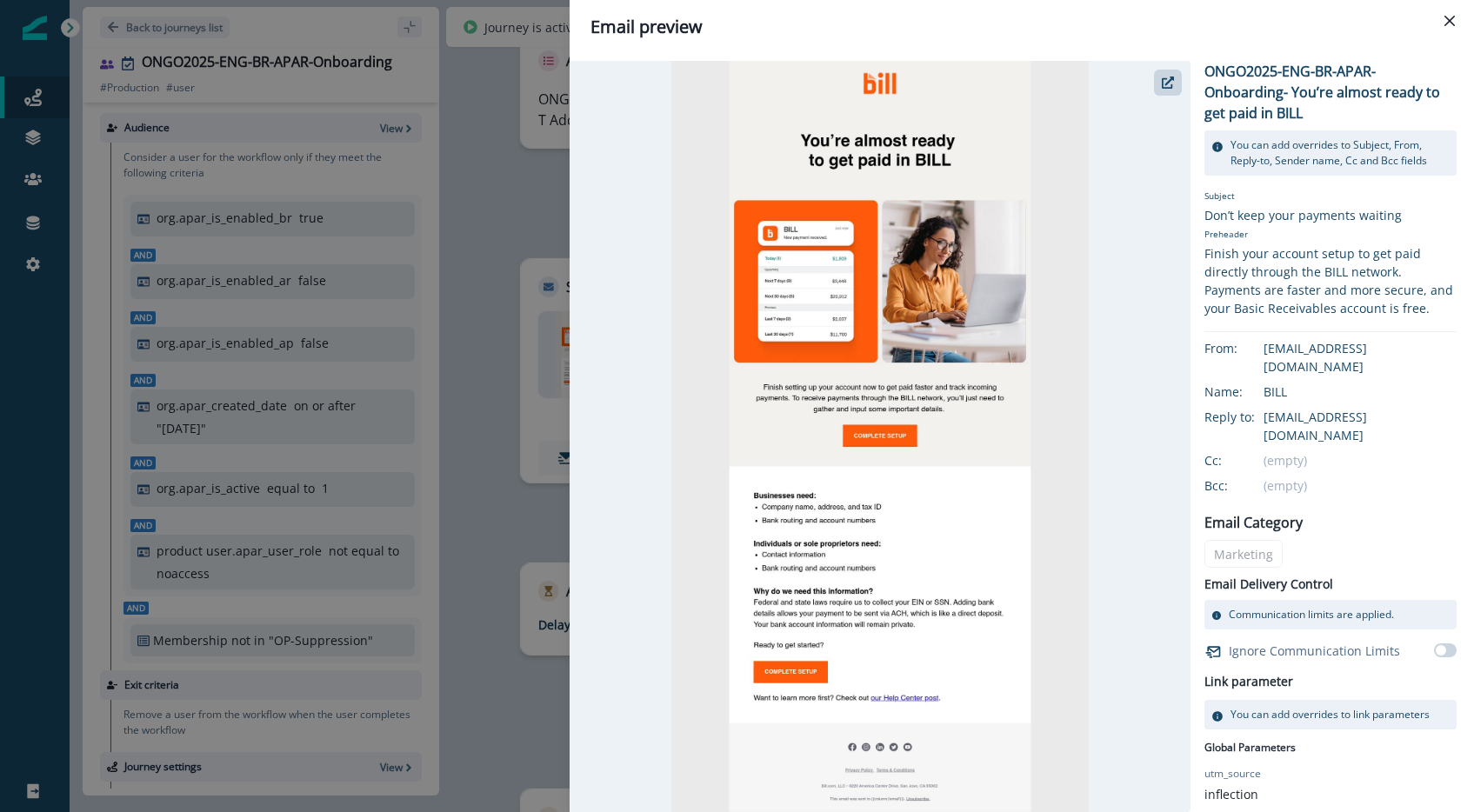
click at [848, 397] on img at bounding box center [880, 436] width 418 height 751
click at [1110, 465] on div at bounding box center [880, 436] width 621 height 751
click at [950, 474] on img at bounding box center [880, 436] width 418 height 751
click at [1458, 16] on button "Close" at bounding box center [1450, 21] width 28 height 28
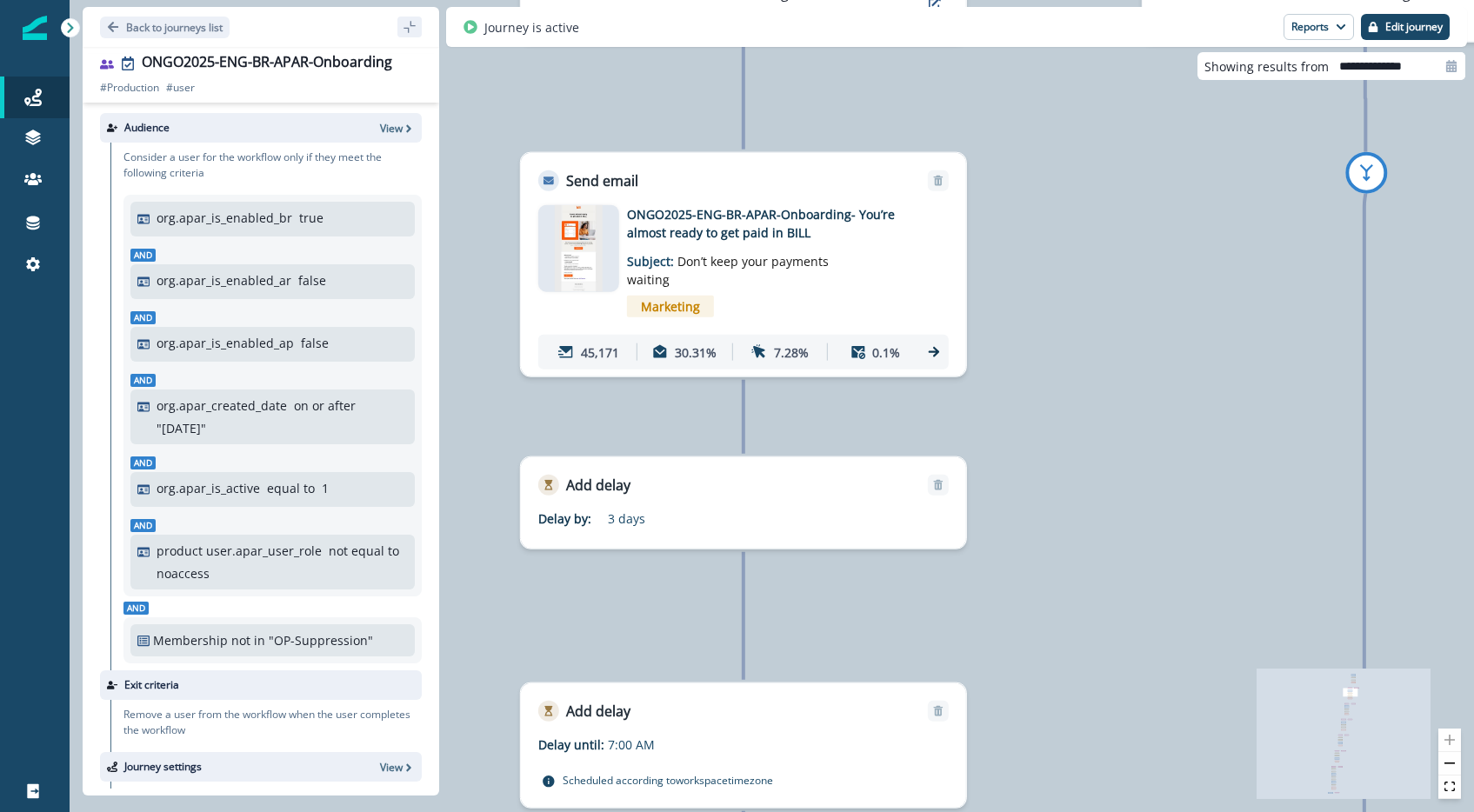
click at [736, 226] on p "ONGO2025-ENG-BR-APAR-Onboarding- You’re almost ready to get paid in BILL" at bounding box center [766, 223] width 279 height 36
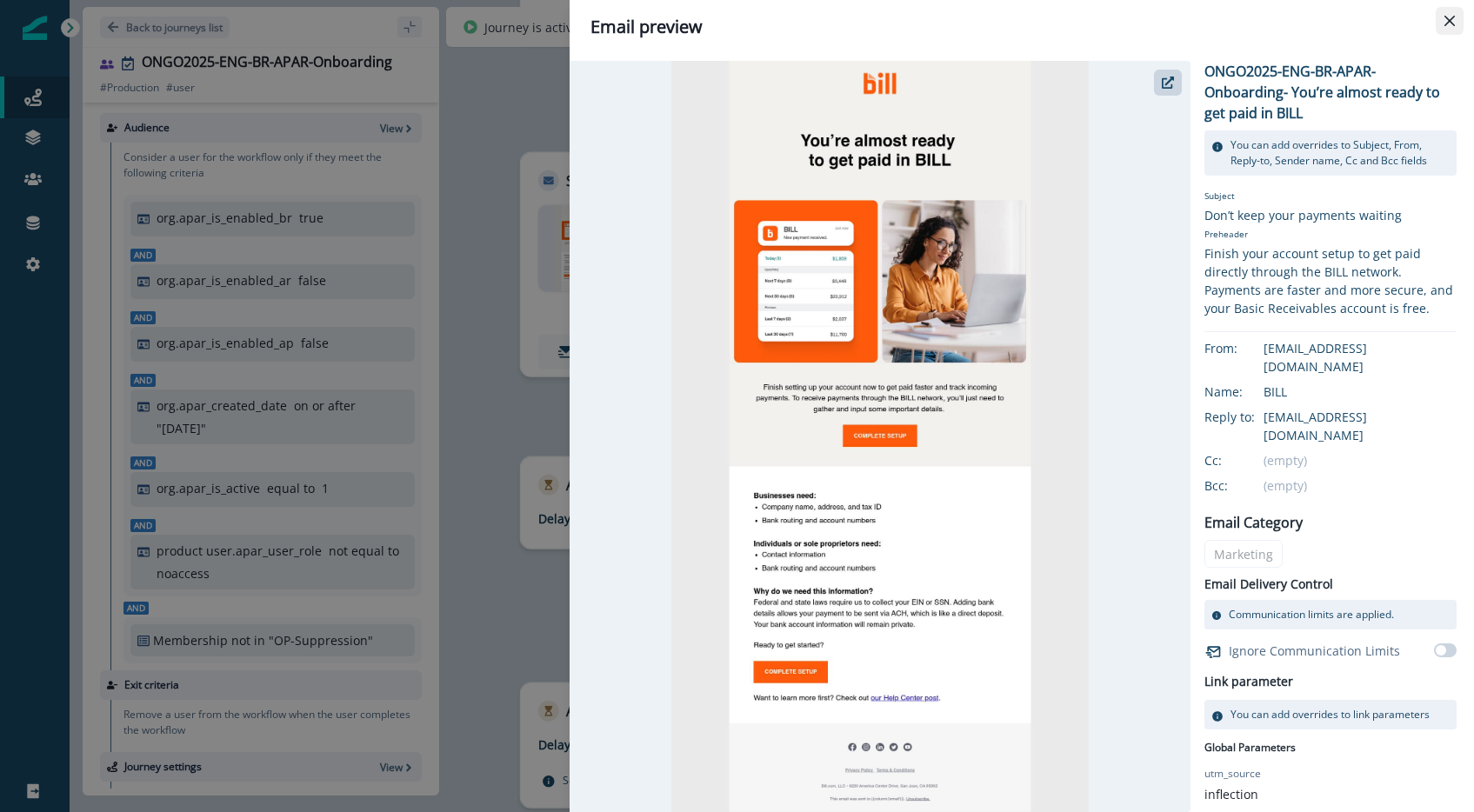
click at [1459, 15] on button "Close" at bounding box center [1450, 21] width 28 height 28
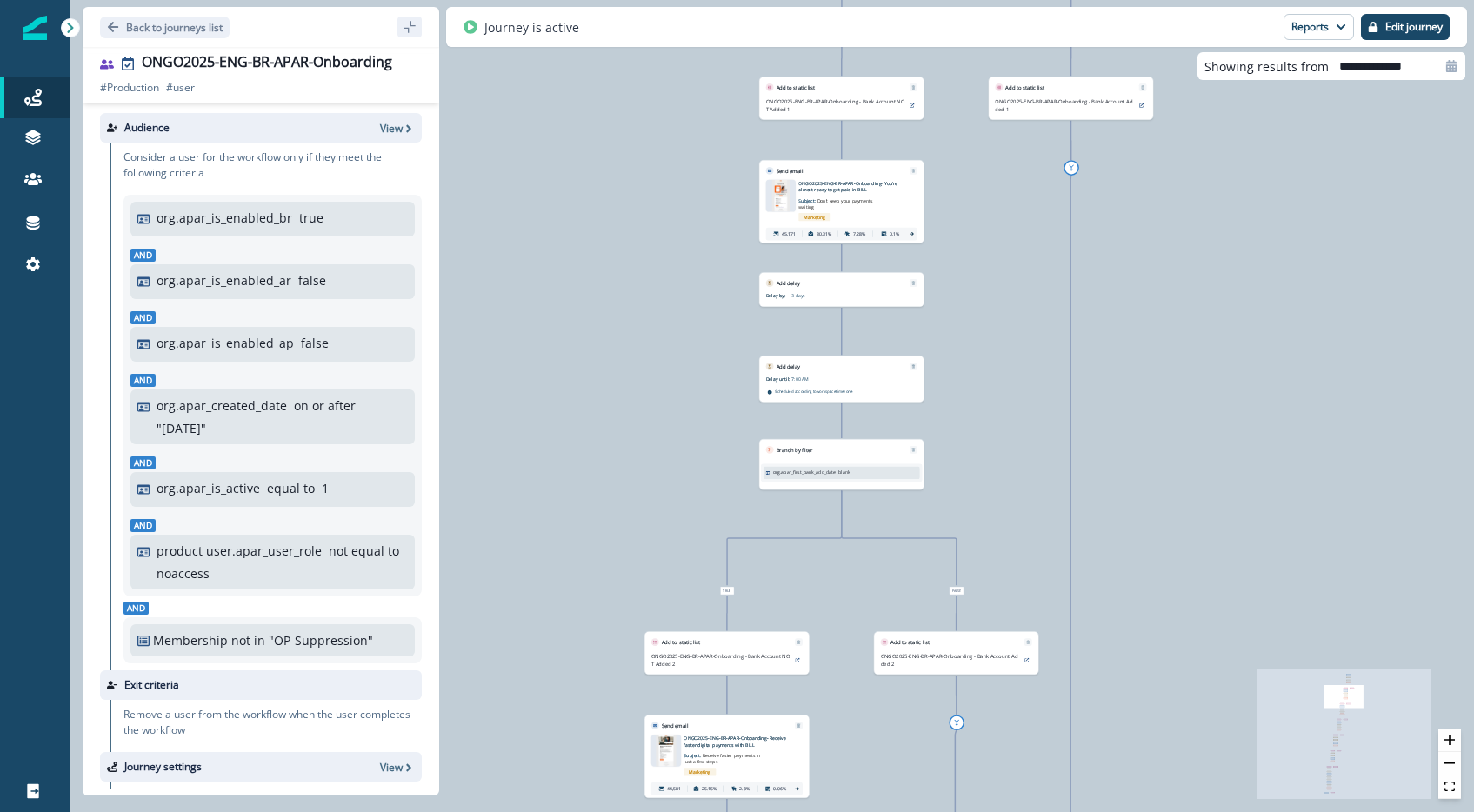
drag, startPoint x: 1123, startPoint y: 414, endPoint x: 992, endPoint y: 300, distance: 173.7
click at [992, 300] on div "121,492 users have entered the journey Send email Email asset changed, journey …" at bounding box center [771, 406] width 1404 height 812
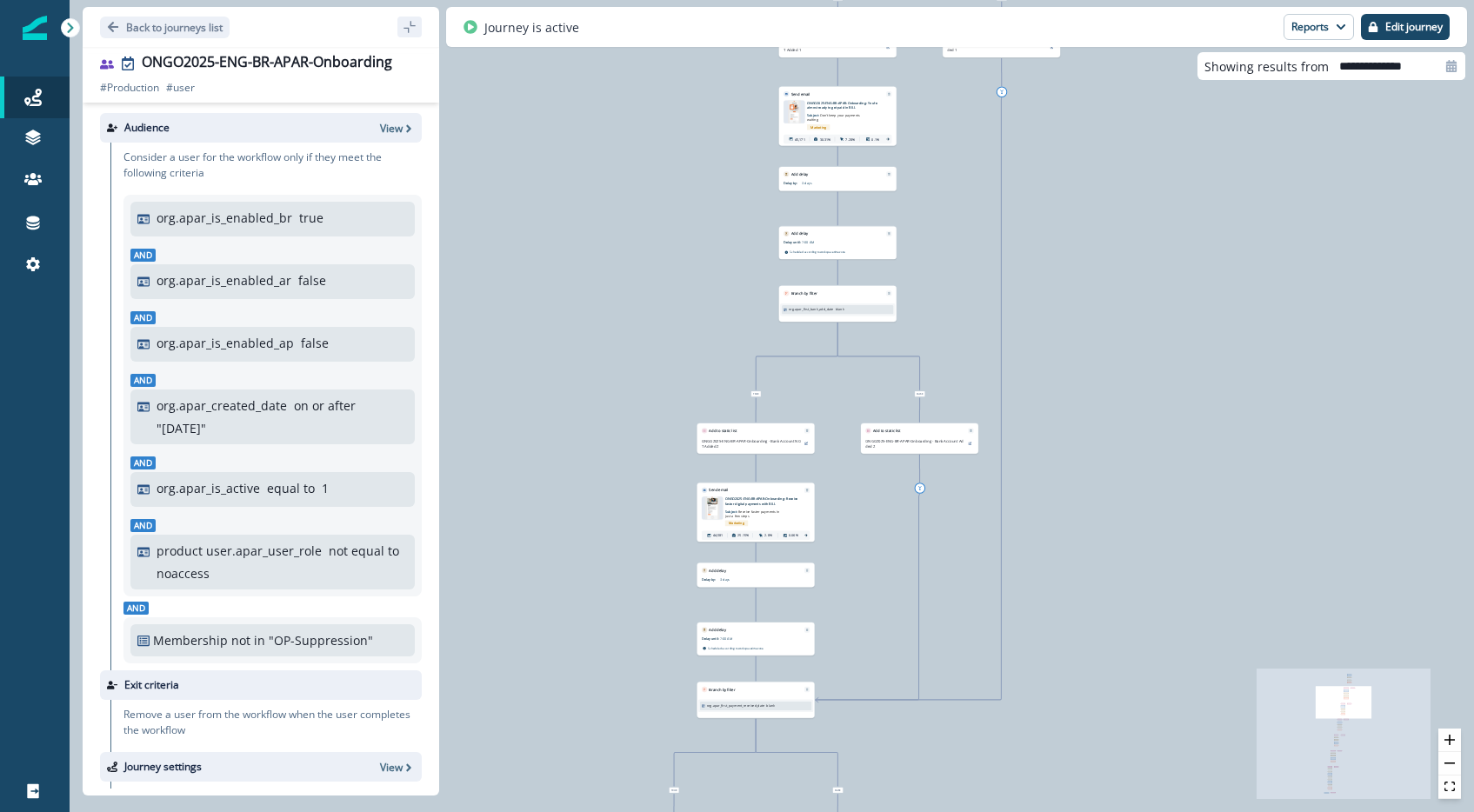
drag, startPoint x: 1030, startPoint y: 380, endPoint x: 969, endPoint y: 246, distance: 147.2
click at [969, 242] on div "121,492 users have entered the journey Send email Email asset changed, journey …" at bounding box center [771, 406] width 1404 height 812
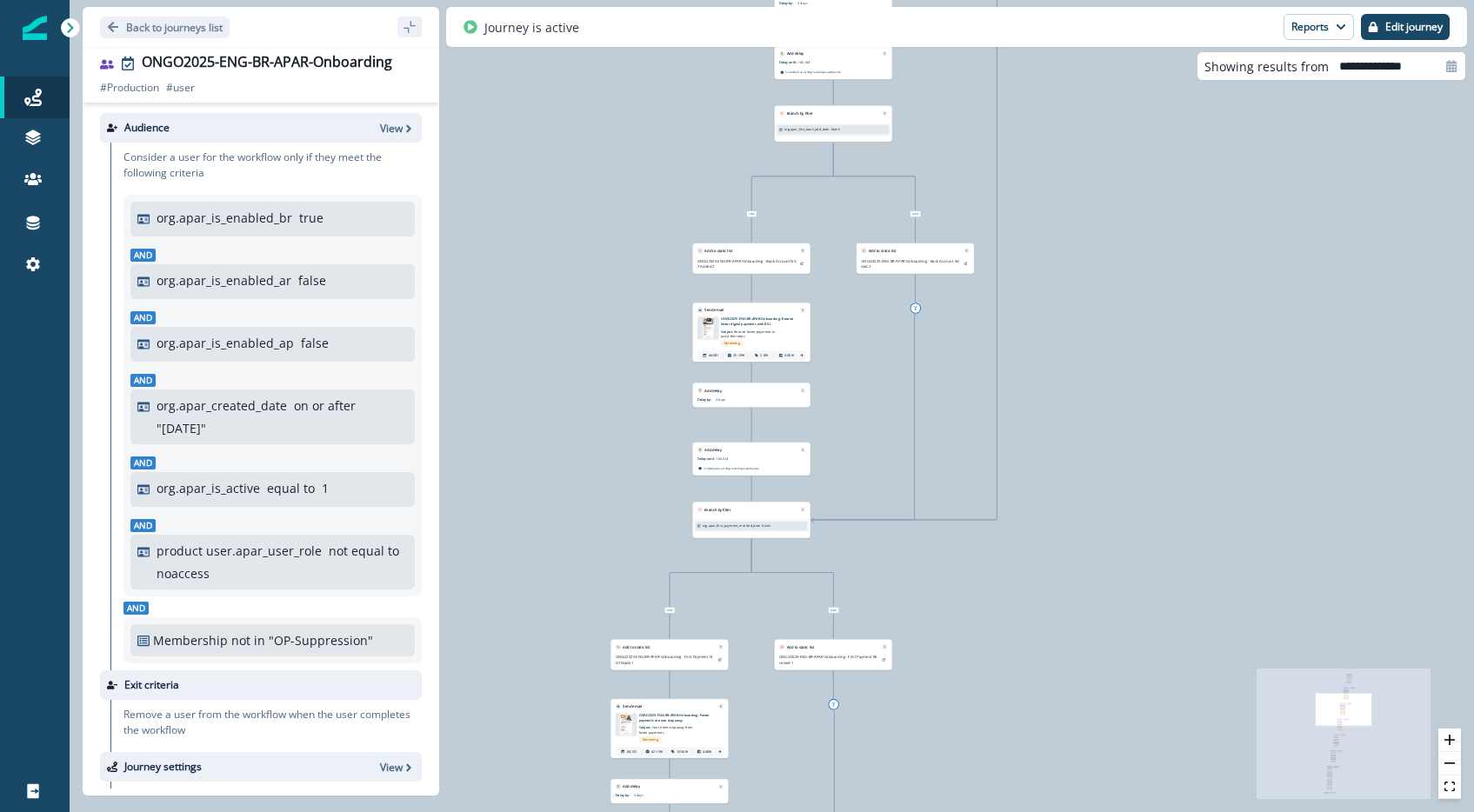
drag, startPoint x: 986, startPoint y: 439, endPoint x: 993, endPoint y: 314, distance: 125.2
click at [993, 279] on div "121,492 users have entered the journey Send email Email asset changed, journey …" at bounding box center [771, 406] width 1404 height 812
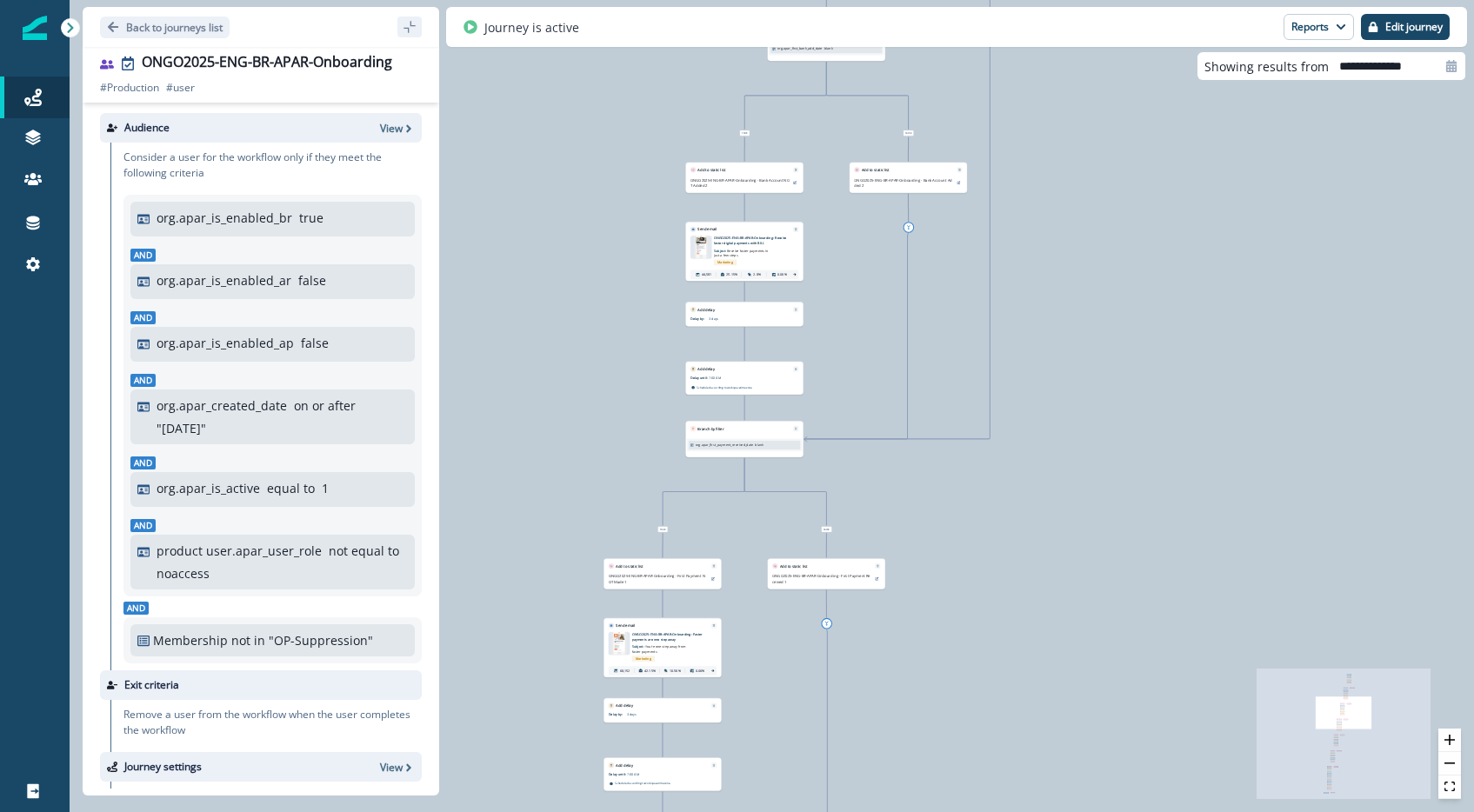
click at [971, 362] on div "121,492 users have entered the journey Send email Email asset changed, journey …" at bounding box center [771, 406] width 1404 height 812
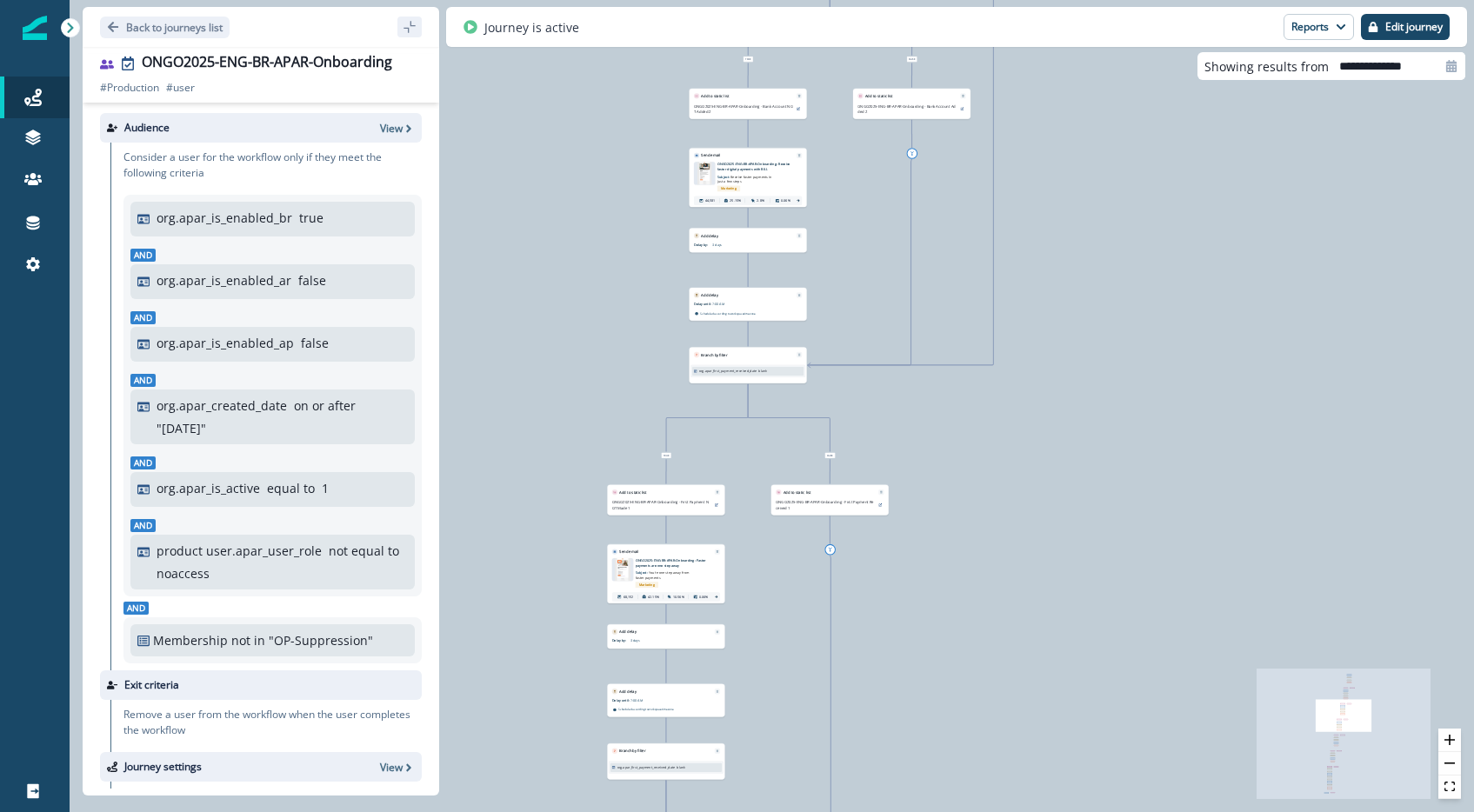
drag, startPoint x: 964, startPoint y: 402, endPoint x: 964, endPoint y: 357, distance: 45.0
click at [963, 350] on div "121,492 users have entered the journey Send email Email asset changed, journey …" at bounding box center [771, 406] width 1404 height 812
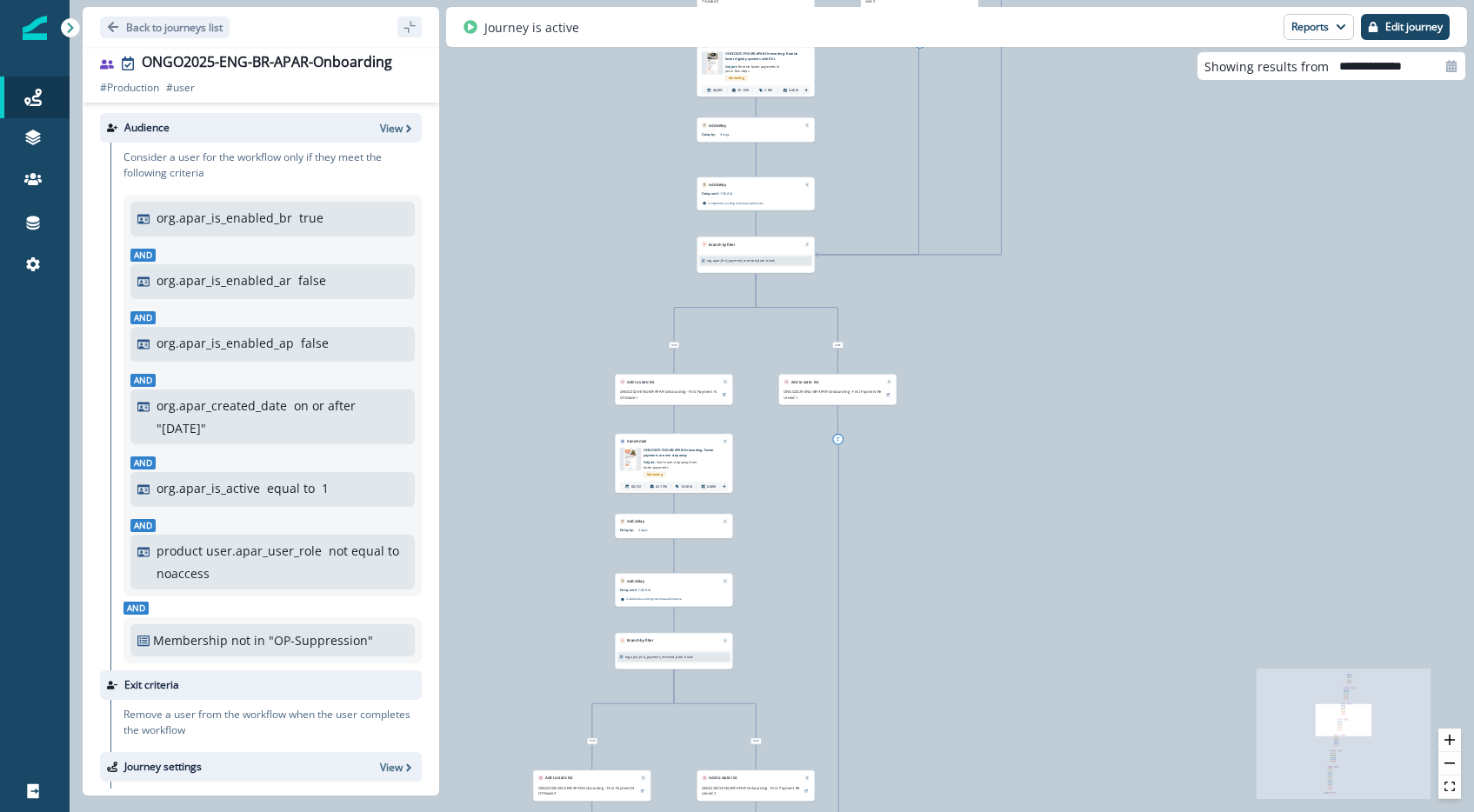
drag, startPoint x: 995, startPoint y: 464, endPoint x: 998, endPoint y: 336, distance: 128.0
click at [998, 336] on div "121,492 users have entered the journey Send email Email asset changed, journey …" at bounding box center [771, 406] width 1404 height 812
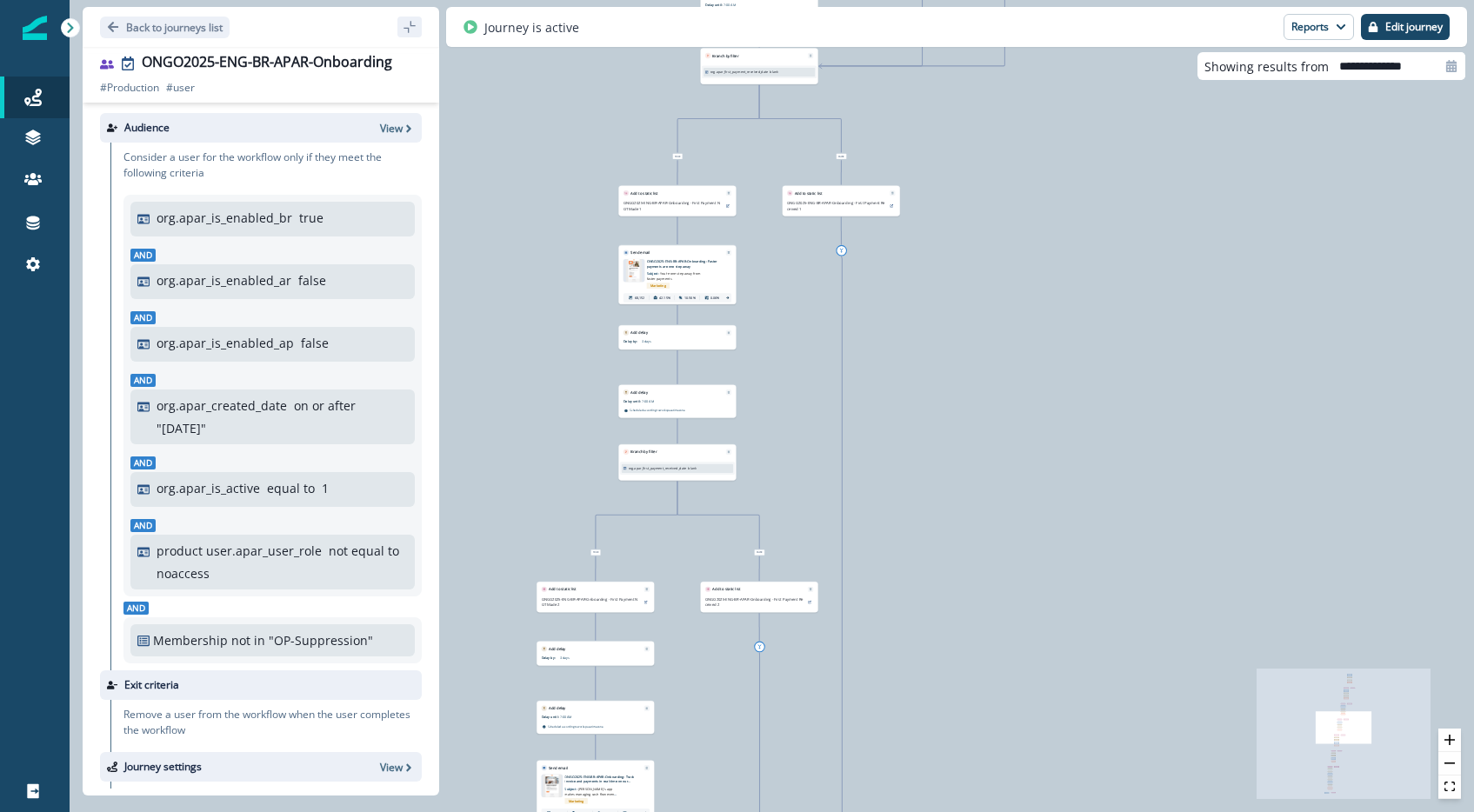
click at [979, 377] on div "121,492 users have entered the journey Send email Email asset changed, journey …" at bounding box center [771, 406] width 1404 height 812
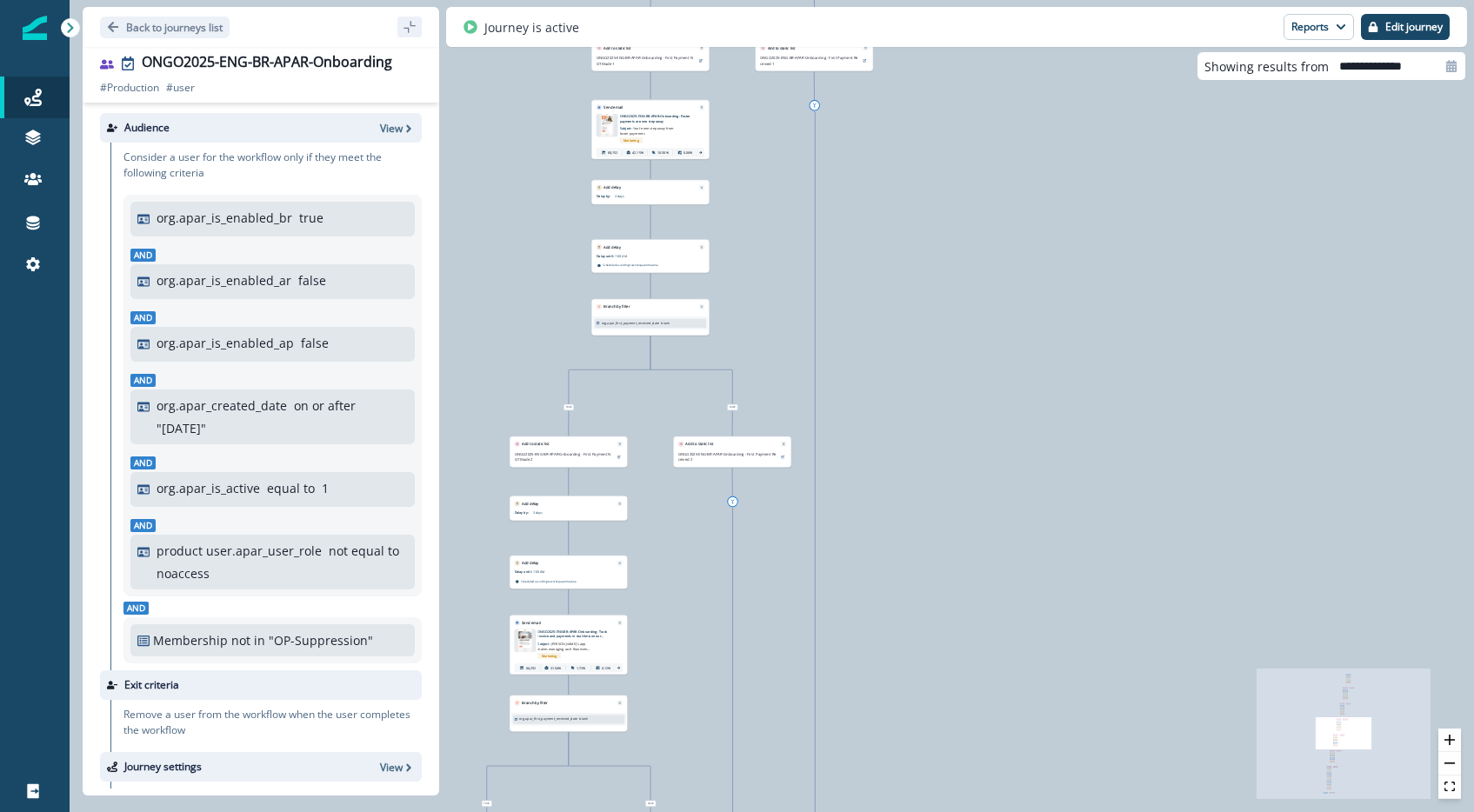
drag, startPoint x: 540, startPoint y: 111, endPoint x: 513, endPoint y: -35, distance: 148.5
click at [513, 0] on html "A newer version of [DOMAIN_NAME] is available. Refresh your page to load the la…" at bounding box center [737, 406] width 1474 height 812
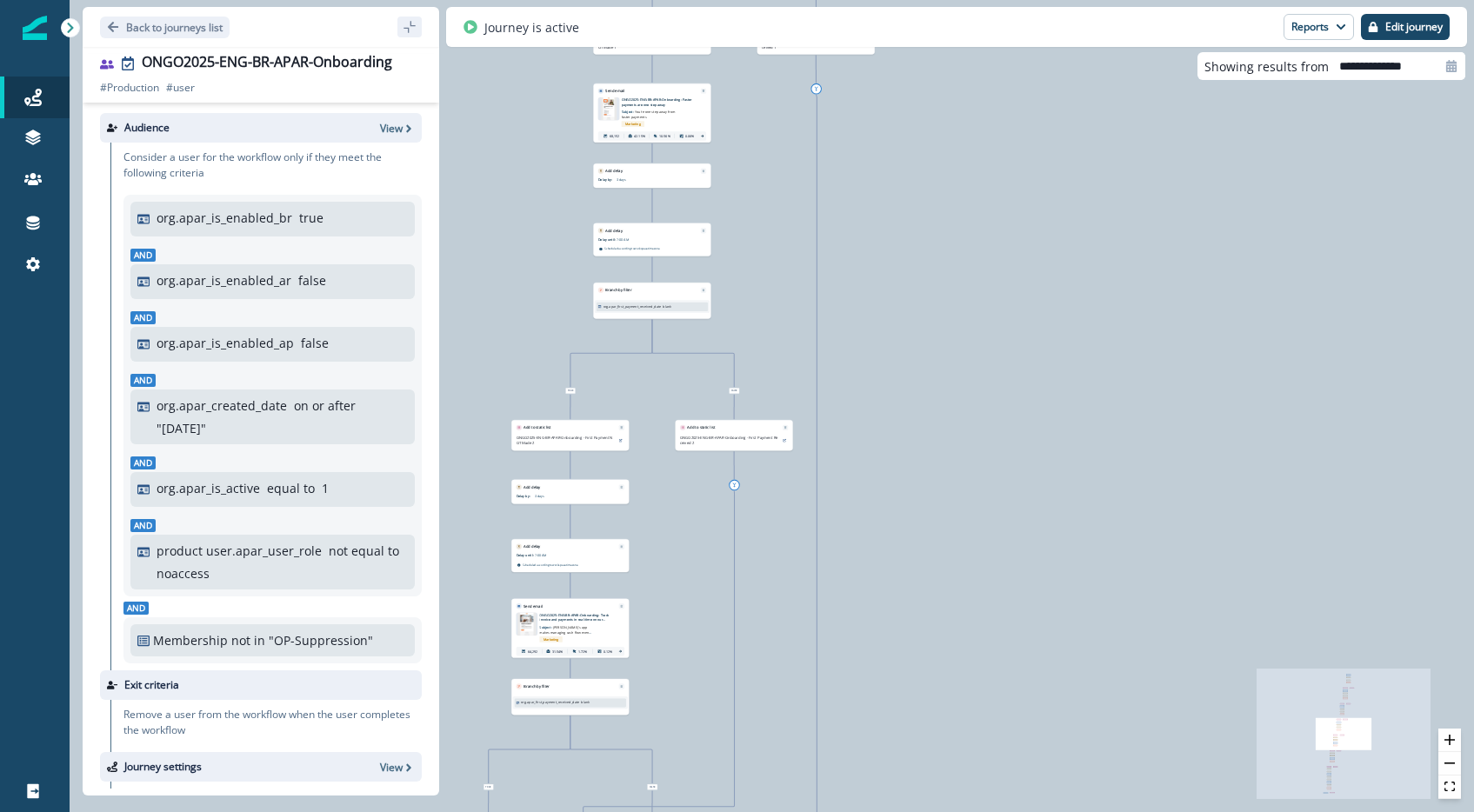
drag, startPoint x: 551, startPoint y: 119, endPoint x: 553, endPoint y: 104, distance: 15.1
click at [553, 104] on div "121,492 users have entered the journey Send email Email asset changed, journey …" at bounding box center [771, 406] width 1404 height 812
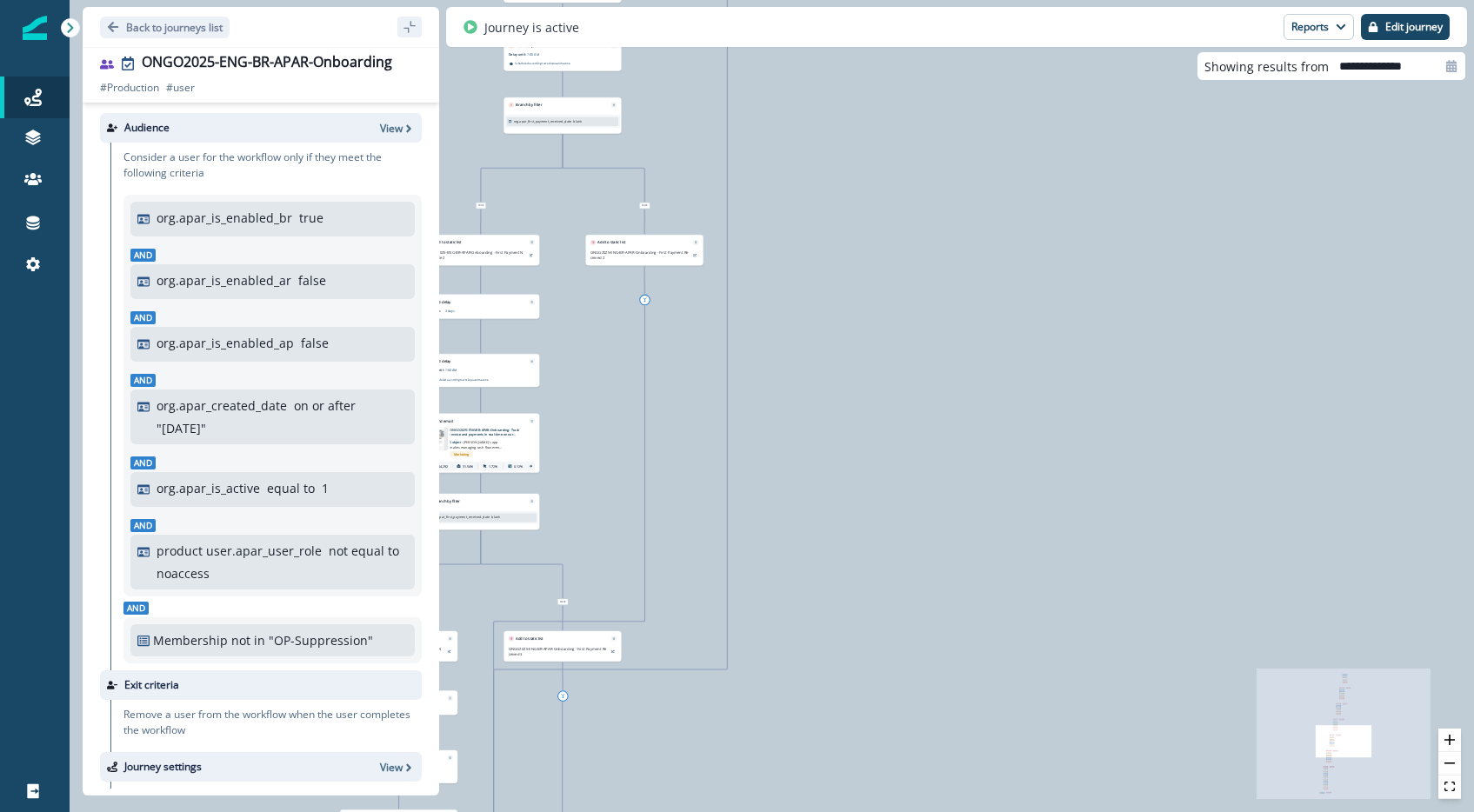
drag, startPoint x: 772, startPoint y: 304, endPoint x: 683, endPoint y: 118, distance: 206.2
click at [683, 118] on div "121,492 users have entered the journey Send email Email asset changed, journey …" at bounding box center [771, 406] width 1404 height 812
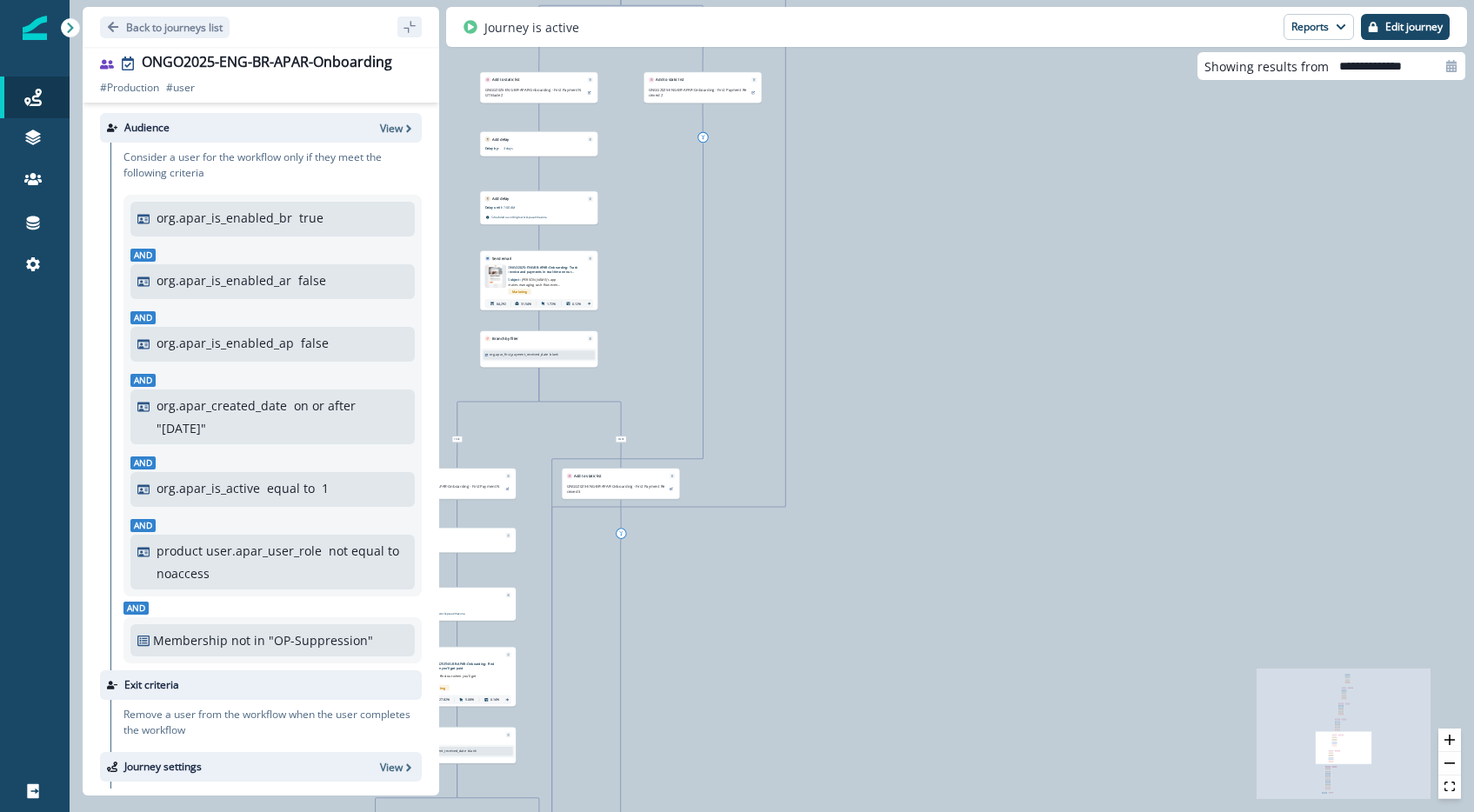
drag, startPoint x: 723, startPoint y: 233, endPoint x: 785, endPoint y: 42, distance: 200.8
click at [785, 37] on div "Back to journeys list ONGO2025-ENG-BR-APAR-Onboarding # Production # user # Pro…" at bounding box center [771, 406] width 1404 height 812
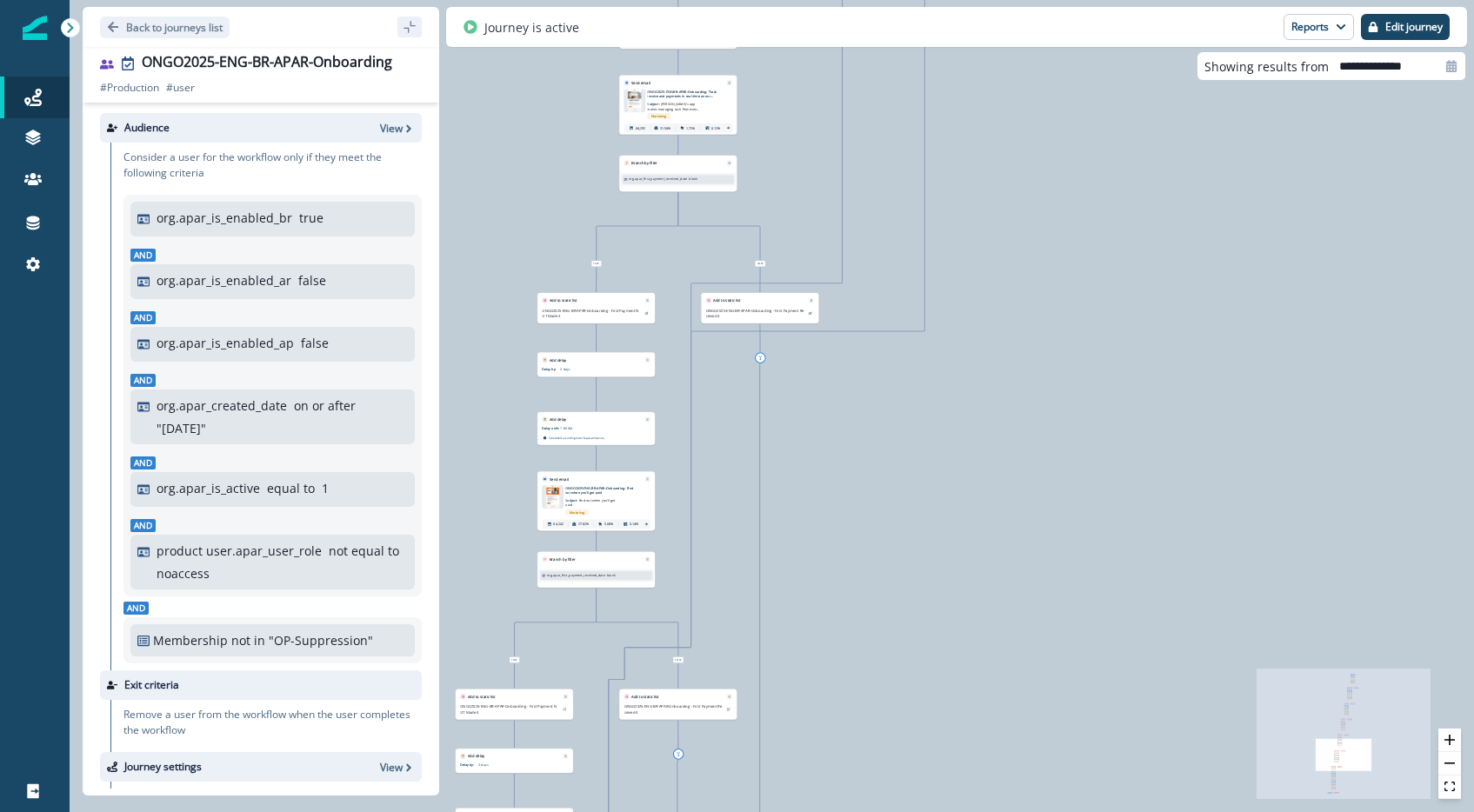
drag, startPoint x: 800, startPoint y: 364, endPoint x: 936, endPoint y: 222, distance: 196.6
click at [936, 222] on div "121,492 users have entered the journey Send email Email asset changed, journey …" at bounding box center [771, 406] width 1404 height 812
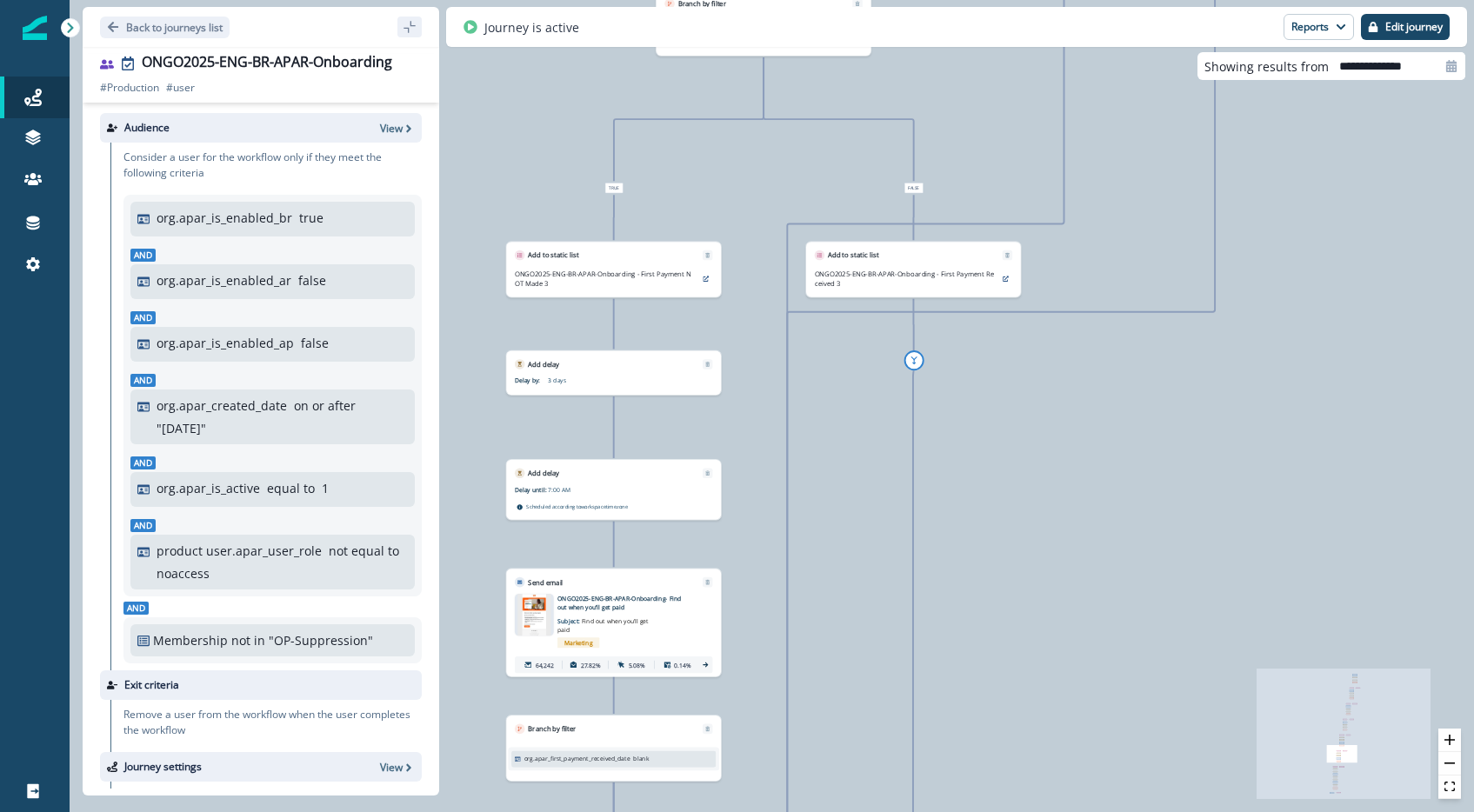
drag, startPoint x: 1003, startPoint y: 171, endPoint x: 1039, endPoint y: 160, distance: 37.6
click at [1039, 160] on div "121,492 users have entered the journey Send email Email asset changed, journey …" at bounding box center [771, 406] width 1404 height 812
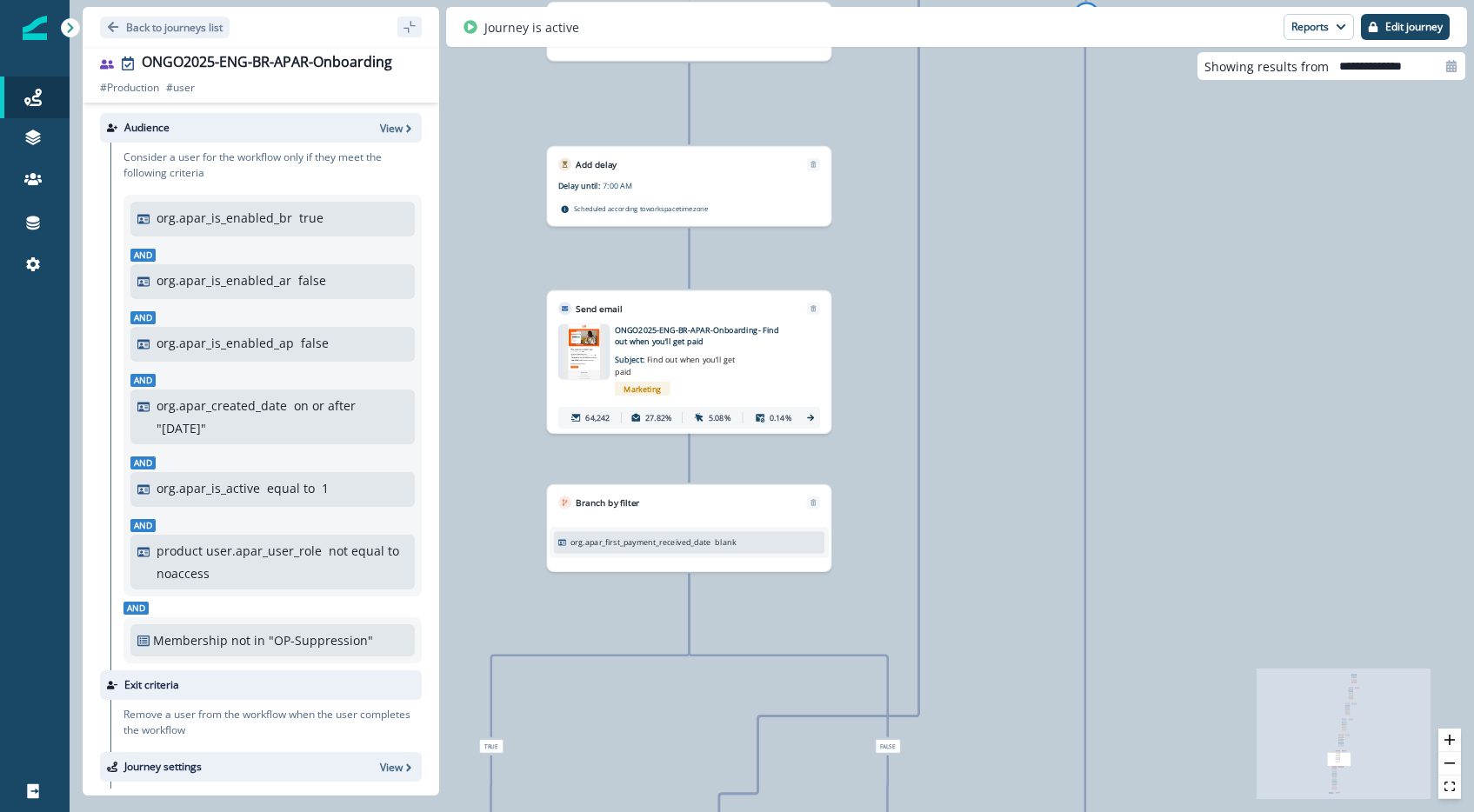
drag, startPoint x: 830, startPoint y: 110, endPoint x: 833, endPoint y: 90, distance: 20.2
click at [833, 90] on div "121,492 users have entered the journey Send email Email asset changed, journey …" at bounding box center [771, 406] width 1404 height 812
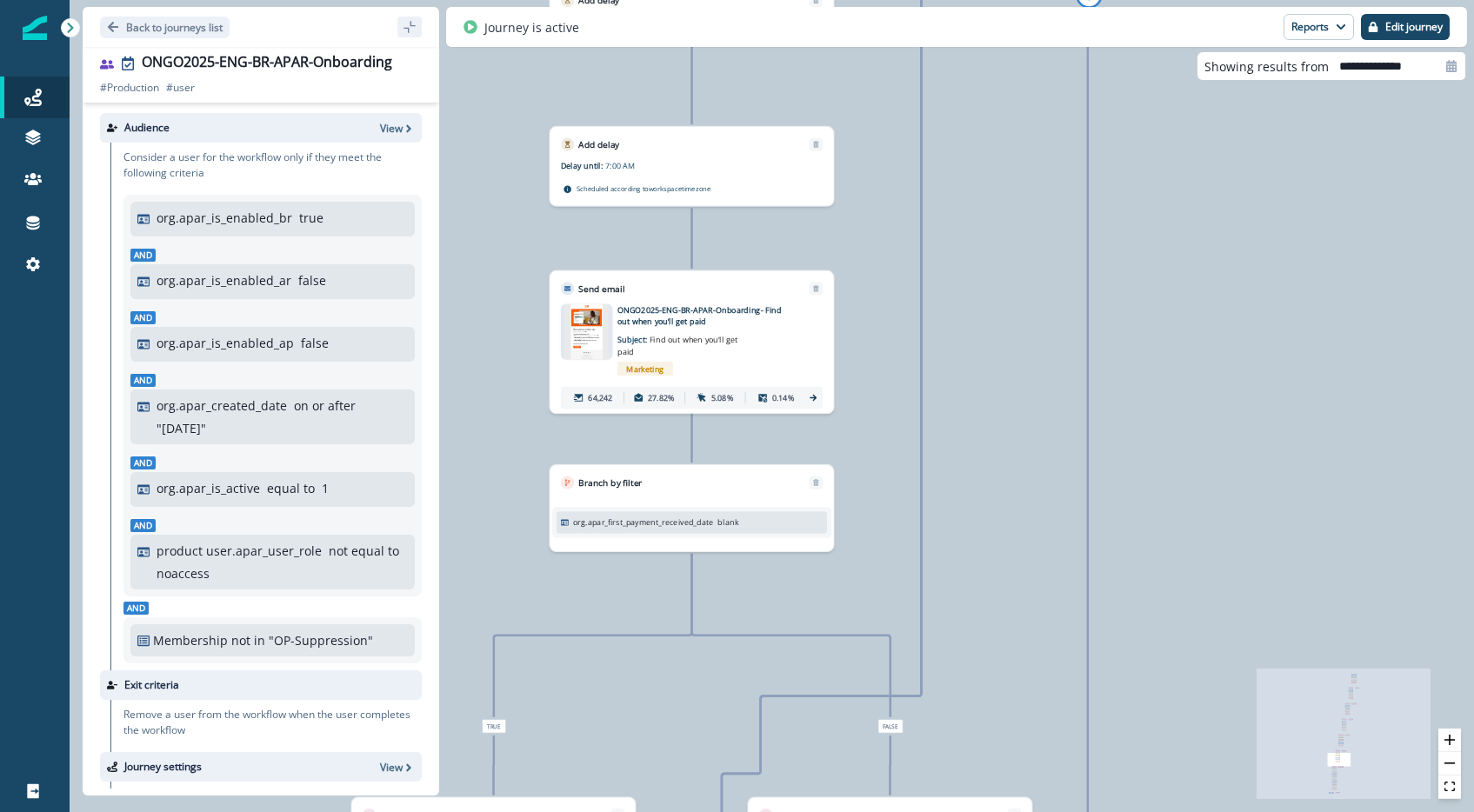
click at [708, 307] on p "ONGO2025-ENG-BR-APAR-Onboarding- Find out when you’ll get paid" at bounding box center [706, 316] width 177 height 24
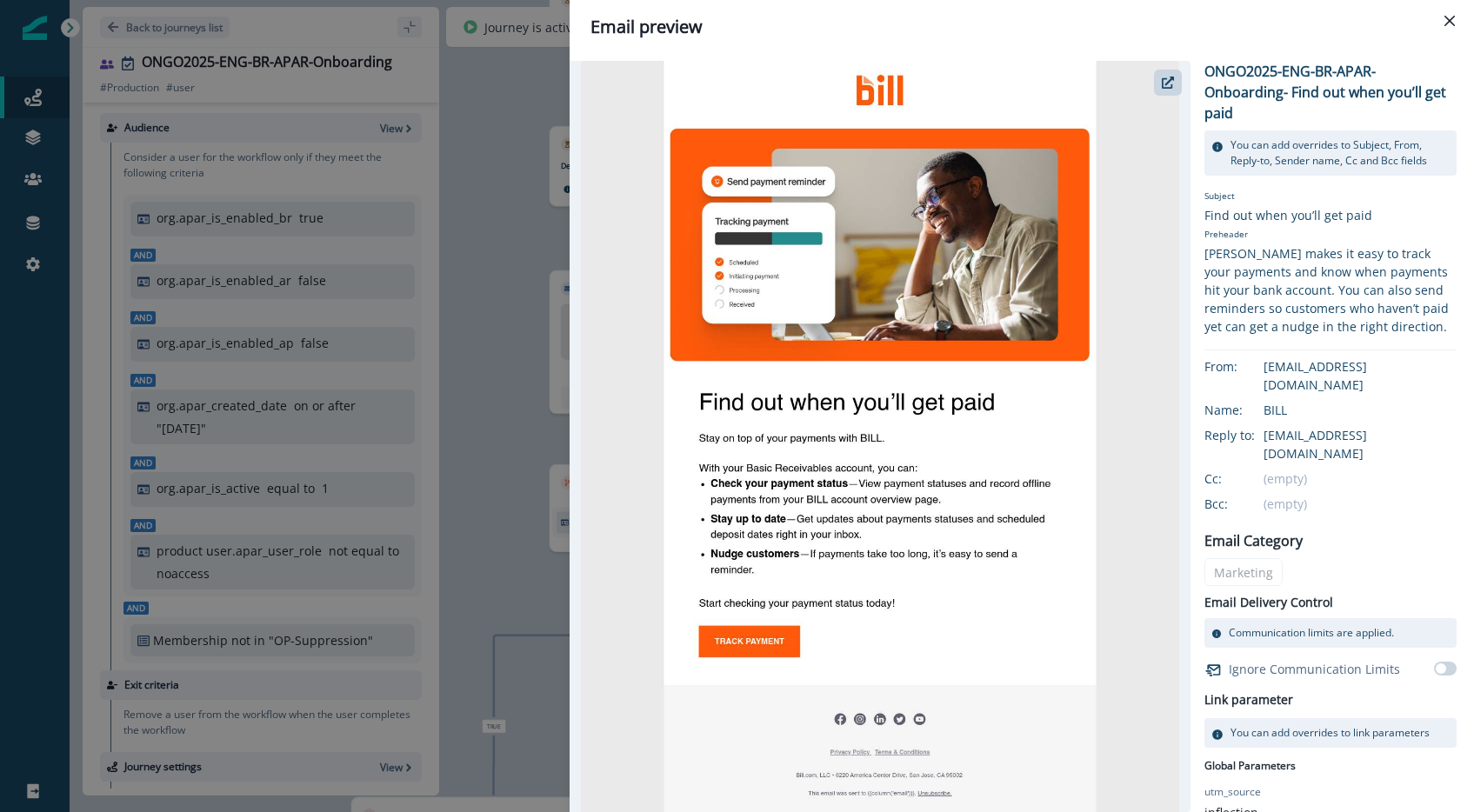
click at [444, 299] on div "Email preview ONGO2025-ENG-BR-APAR-Onboarding- Find out when you’ll get paid Yo…" at bounding box center [737, 406] width 1474 height 812
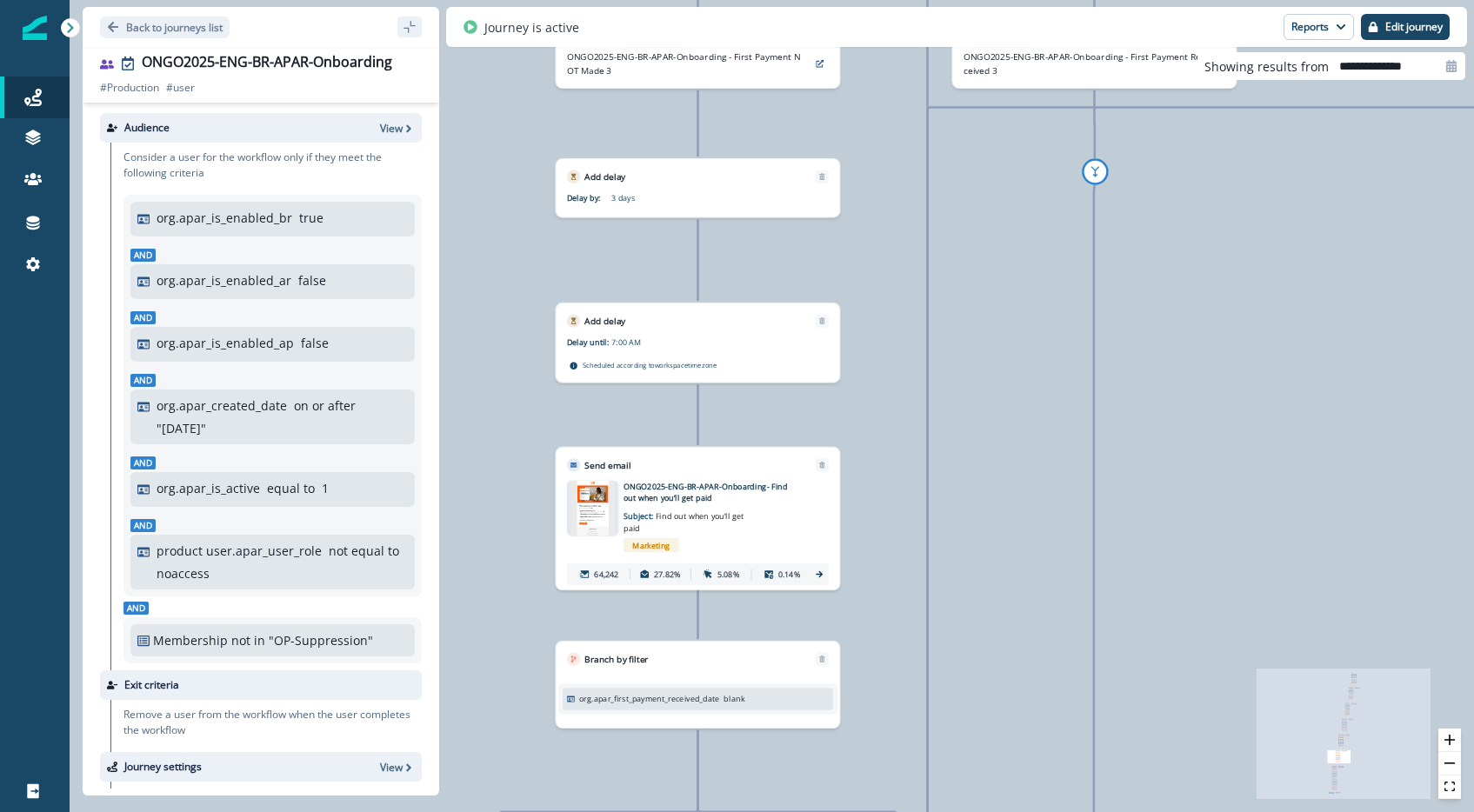
drag, startPoint x: 731, startPoint y: 226, endPoint x: 737, endPoint y: 411, distance: 185.1
click at [737, 411] on div "121,492 users have entered the journey Send email Email asset changed, journey …" at bounding box center [771, 406] width 1404 height 812
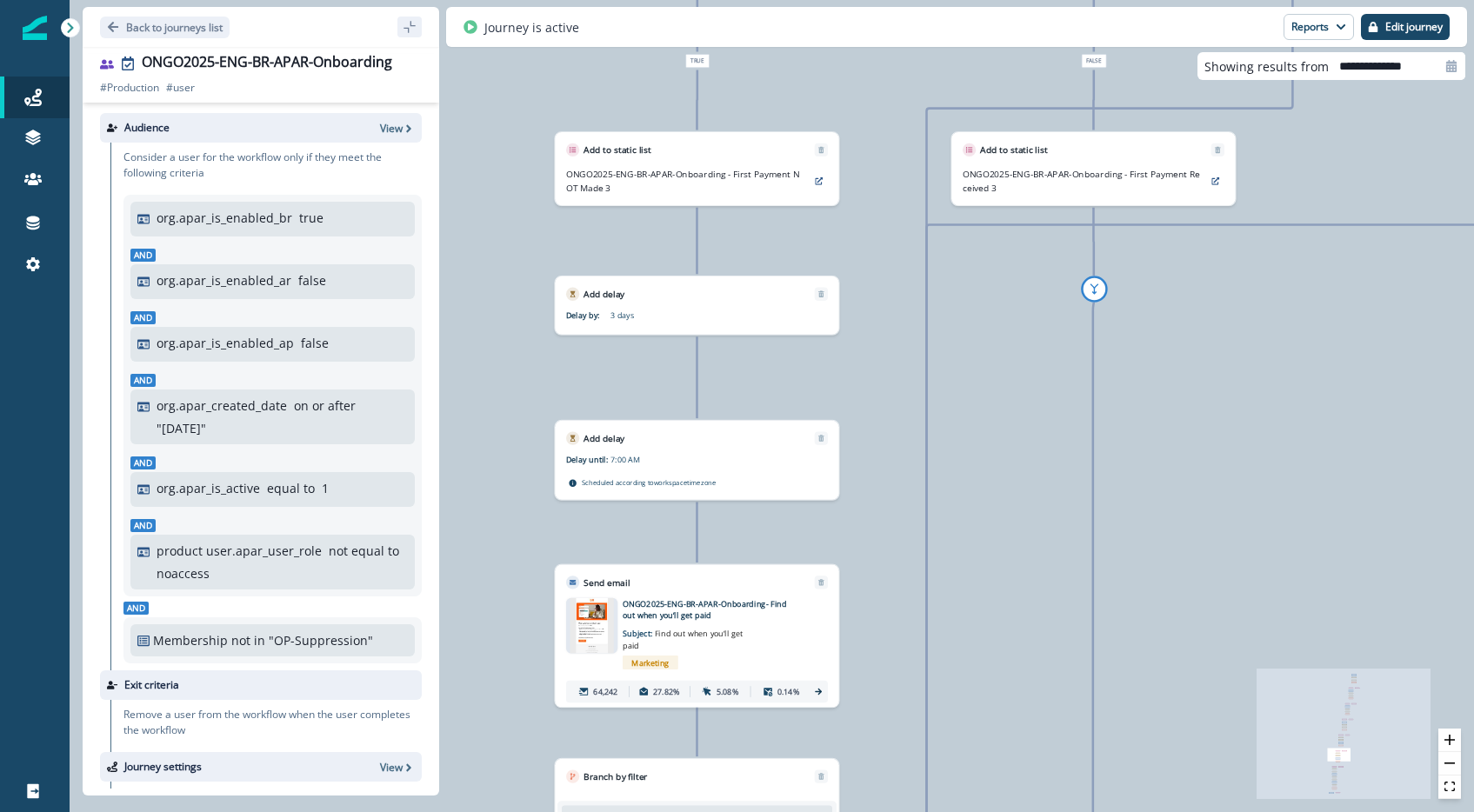
drag, startPoint x: 774, startPoint y: 246, endPoint x: 775, endPoint y: 402, distance: 156.0
click at [775, 402] on div "121,492 users have entered the journey Send email Email asset changed, journey …" at bounding box center [771, 406] width 1404 height 812
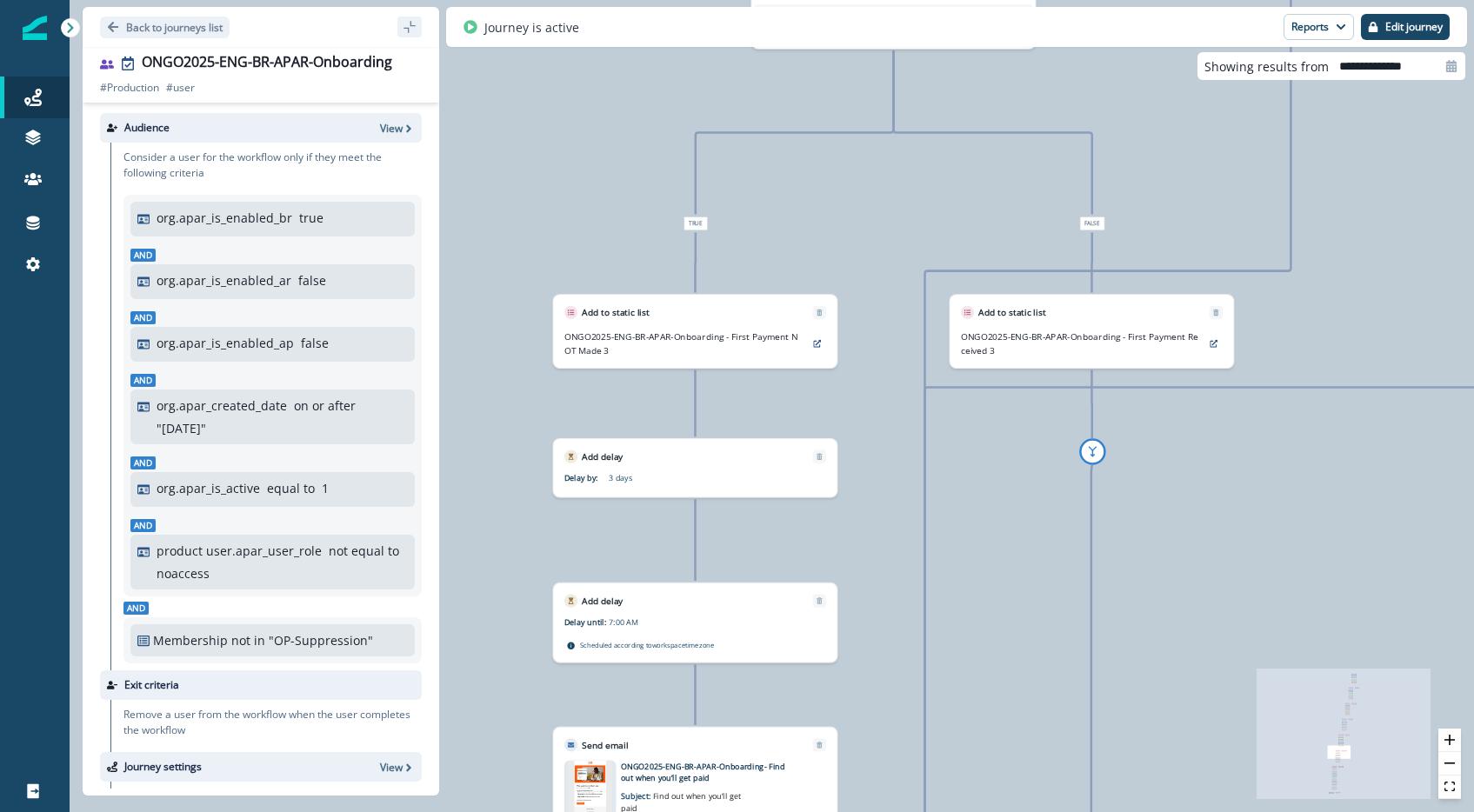
drag, startPoint x: 778, startPoint y: 272, endPoint x: 774, endPoint y: 388, distance: 116.1
click at [774, 388] on div "121,492 users have entered the journey Send email Email asset changed, journey …" at bounding box center [771, 406] width 1404 height 812
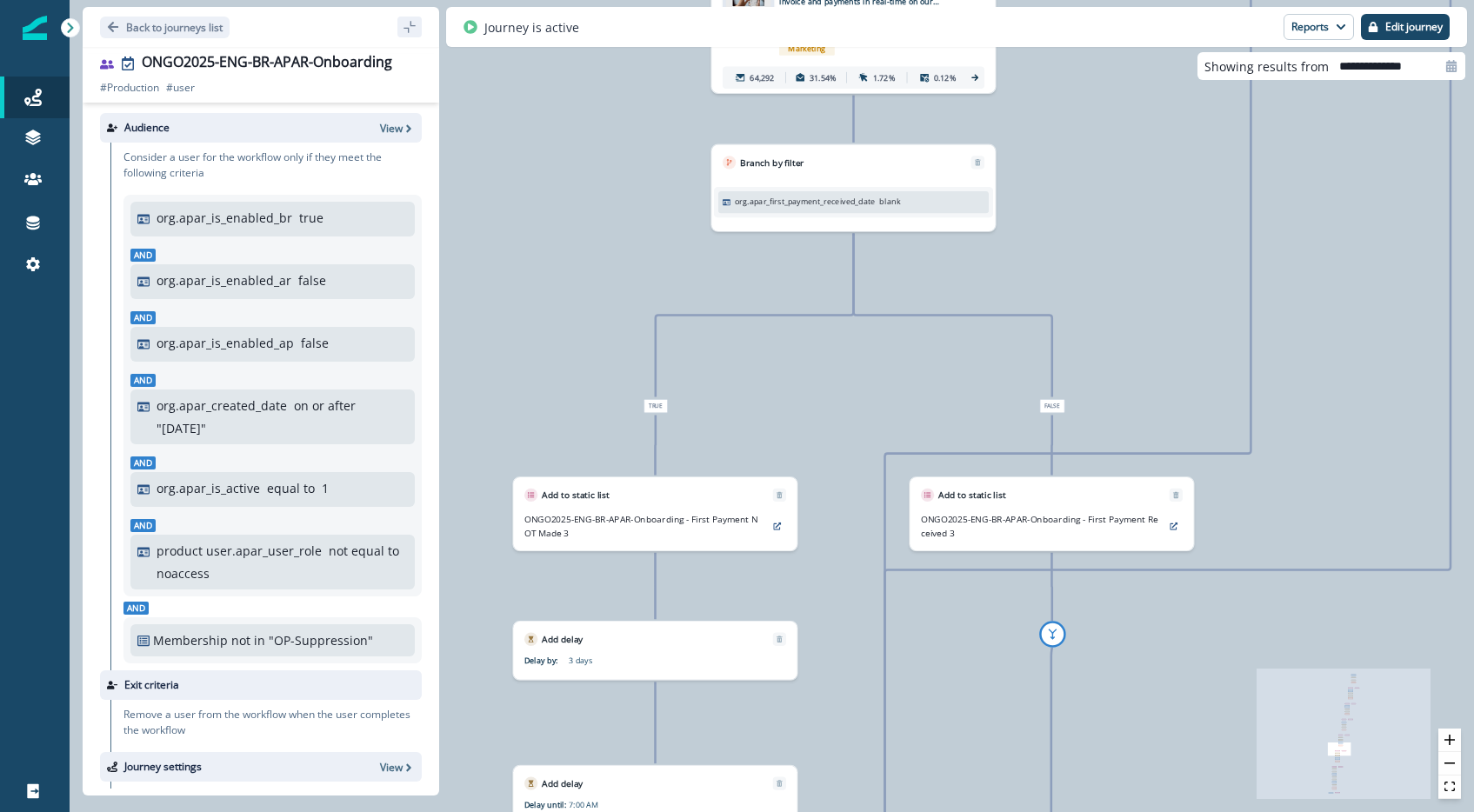
drag, startPoint x: 833, startPoint y: 249, endPoint x: 793, endPoint y: 430, distance: 185.4
click at [793, 430] on div "121,492 users have entered the journey Send email Email asset changed, journey …" at bounding box center [771, 406] width 1404 height 812
